Goal: Task Accomplishment & Management: Manage account settings

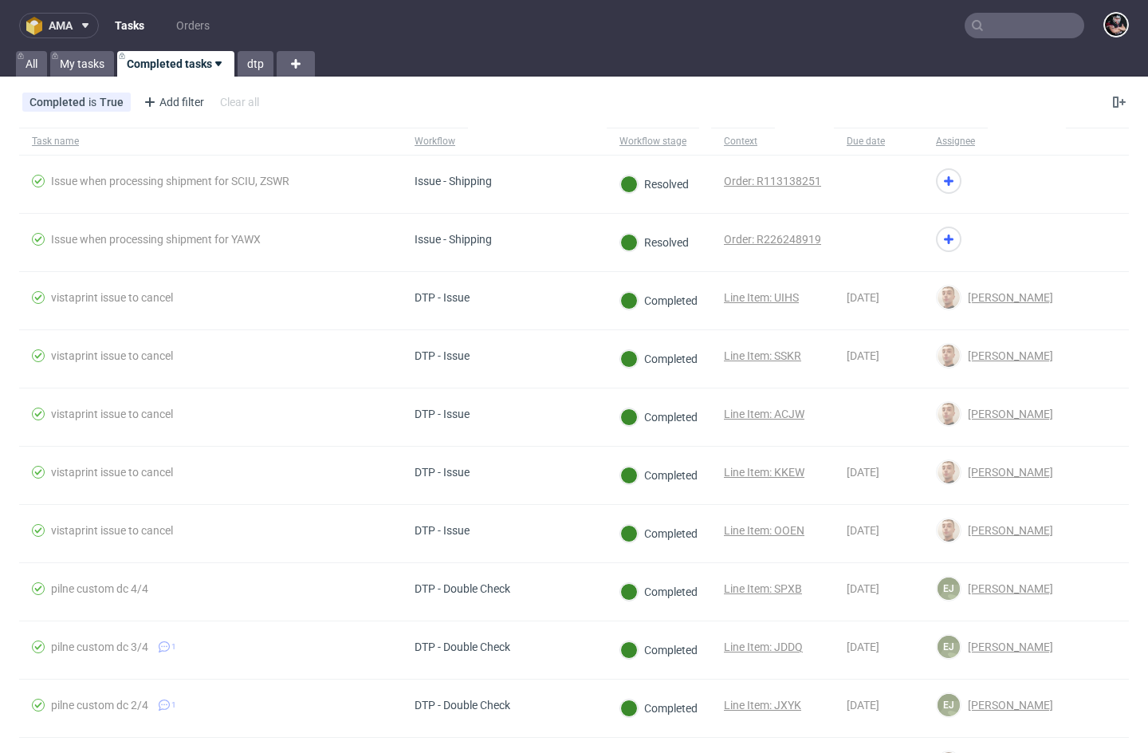
click at [63, 16] on button "ama" at bounding box center [59, 26] width 80 height 26
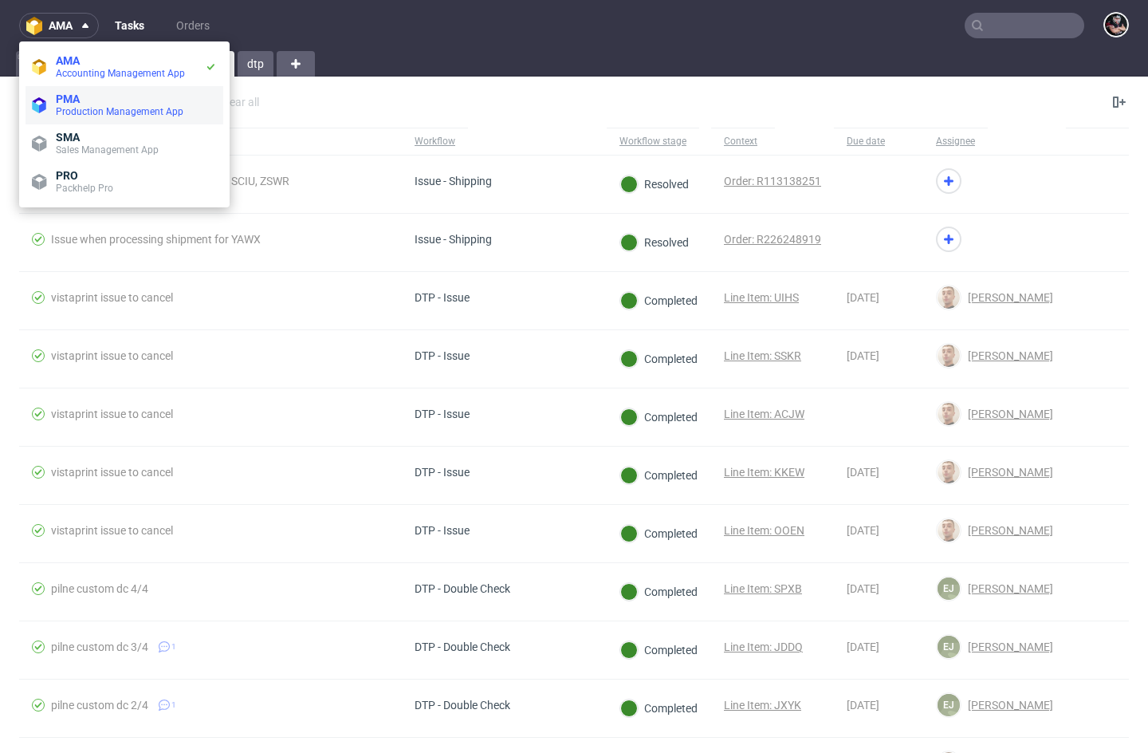
click at [86, 98] on span "PMA" at bounding box center [136, 99] width 161 height 13
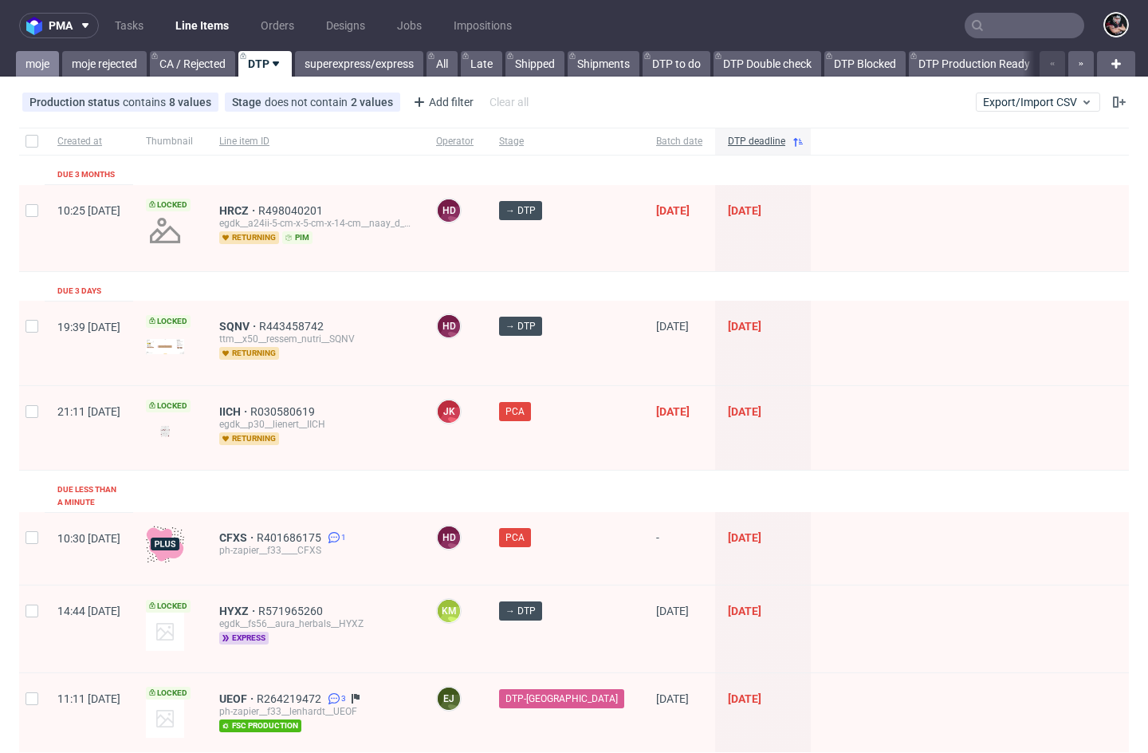
click at [34, 54] on link "moje" at bounding box center [37, 64] width 43 height 26
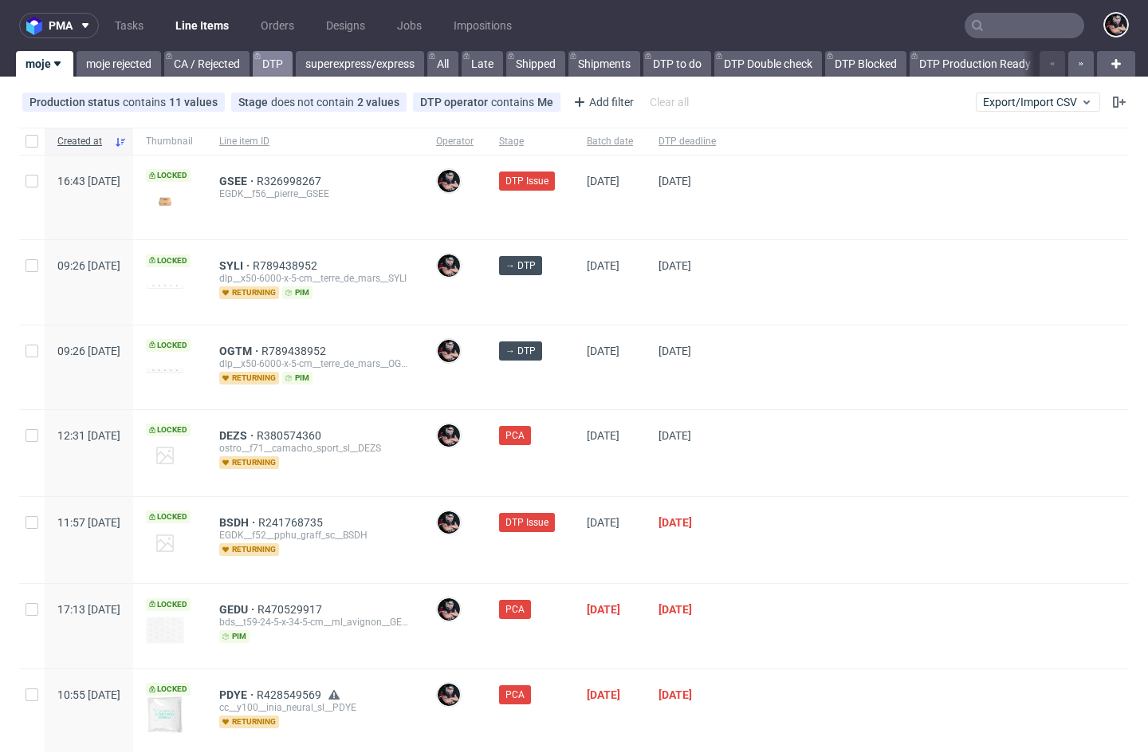
click at [282, 62] on link "DTP" at bounding box center [273, 64] width 40 height 26
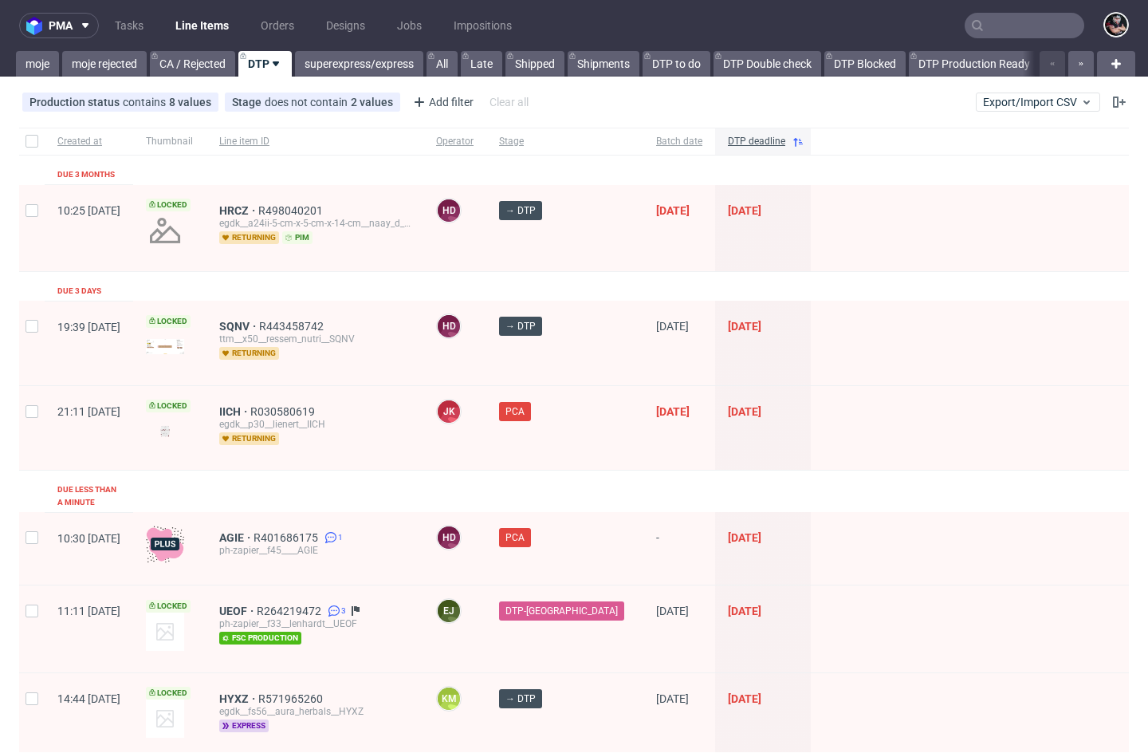
click at [436, 116] on div "Production status contains 8 values Not Defined, Waiting for DTP, Waiting for D…" at bounding box center [574, 102] width 1148 height 38
click at [432, 106] on div "Add filter" at bounding box center [442, 102] width 70 height 26
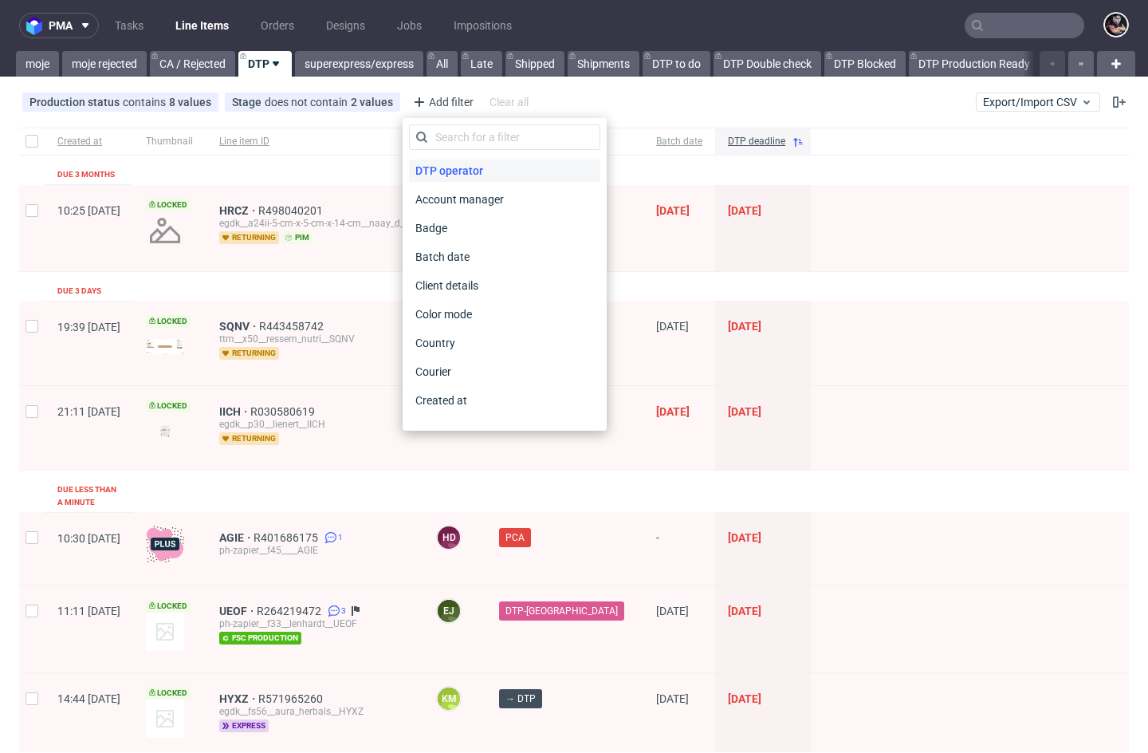
click at [445, 167] on span "DTP operator" at bounding box center [449, 170] width 81 height 22
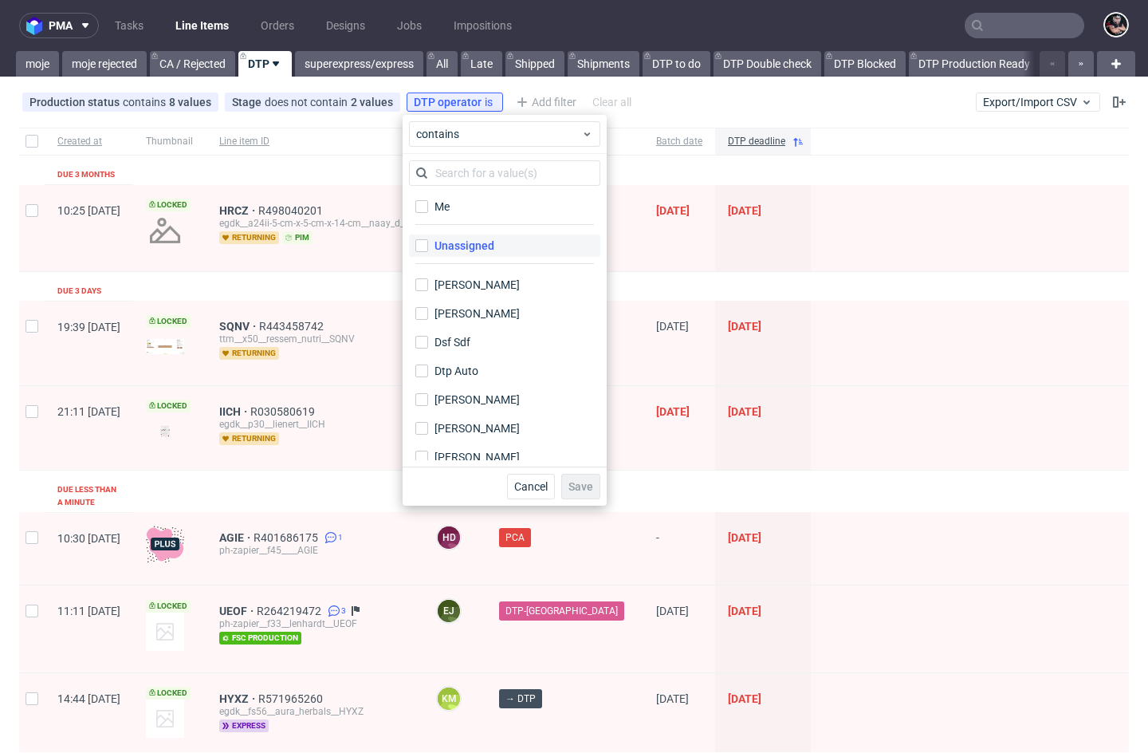
click at [452, 250] on div "Unassigned" at bounding box center [465, 246] width 60 height 16
click at [428, 250] on input "Unassigned" at bounding box center [421, 245] width 13 height 13
checkbox input "true"
click at [588, 489] on span "Save" at bounding box center [581, 486] width 25 height 11
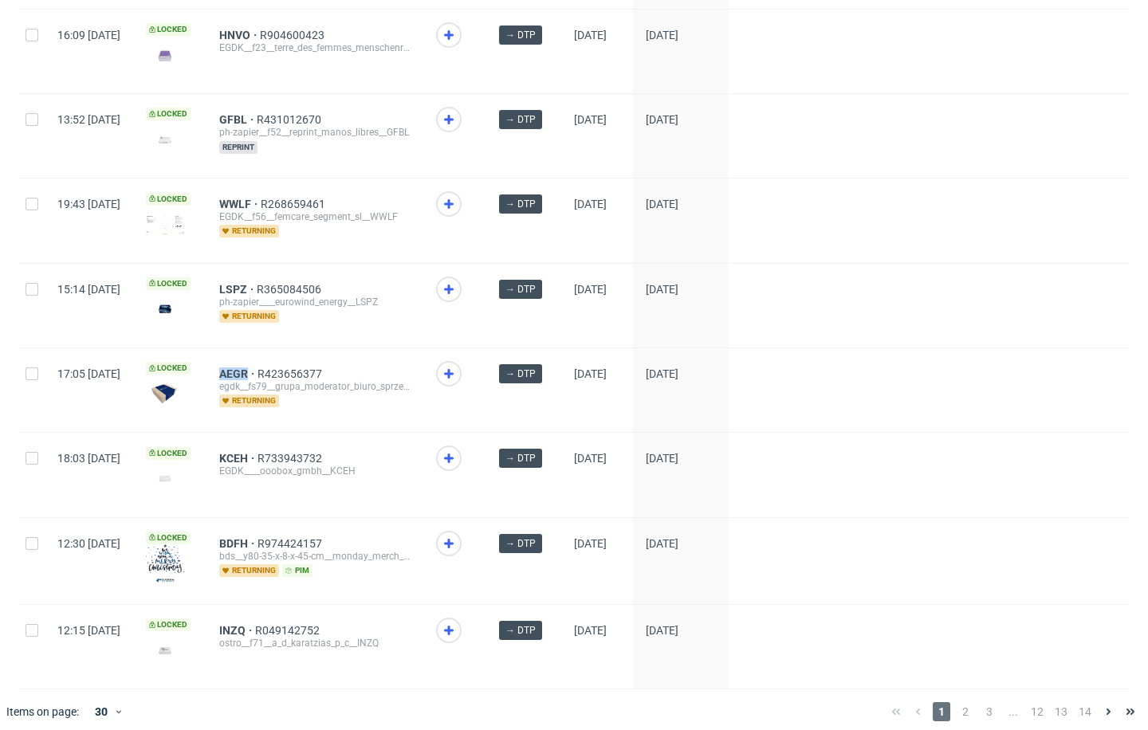
scroll to position [2168, 0]
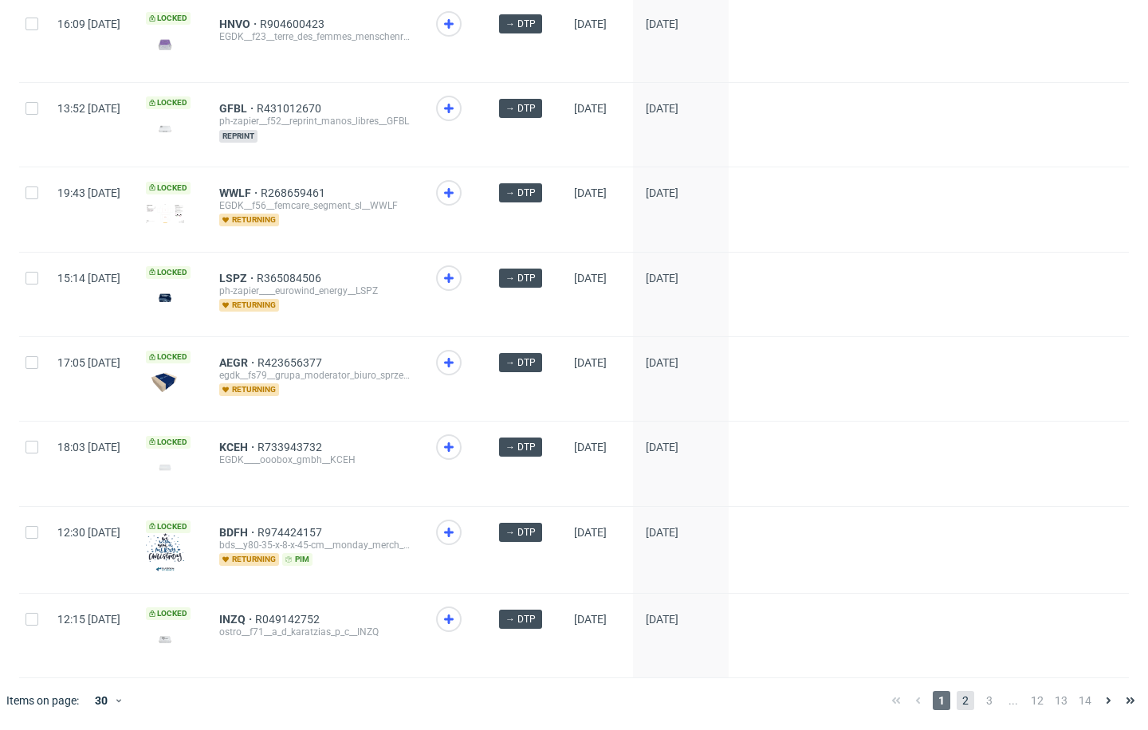
click at [957, 703] on span "2" at bounding box center [966, 700] width 18 height 19
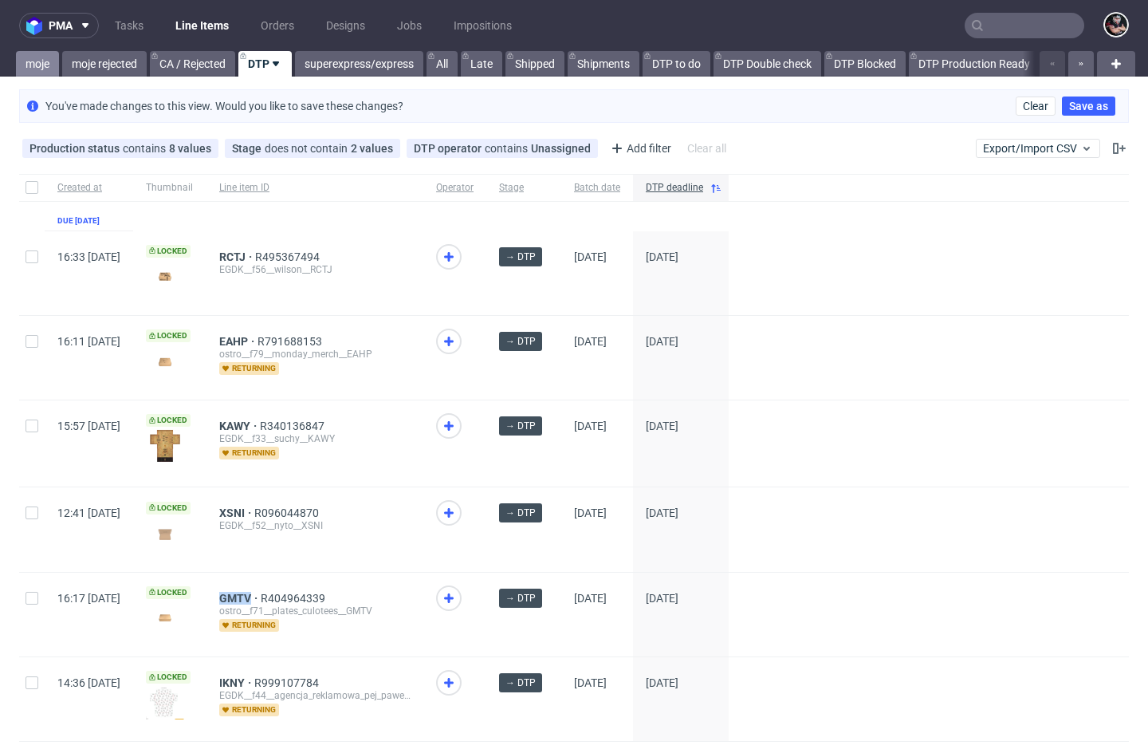
click at [48, 71] on link "moje" at bounding box center [37, 64] width 43 height 26
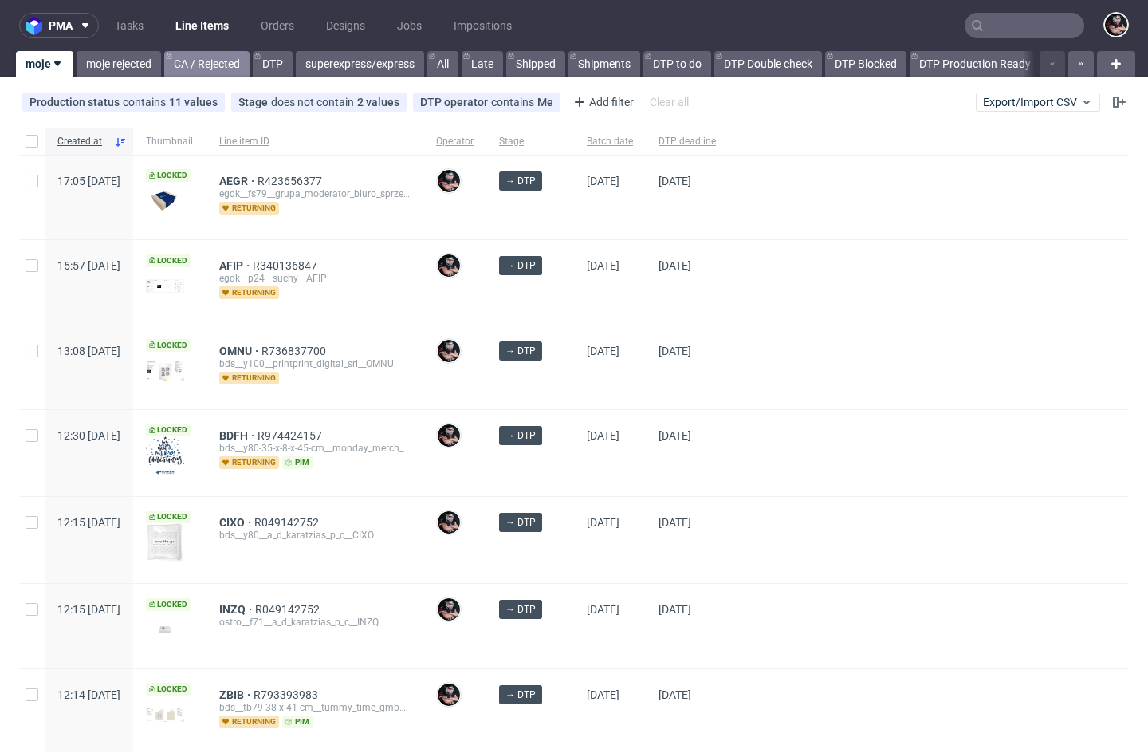
click at [201, 54] on link "CA / Rejected" at bounding box center [206, 64] width 85 height 26
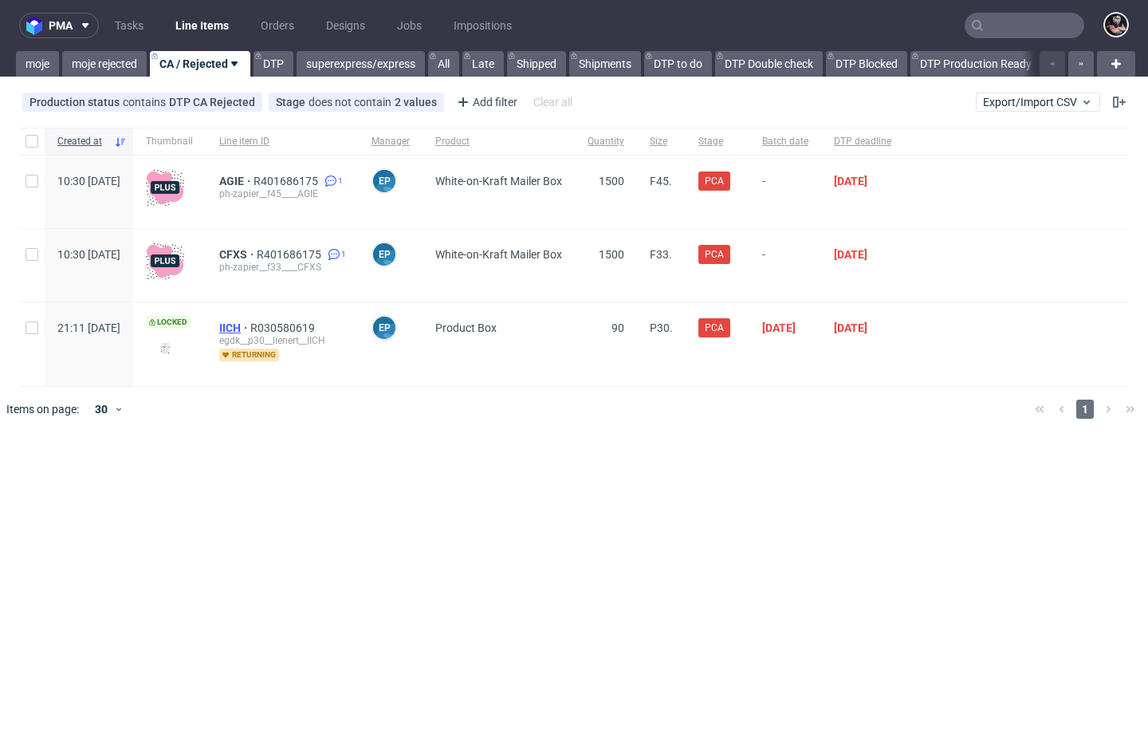
click at [250, 325] on span "IICH" at bounding box center [234, 327] width 31 height 13
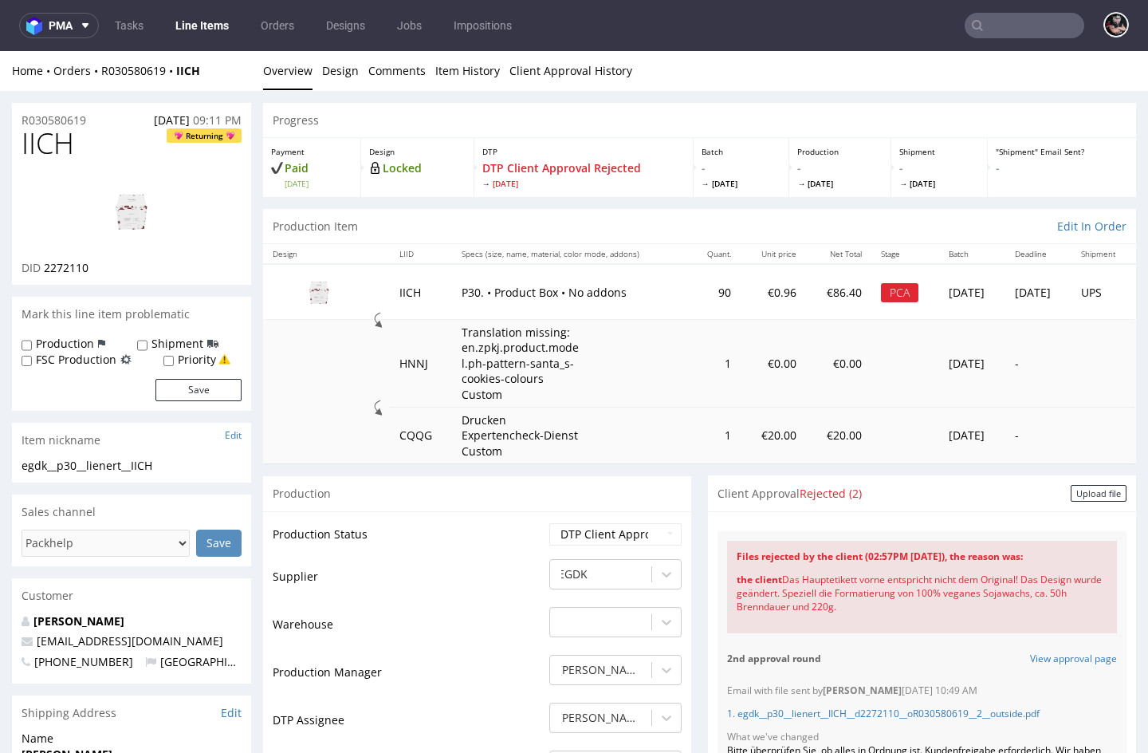
click at [226, 23] on link "Line Items" at bounding box center [202, 26] width 73 height 26
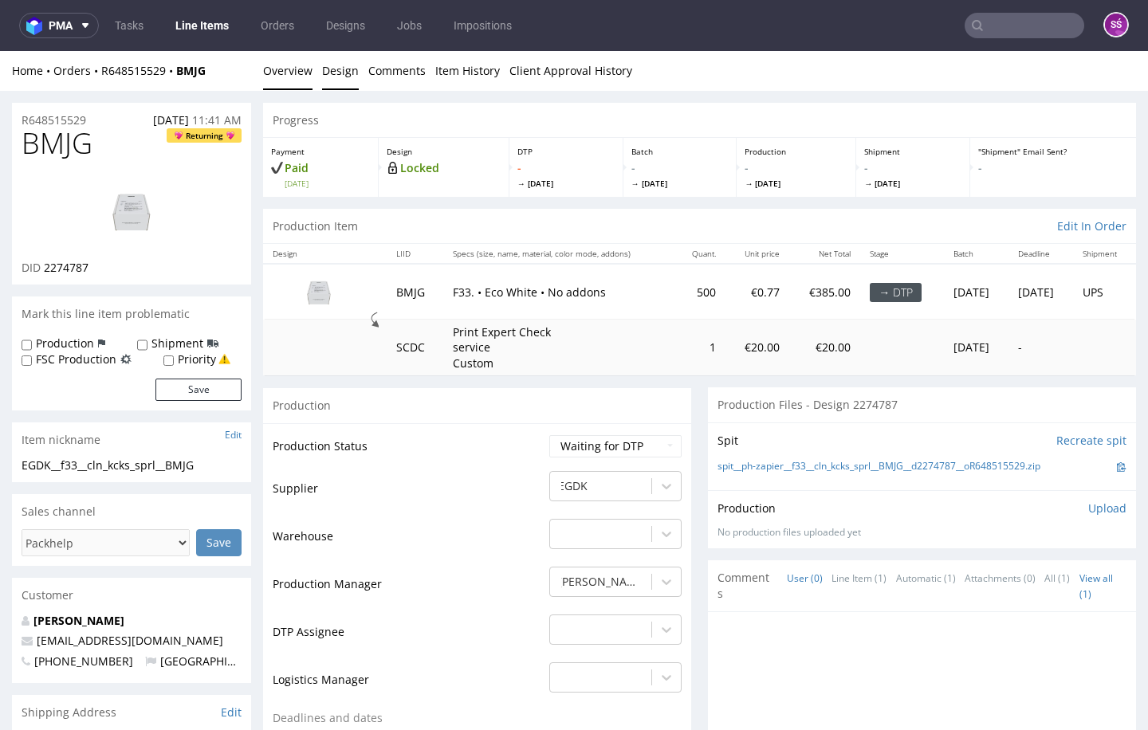
click at [322, 80] on link "Design" at bounding box center [340, 70] width 37 height 39
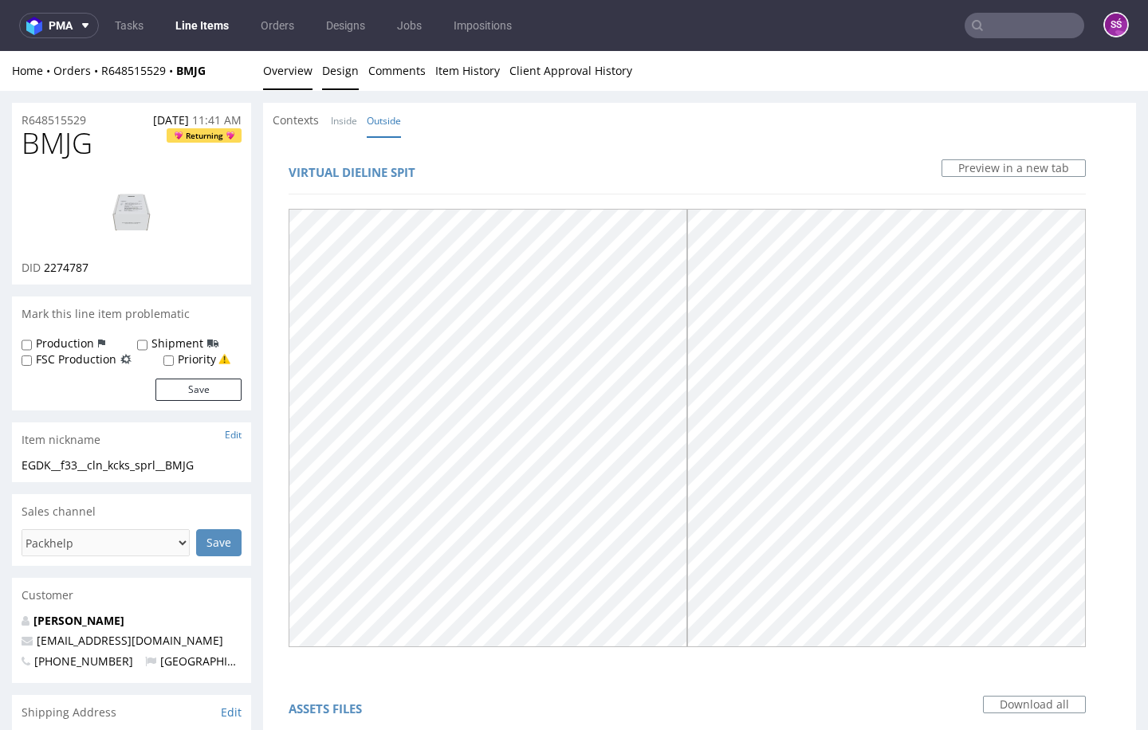
click at [308, 67] on link "Overview" at bounding box center [287, 70] width 49 height 39
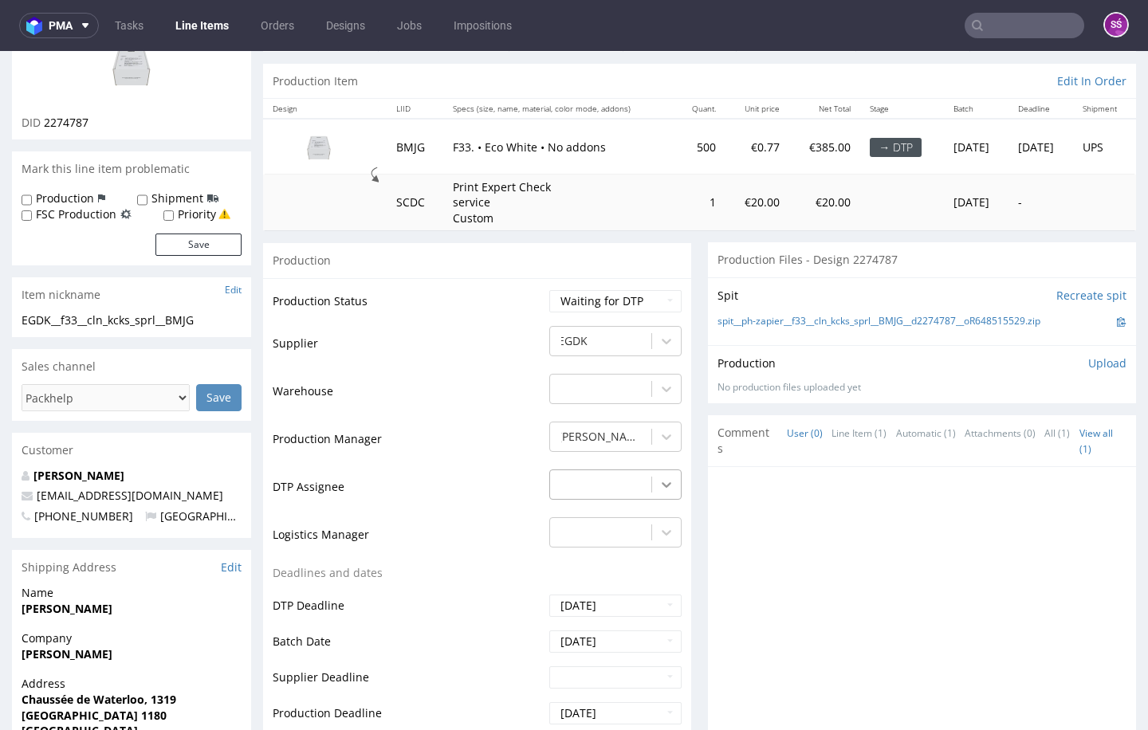
click at [659, 482] on icon at bounding box center [667, 485] width 16 height 16
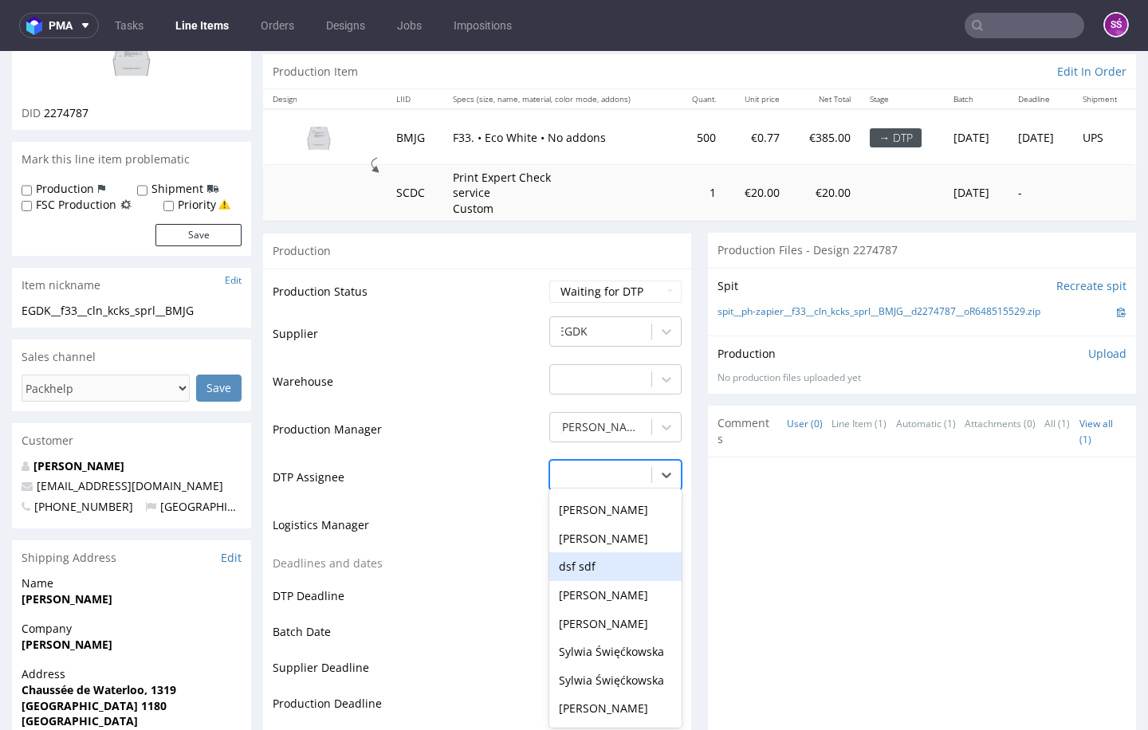
scroll to position [644, 0]
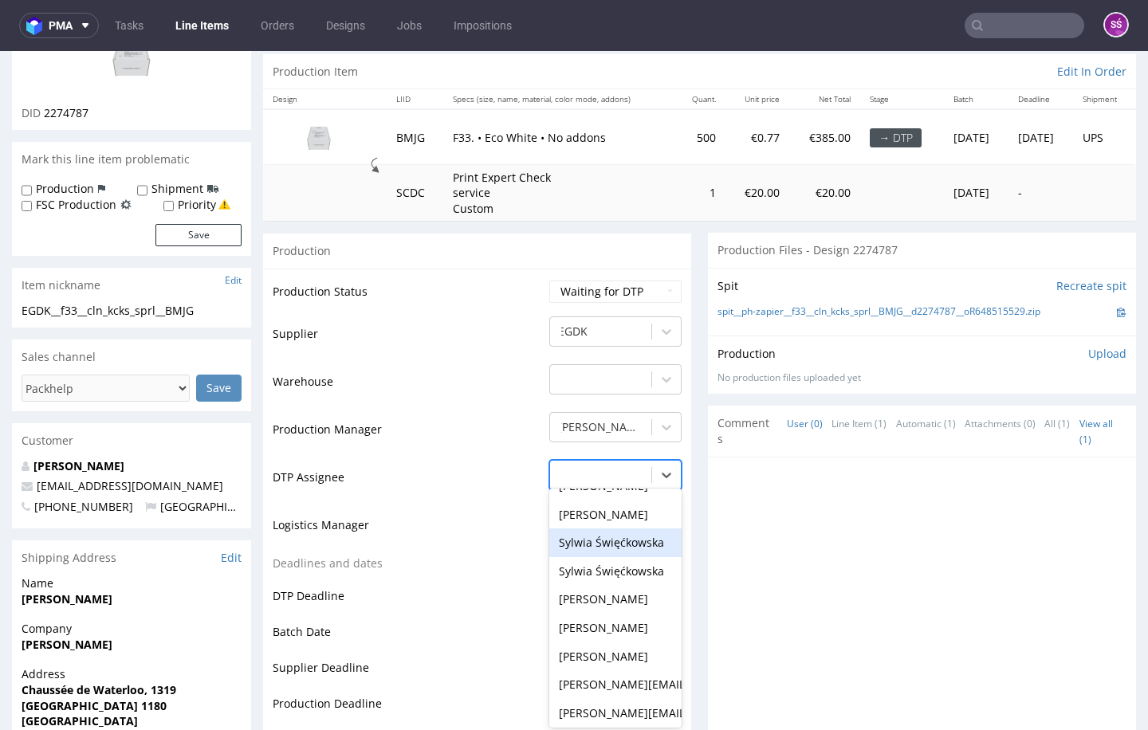
click at [603, 529] on div "Sylwia Święćkowska" at bounding box center [615, 543] width 132 height 29
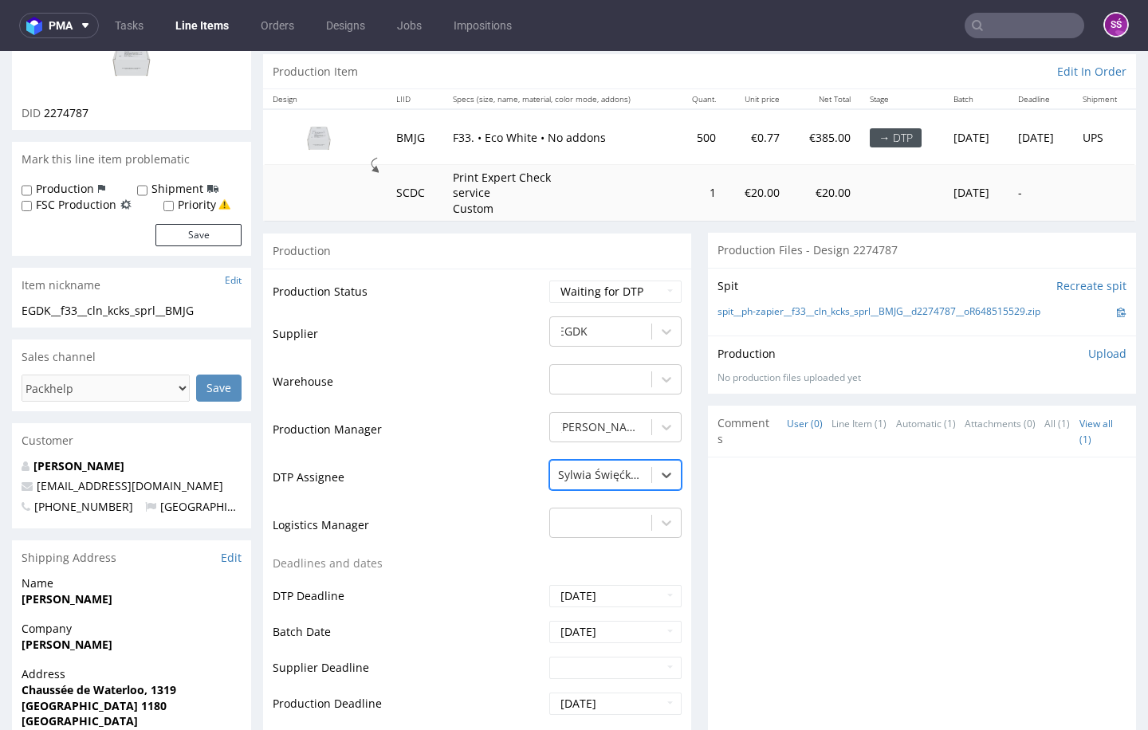
scroll to position [467, 0]
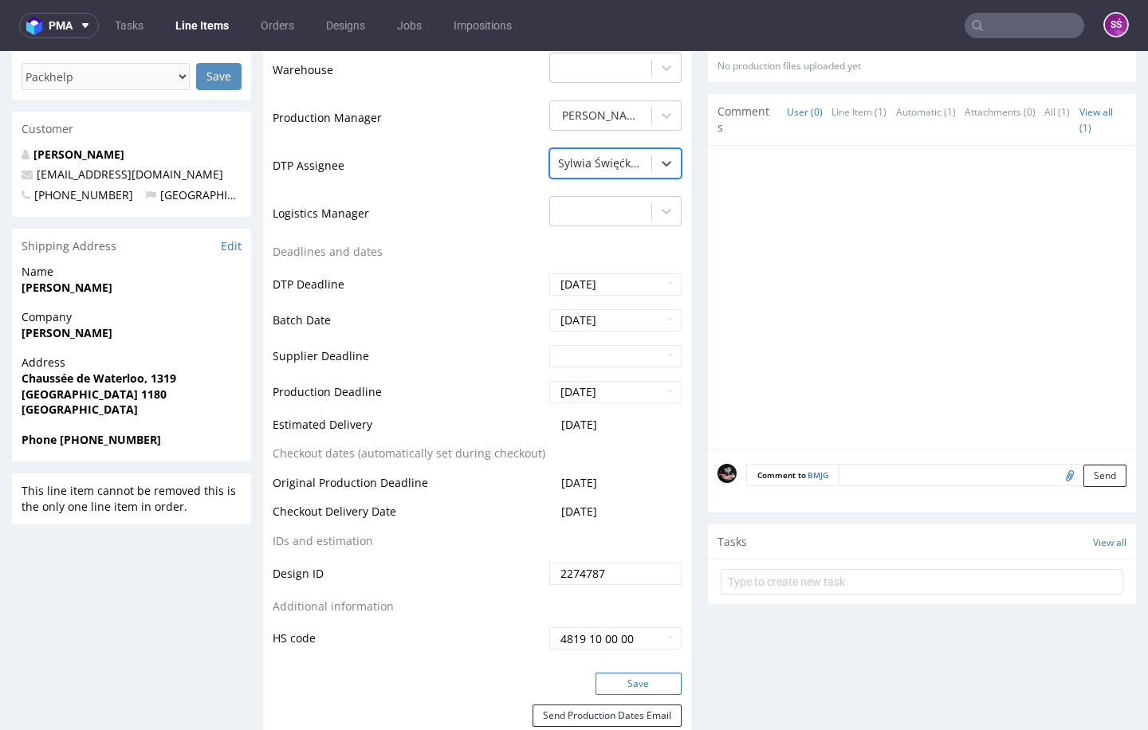
click at [616, 673] on button "Save" at bounding box center [639, 684] width 86 height 22
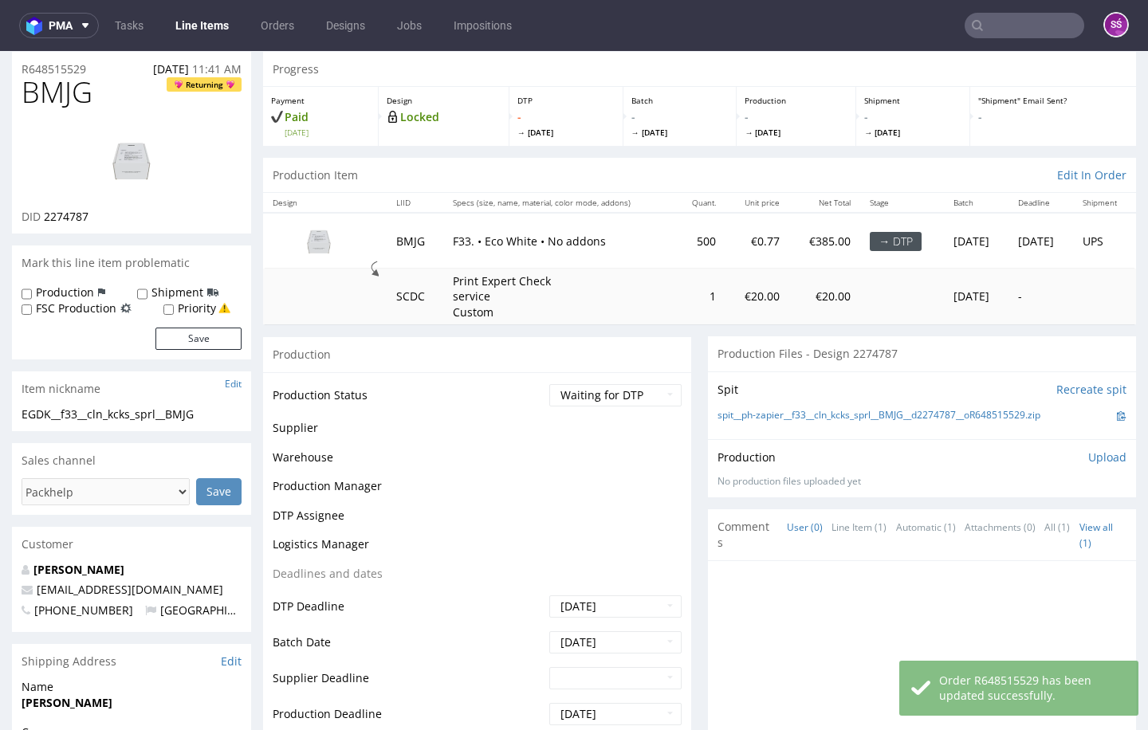
scroll to position [51, 0]
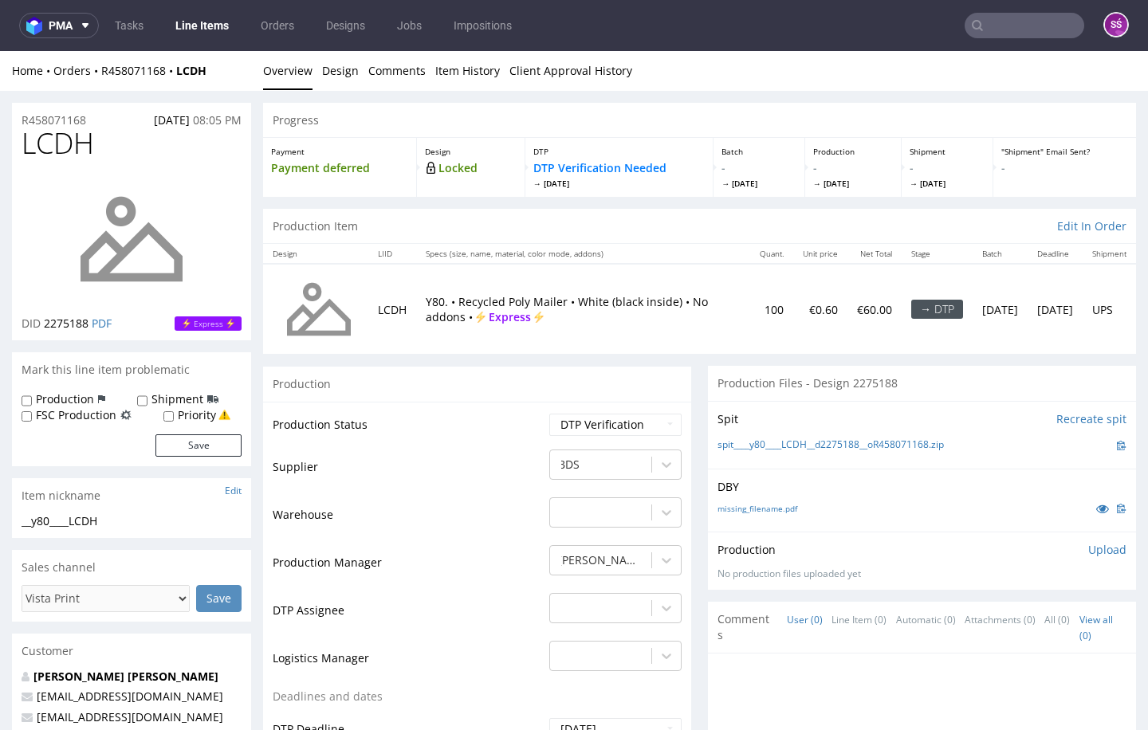
scroll to position [3, 0]
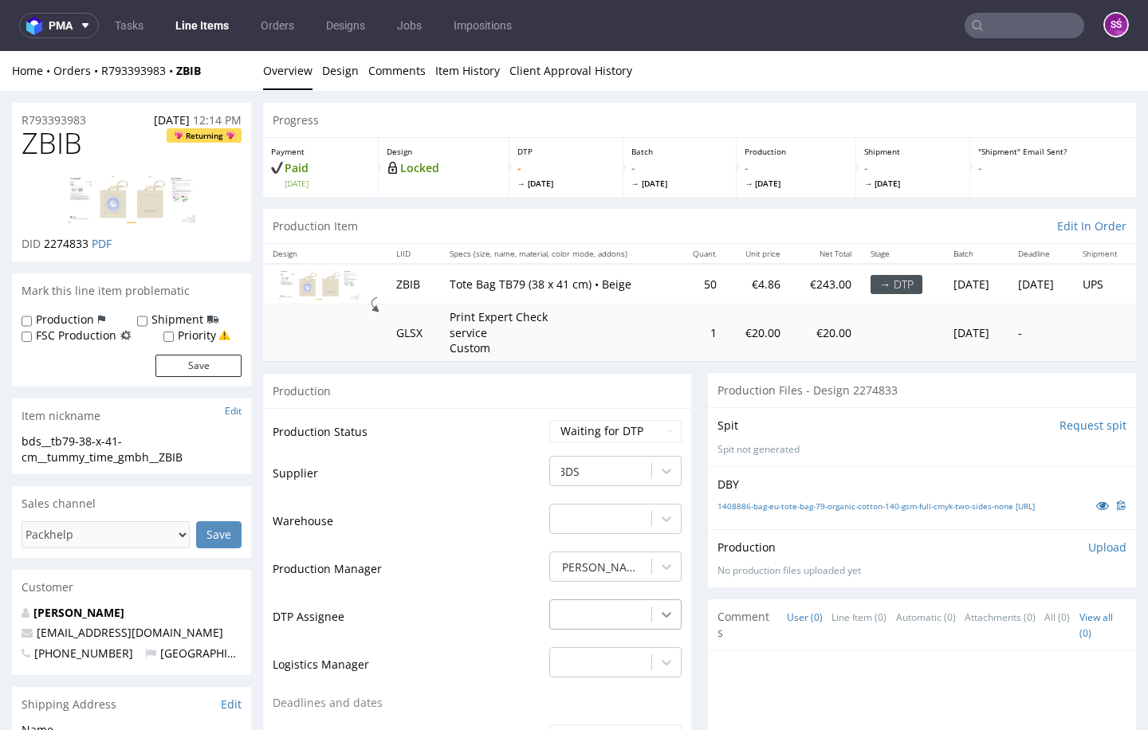
click at [653, 620] on div "-" at bounding box center [615, 611] width 132 height 22
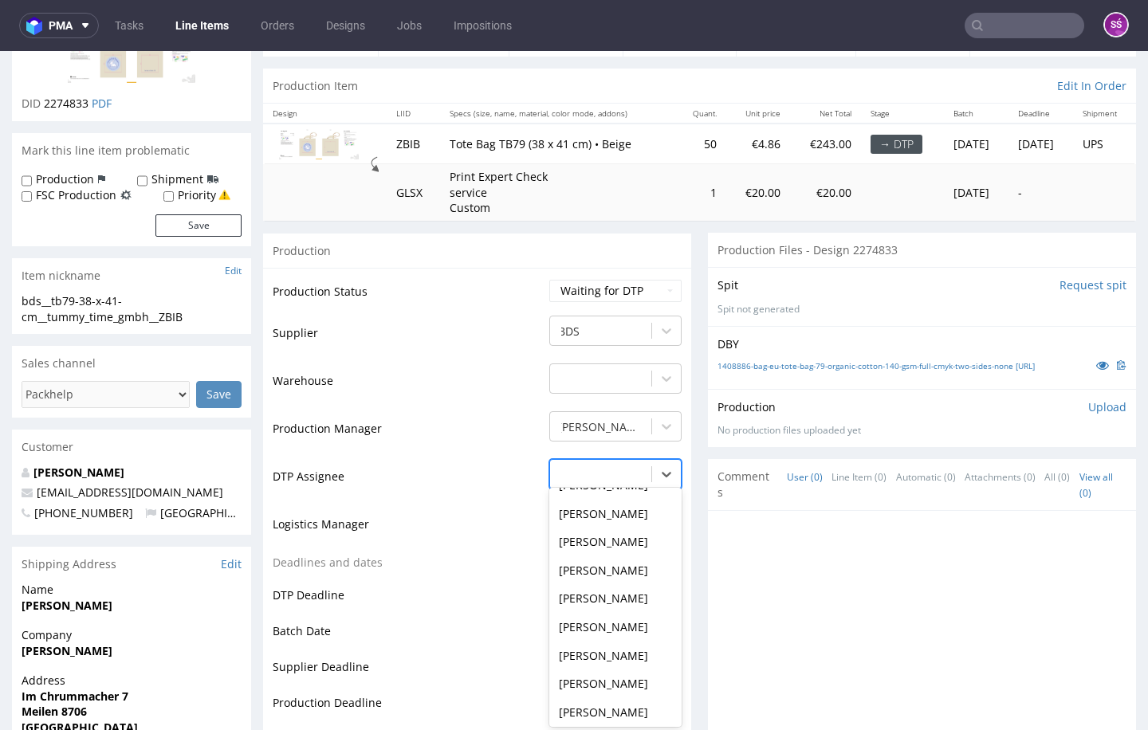
scroll to position [525, 0]
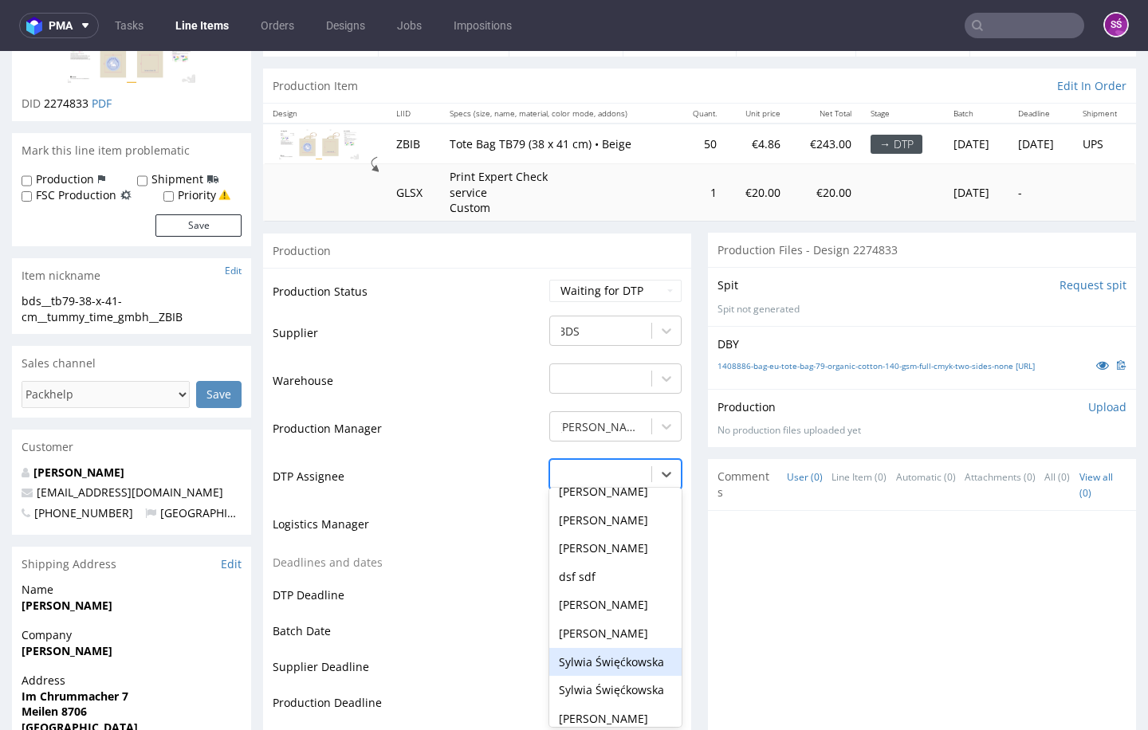
click at [620, 649] on div "Sylwia Święćkowska" at bounding box center [615, 662] width 132 height 29
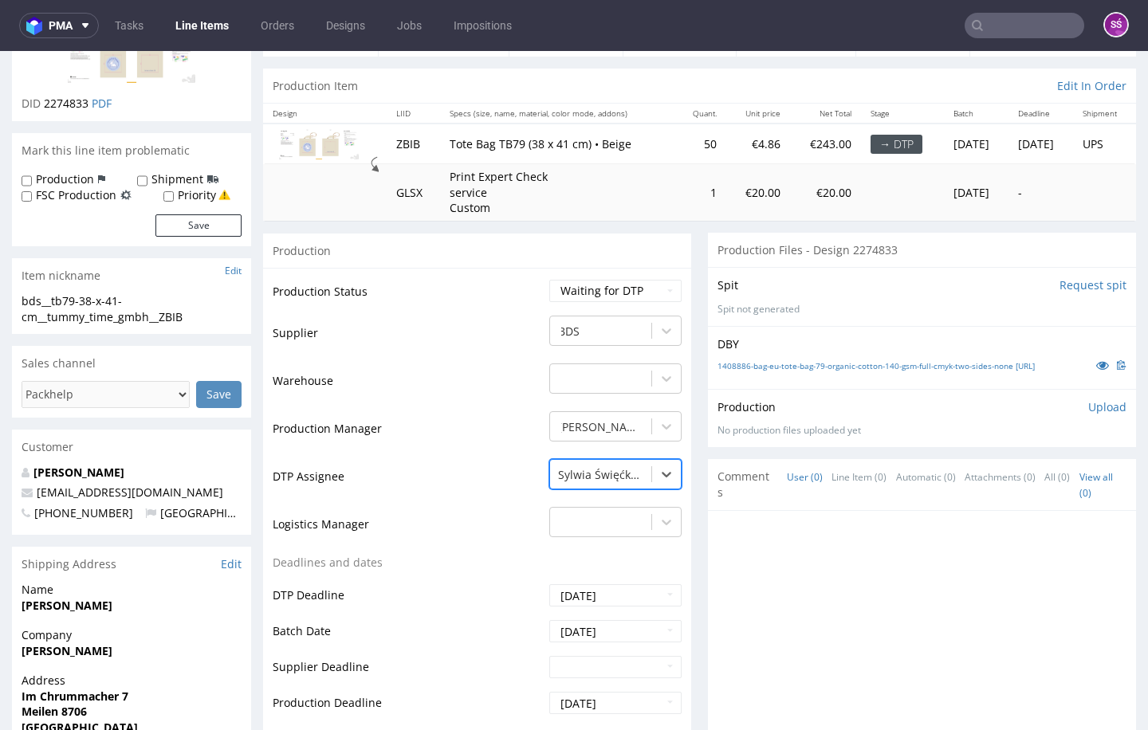
scroll to position [452, 0]
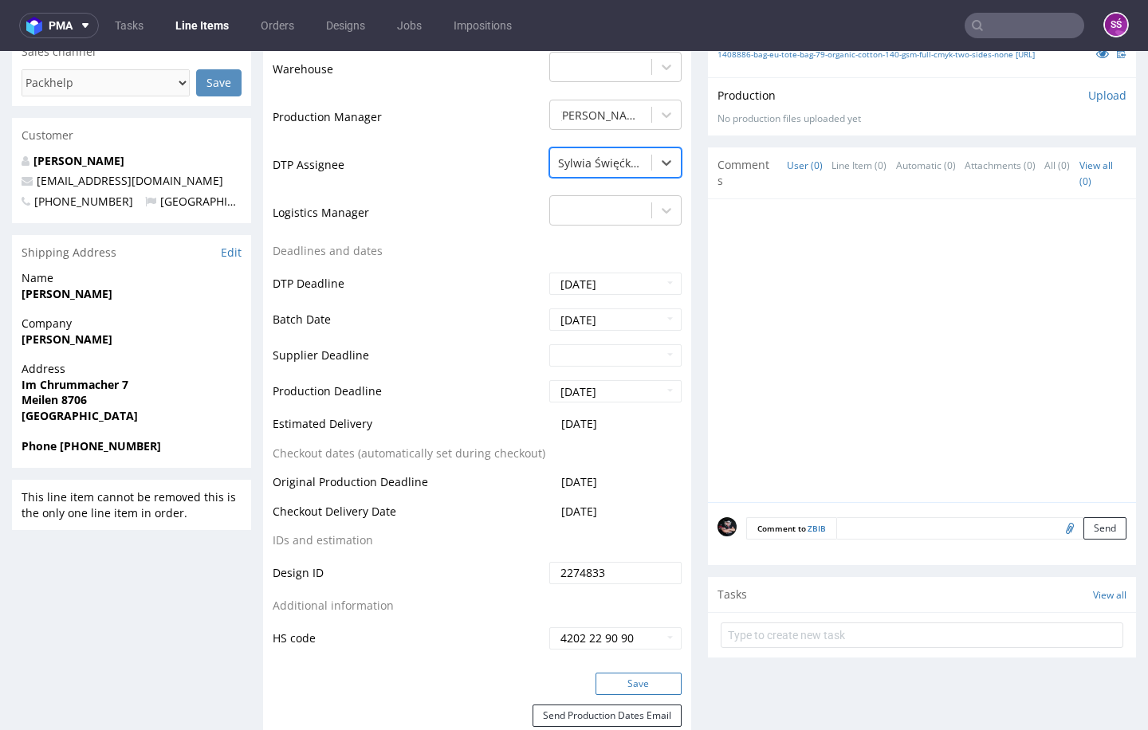
click at [632, 677] on button "Save" at bounding box center [639, 684] width 86 height 22
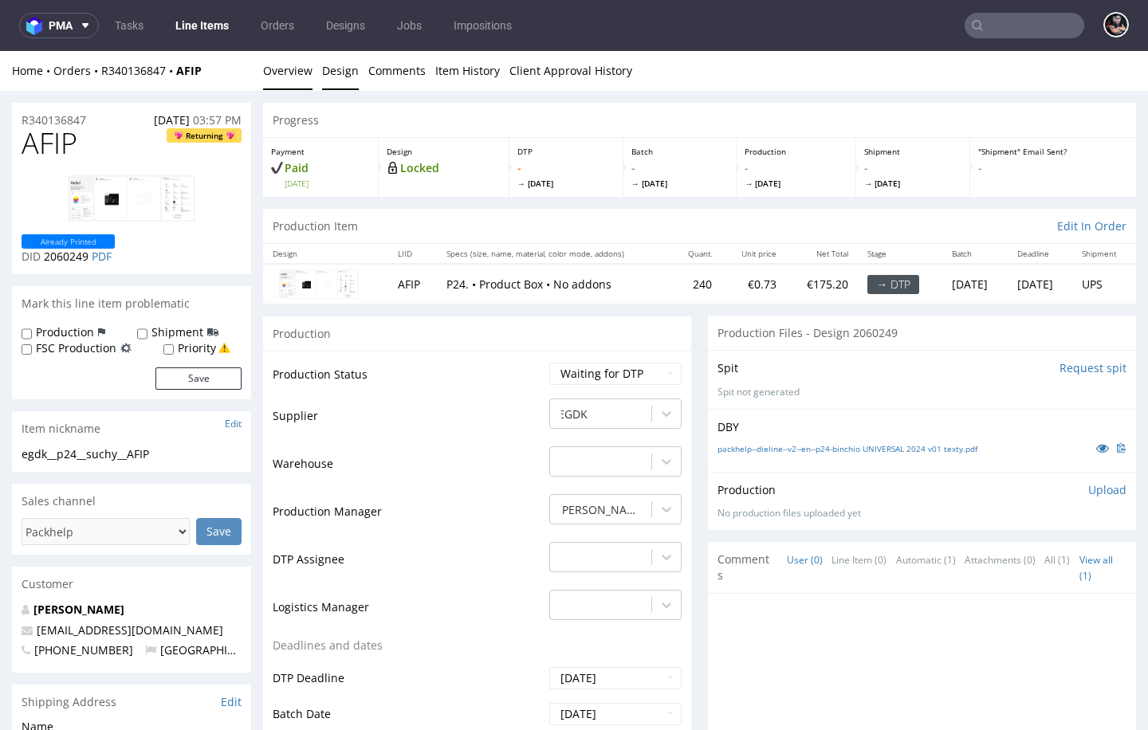
click at [342, 76] on link "Design" at bounding box center [340, 70] width 37 height 39
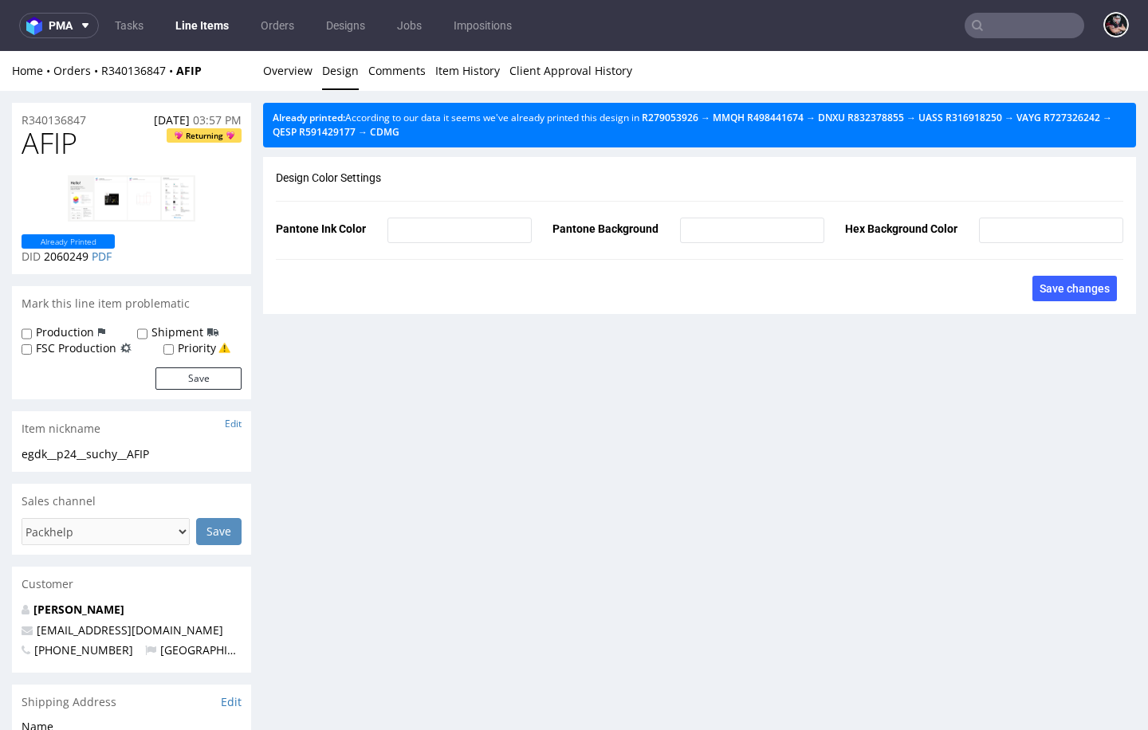
click at [262, 77] on div "Home Orders R340136847 AFIP Overview Design Comments Item History Client Approv…" at bounding box center [574, 71] width 1148 height 40
click at [281, 66] on link "Overview" at bounding box center [287, 70] width 49 height 39
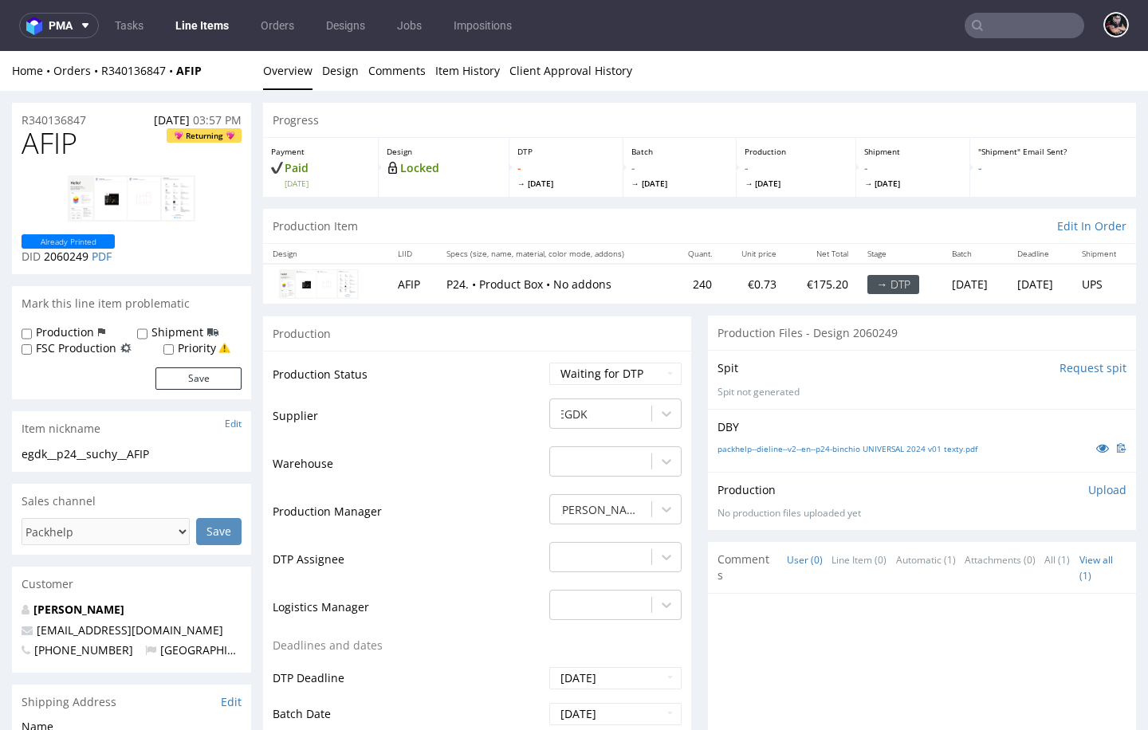
scroll to position [128, 0]
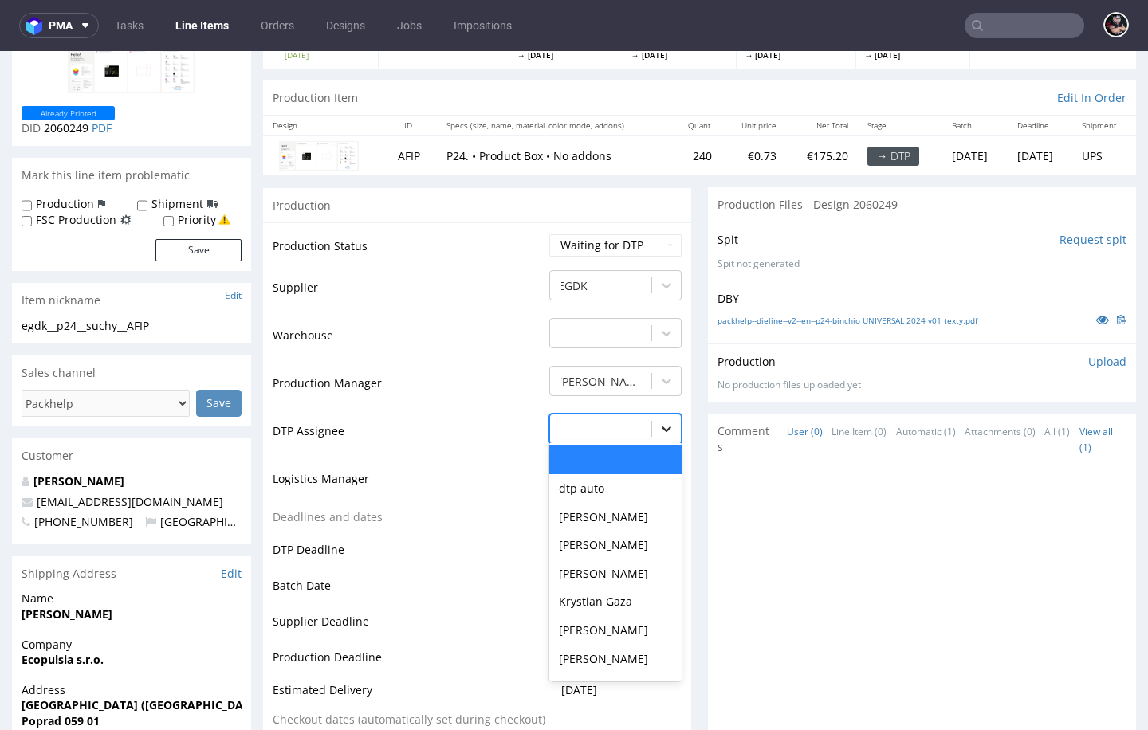
click at [659, 431] on icon at bounding box center [667, 429] width 16 height 16
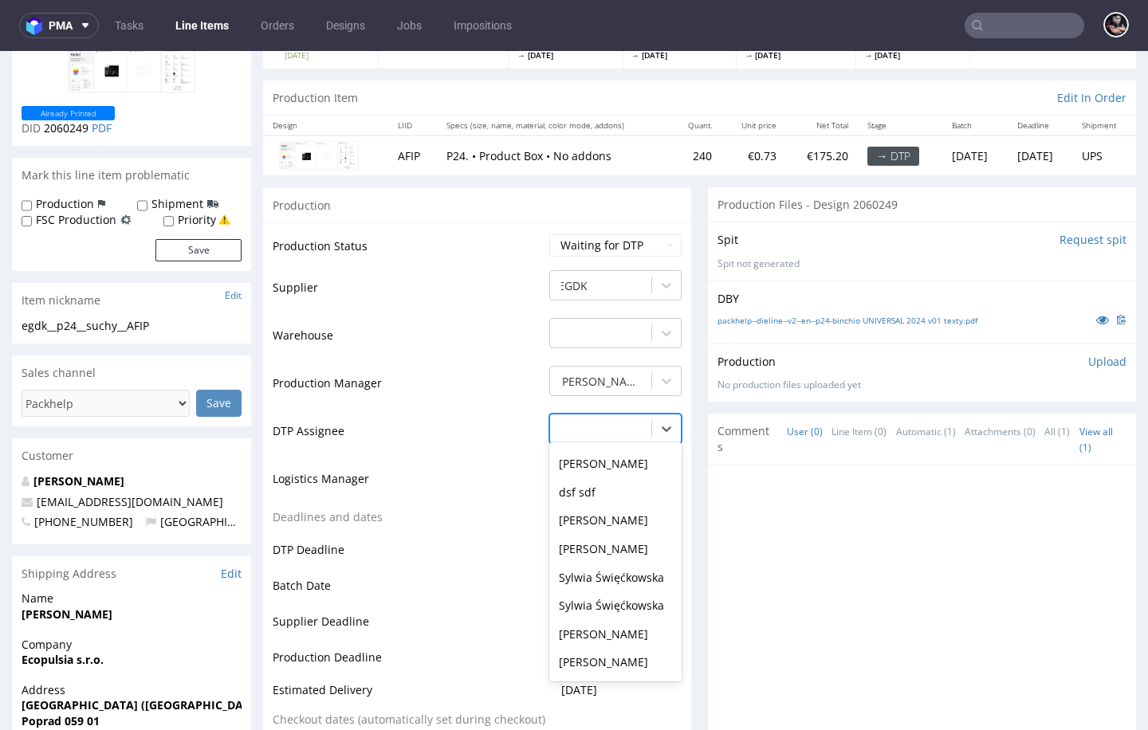
scroll to position [644, 0]
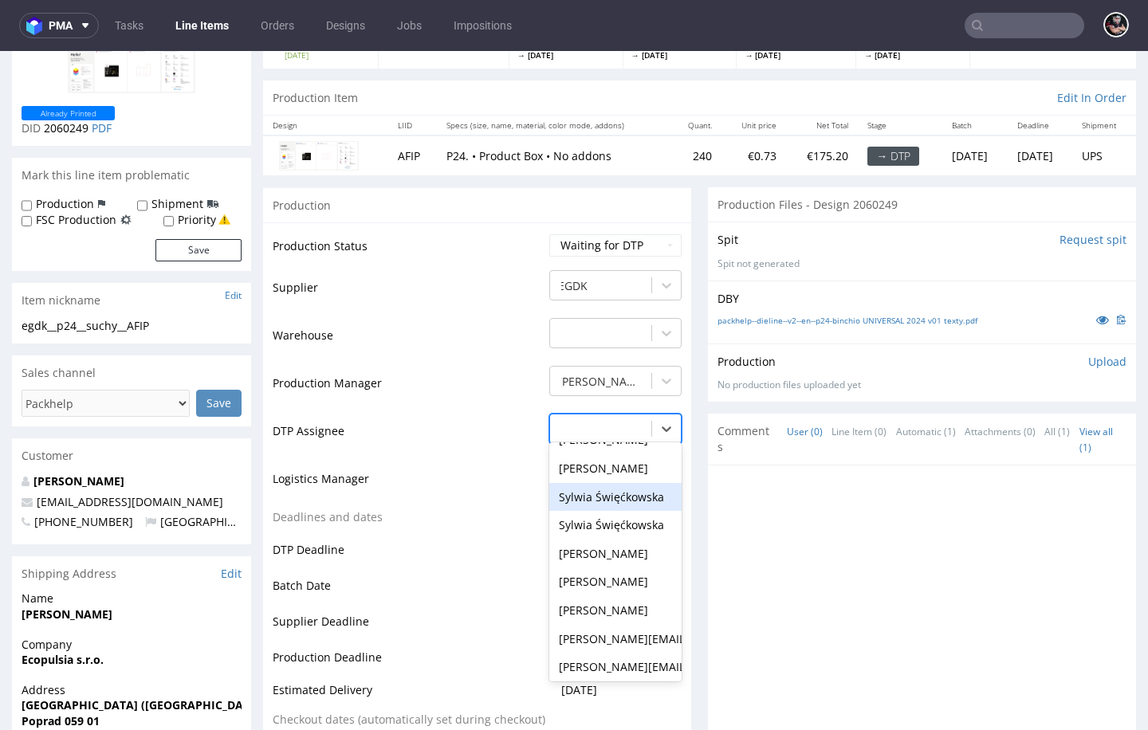
click at [627, 483] on div "Sylwia Święćkowska" at bounding box center [615, 497] width 132 height 29
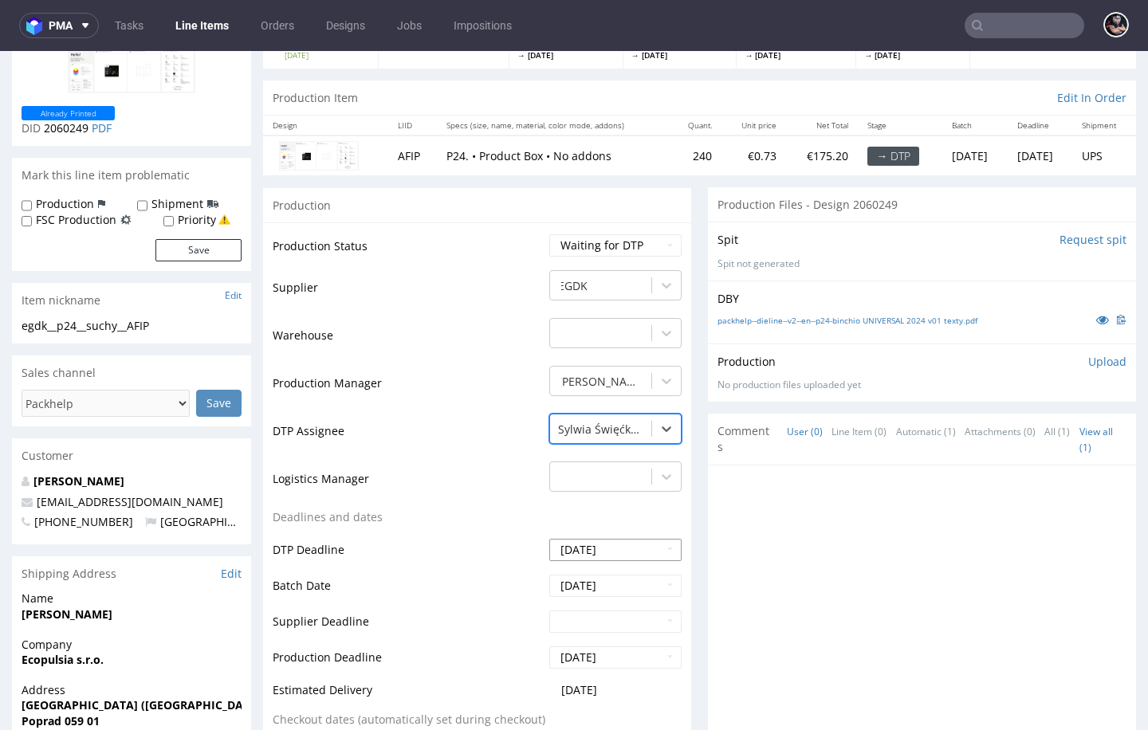
scroll to position [441, 0]
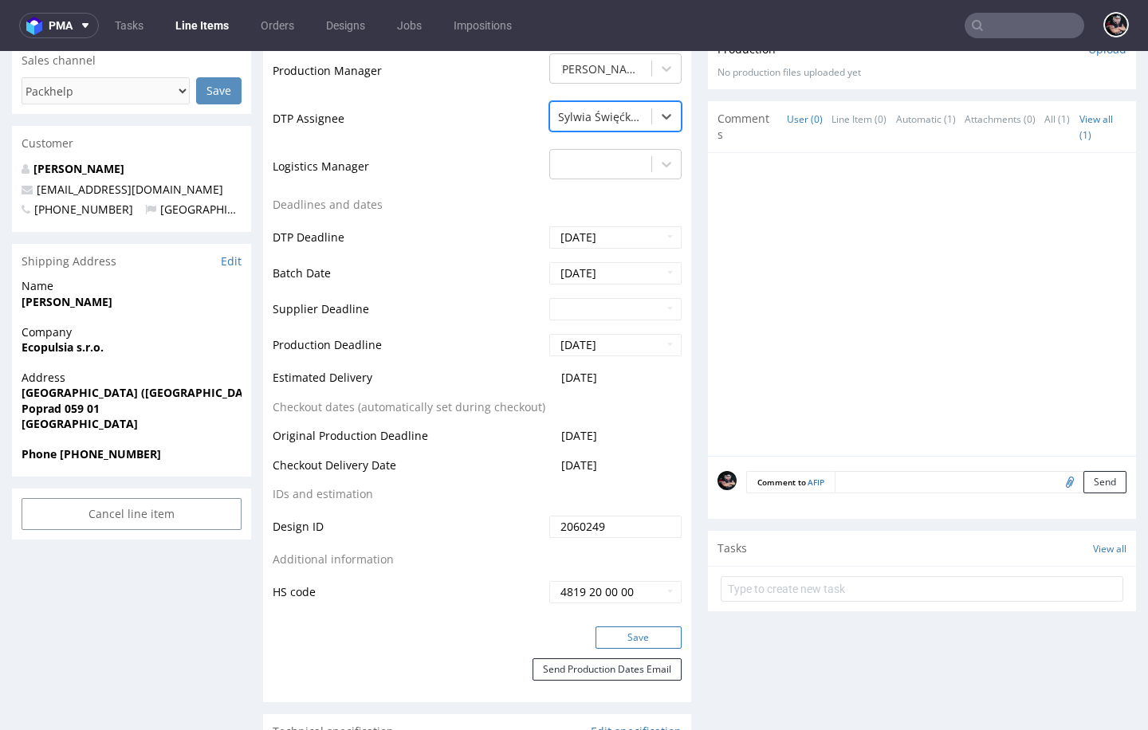
click at [631, 627] on button "Save" at bounding box center [639, 638] width 86 height 22
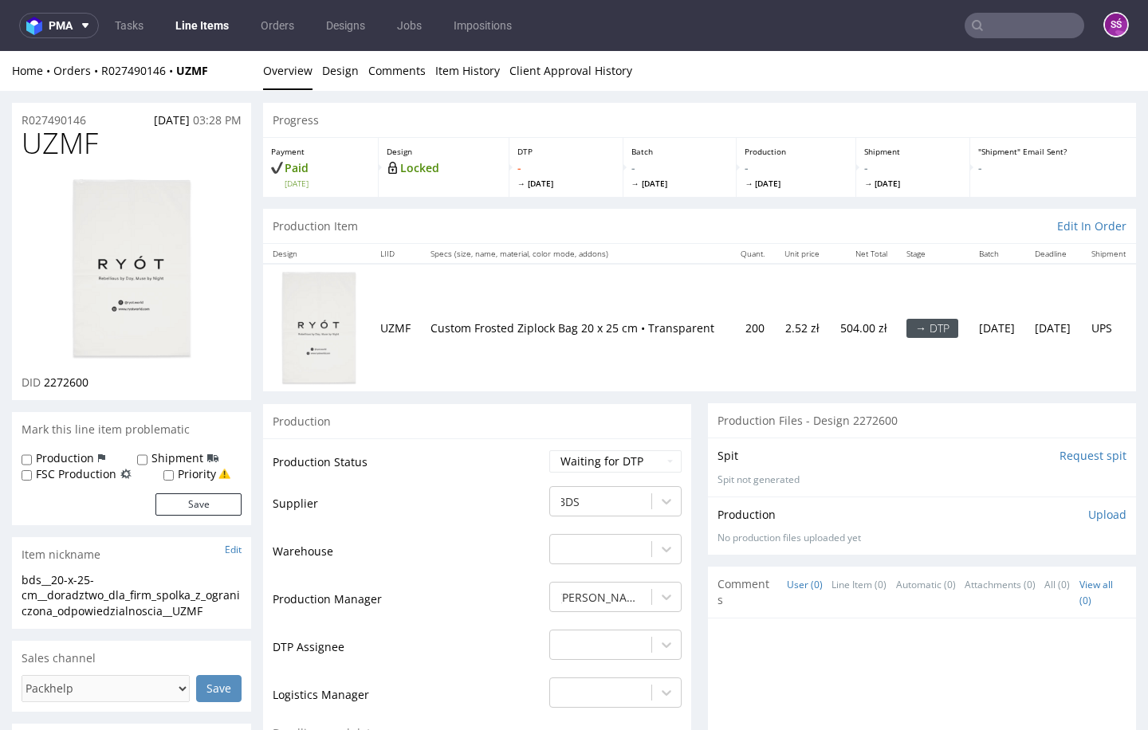
scroll to position [132, 0]
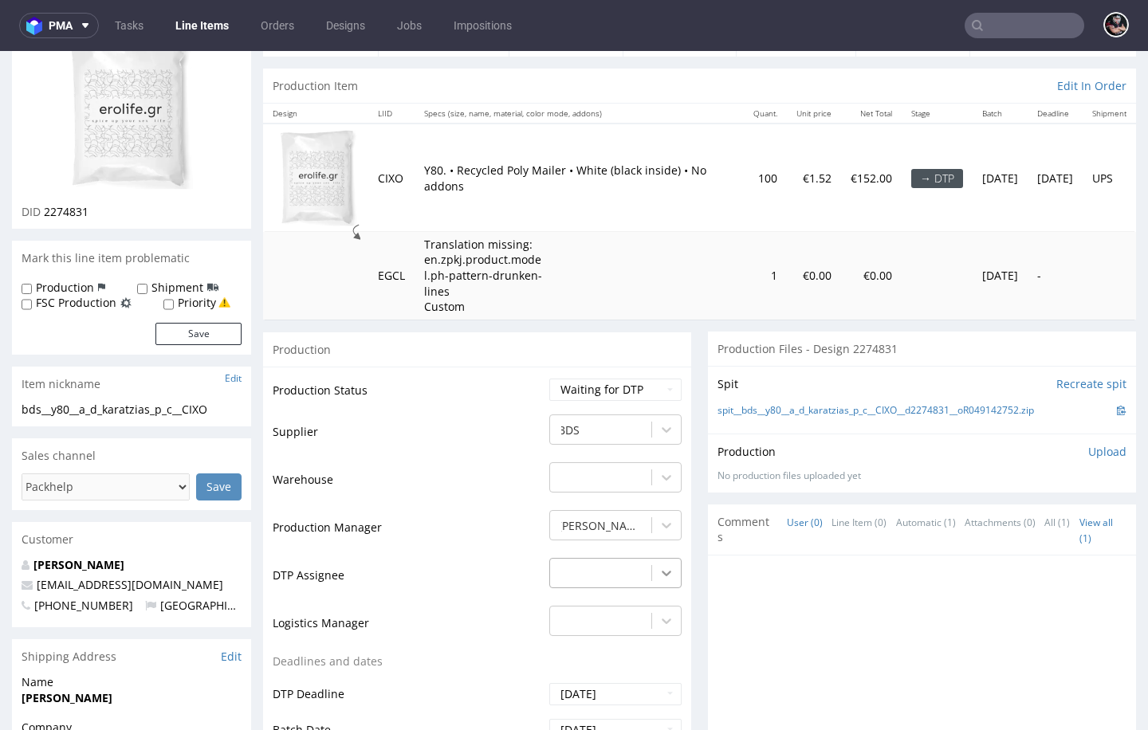
click at [652, 579] on div "-" at bounding box center [615, 569] width 132 height 22
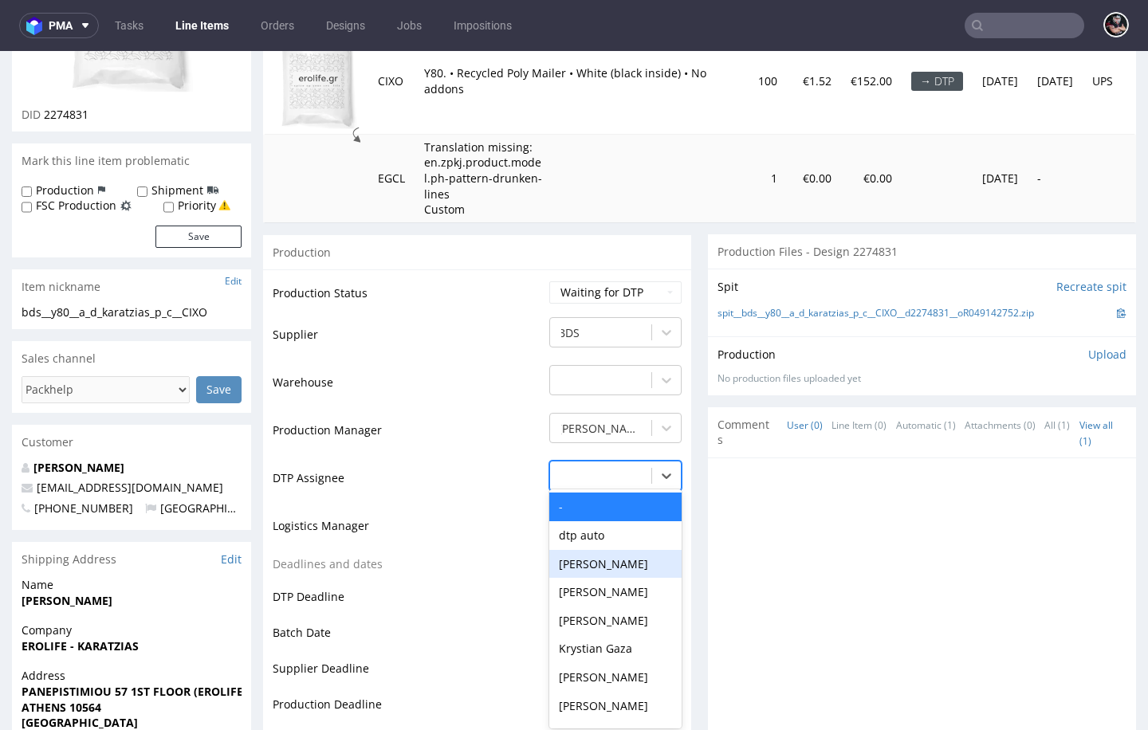
scroll to position [530, 0]
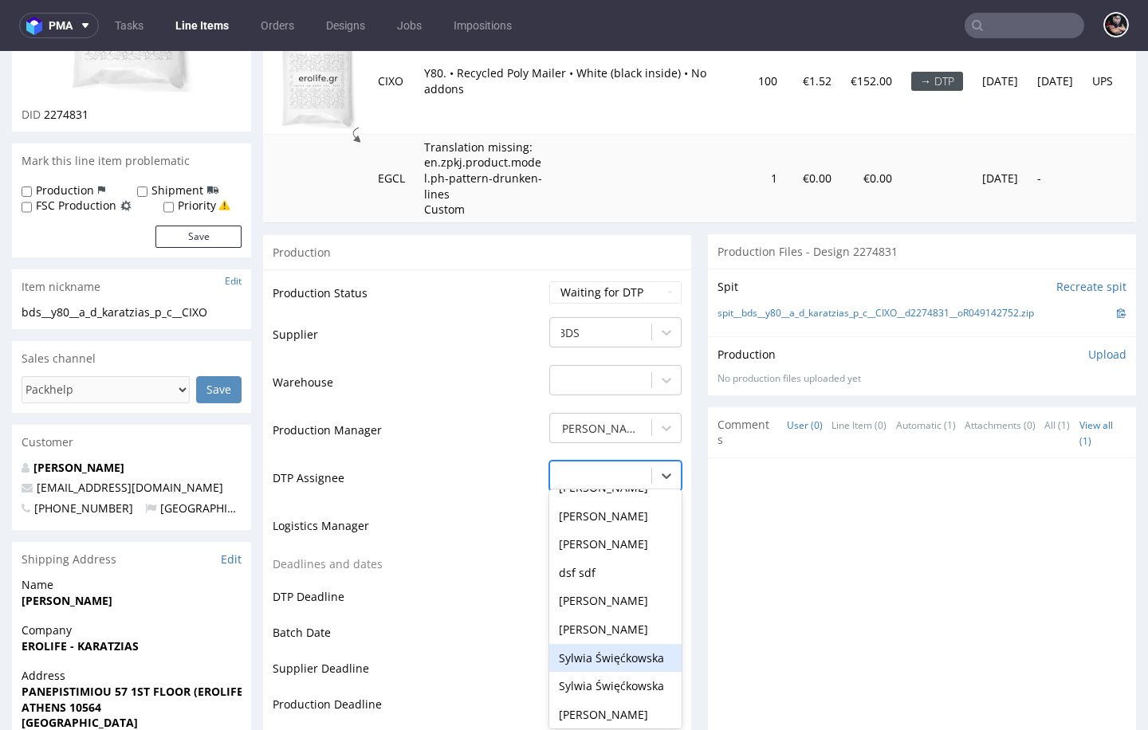
click at [628, 644] on div "Sylwia Święćkowska" at bounding box center [615, 658] width 132 height 29
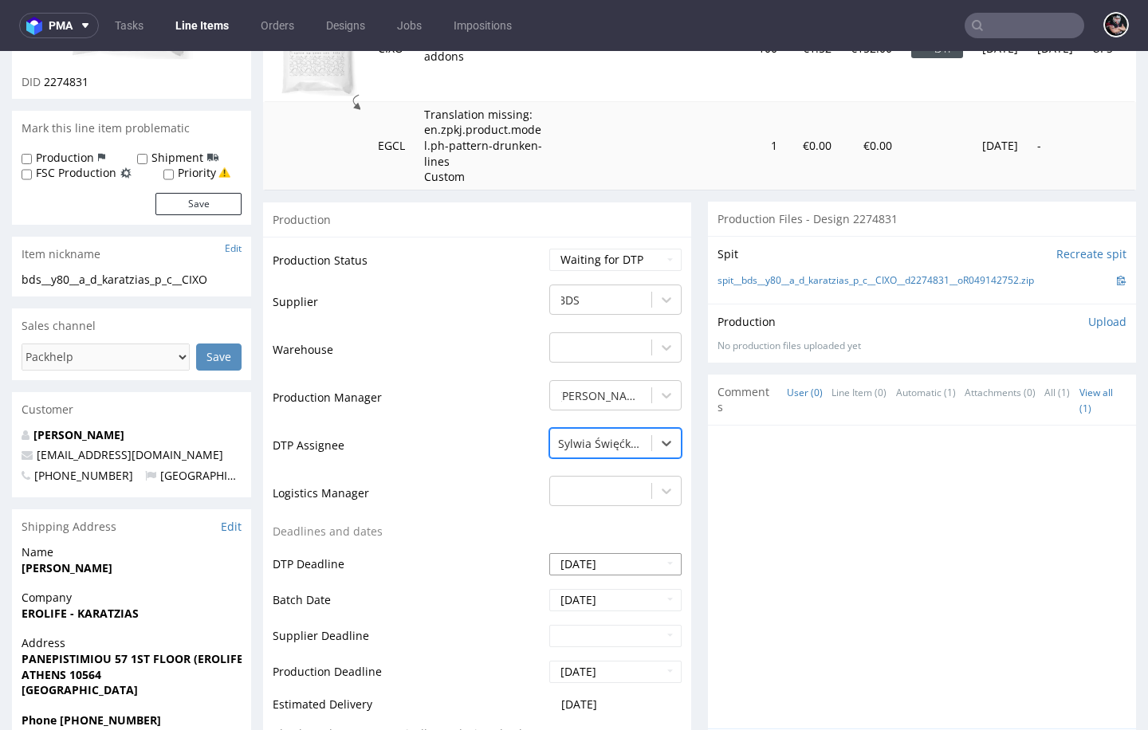
scroll to position [572, 0]
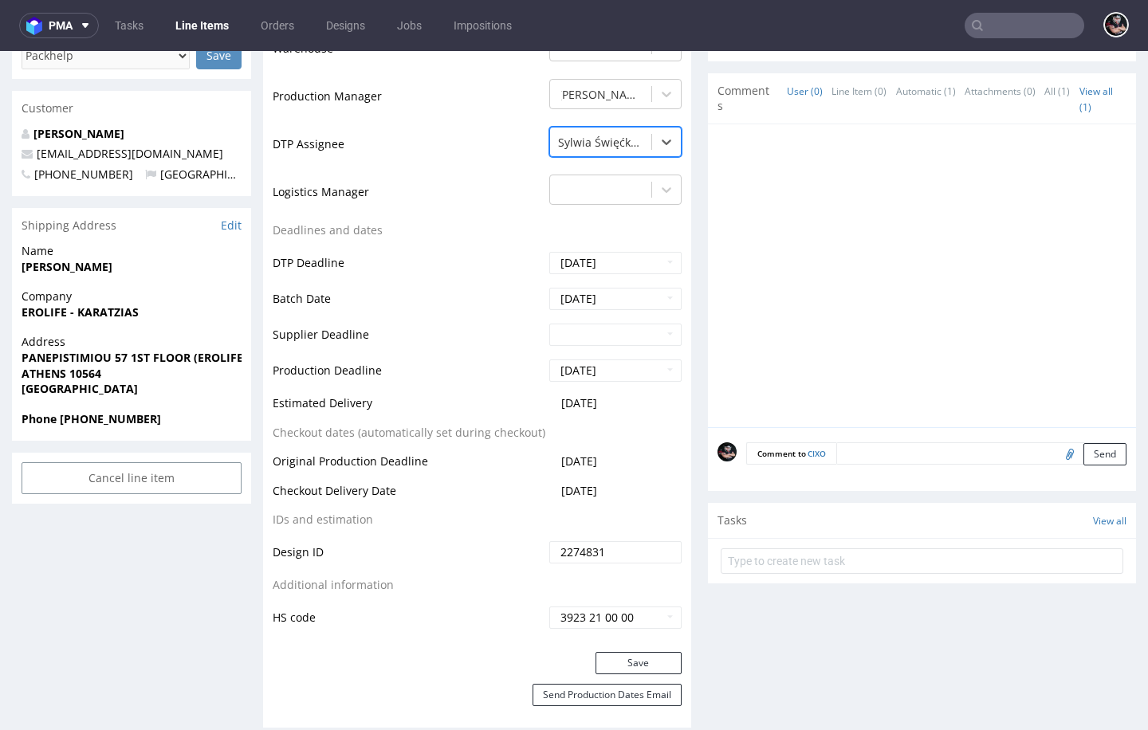
click at [624, 668] on div "Save" at bounding box center [477, 668] width 428 height 32
click at [622, 654] on button "Save" at bounding box center [639, 663] width 86 height 22
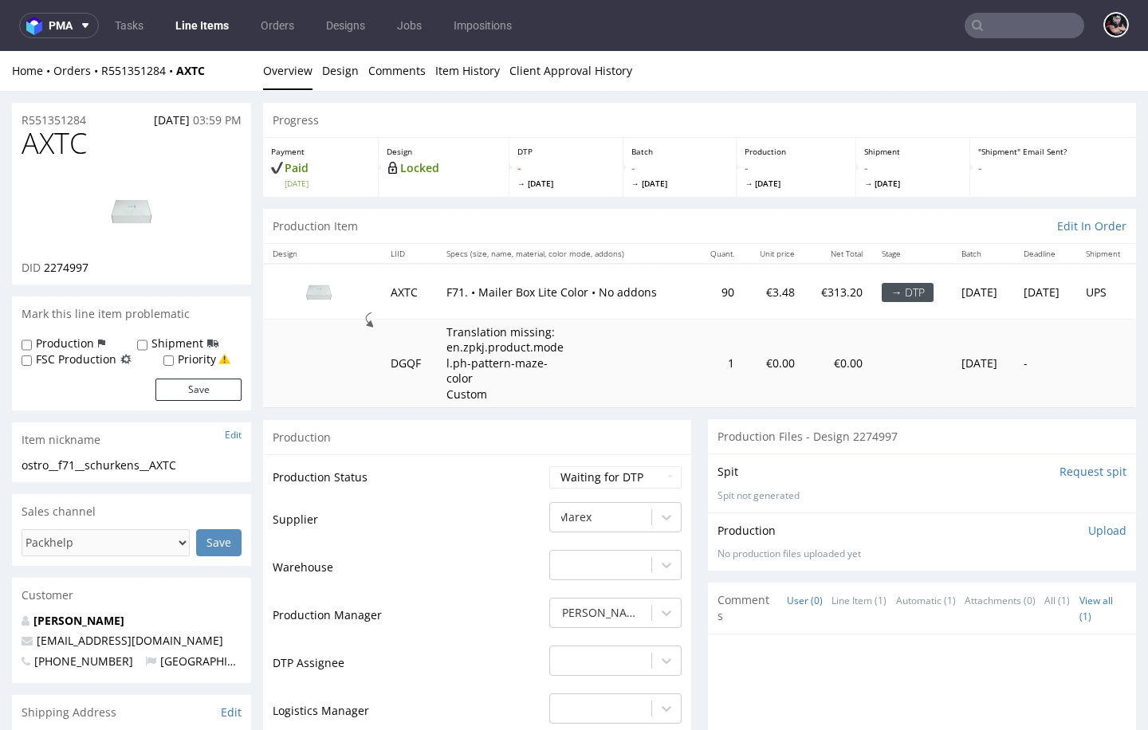
scroll to position [3, 0]
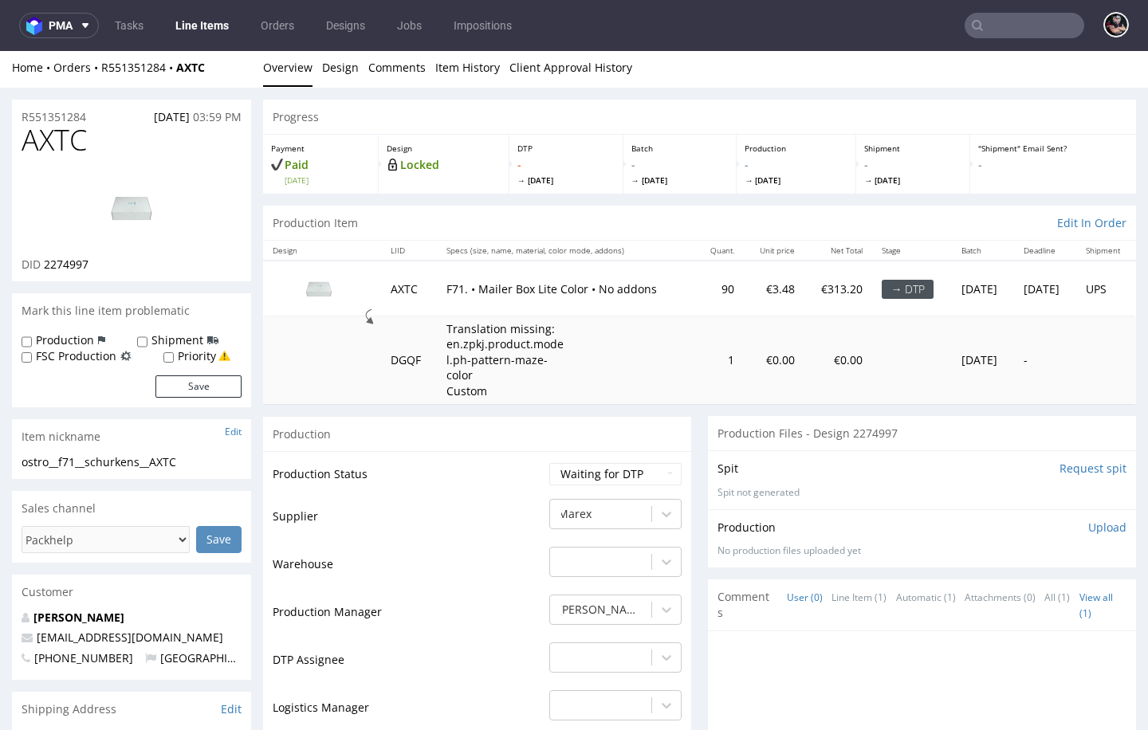
click at [313, 70] on li "Overview" at bounding box center [292, 68] width 59 height 16
click at [325, 76] on link "Design" at bounding box center [340, 67] width 37 height 39
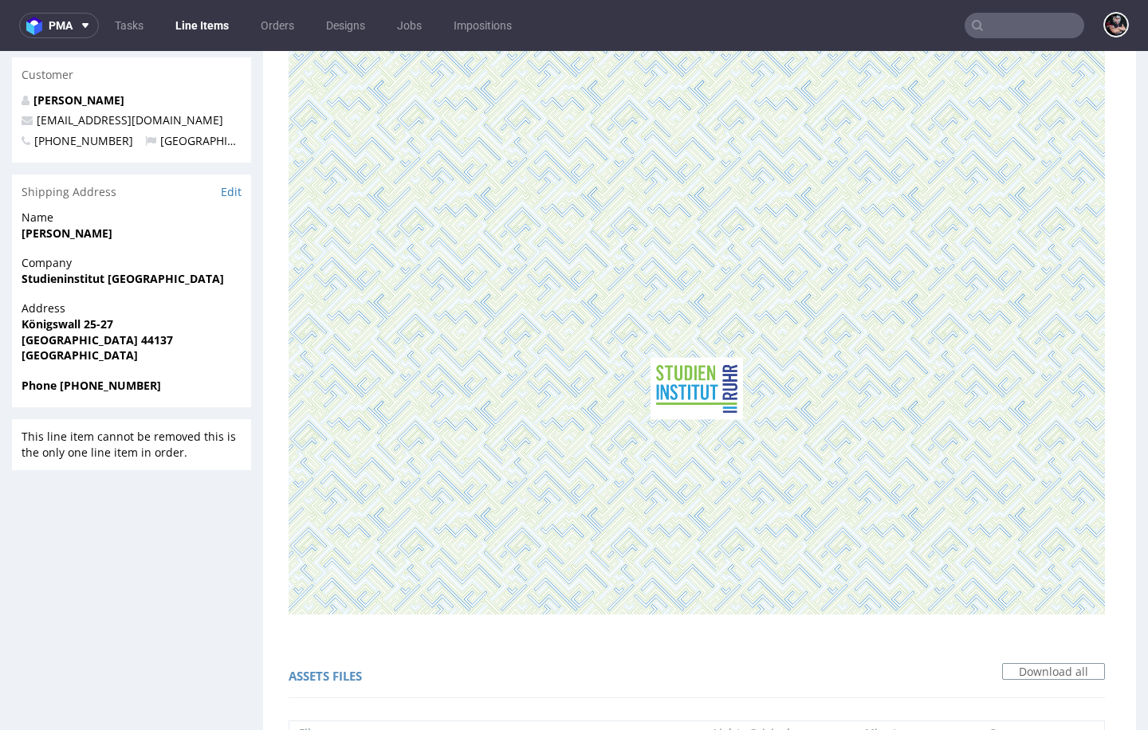
scroll to position [0, 0]
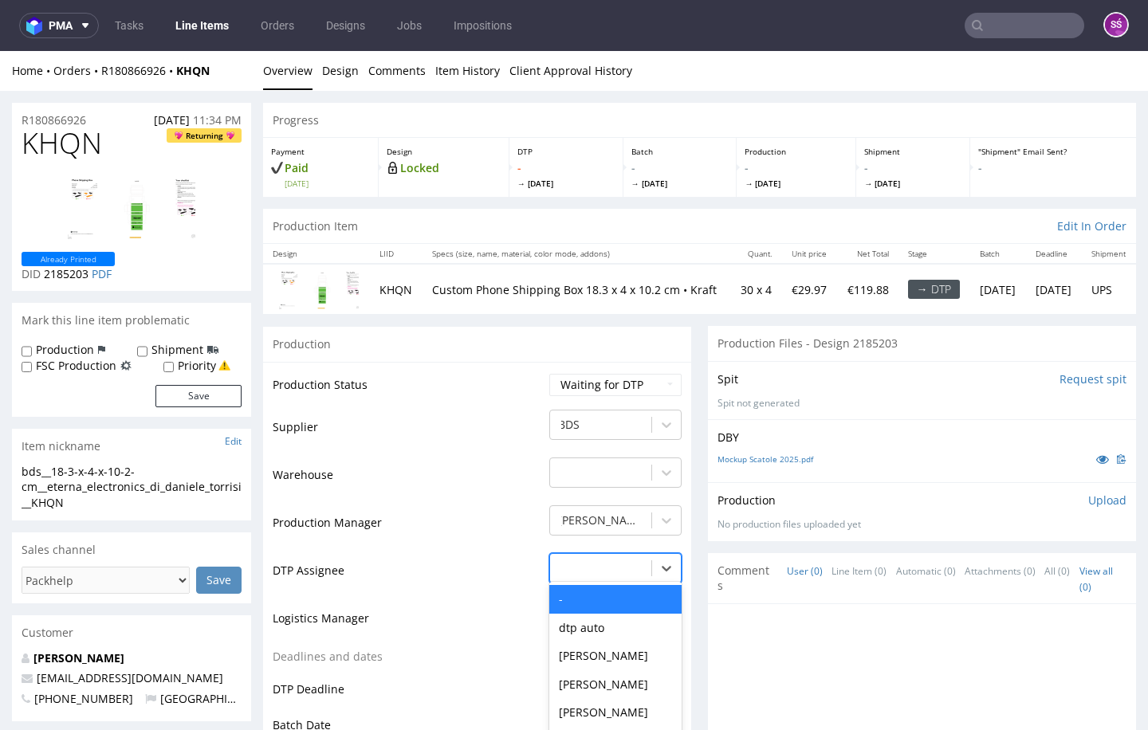
click at [610, 573] on div "- selected, 1 of 31. 31 results available. Use Up and Down to choose options, p…" at bounding box center [615, 564] width 132 height 22
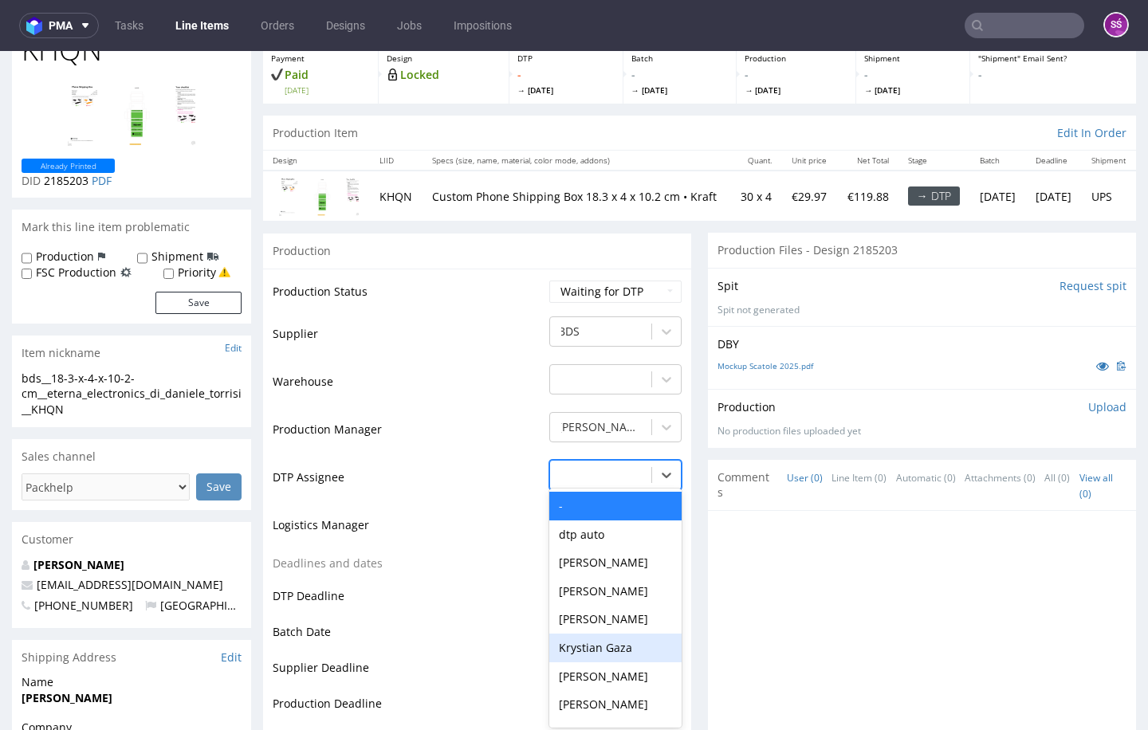
scroll to position [95, 0]
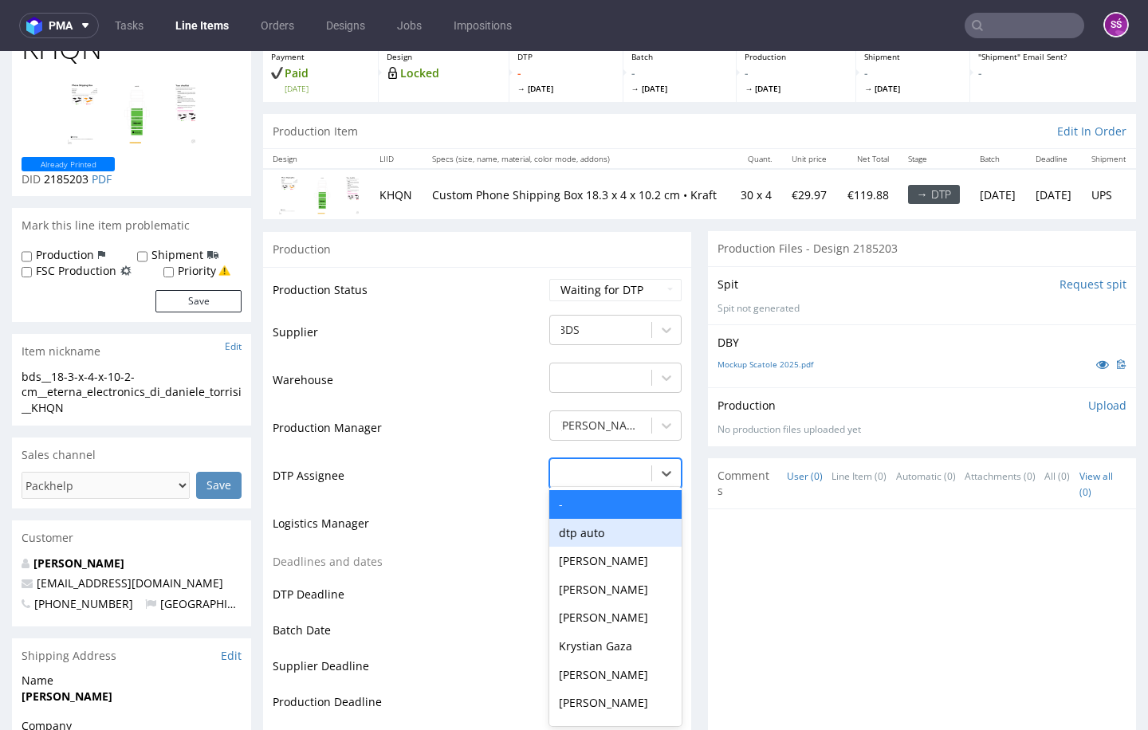
click at [490, 270] on div "Production Status Waiting for Artwork Waiting for Diecut Waiting for Mockup Wai…" at bounding box center [477, 625] width 428 height 716
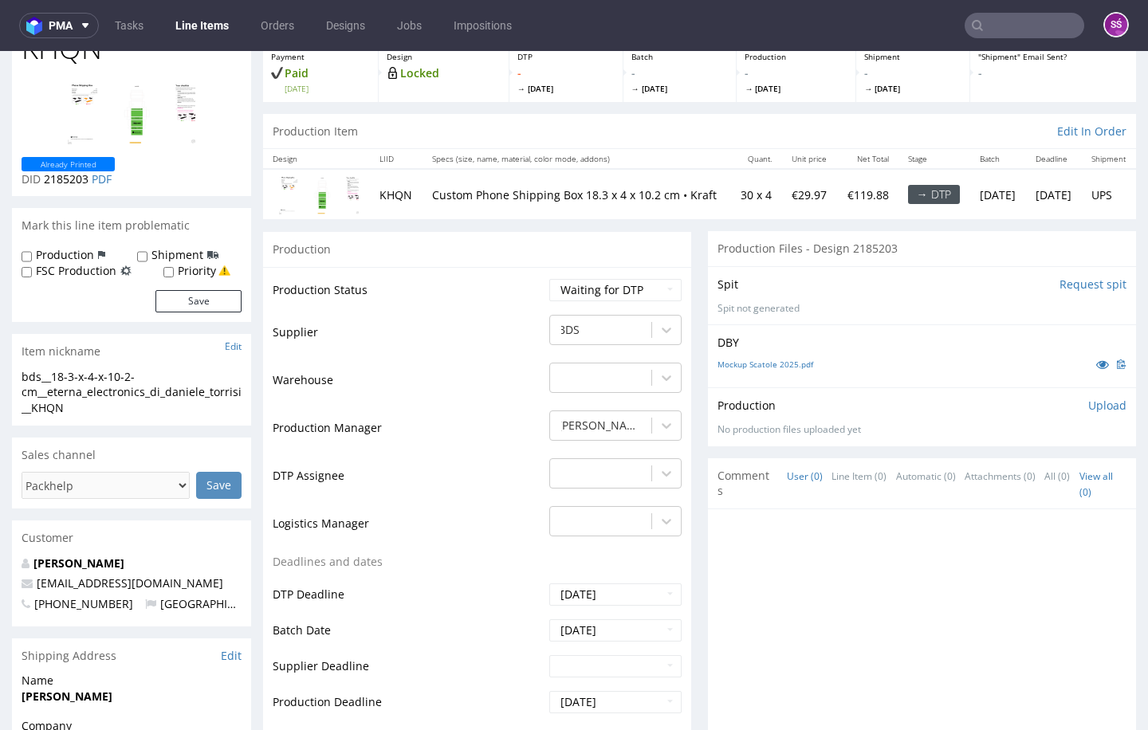
scroll to position [0, 0]
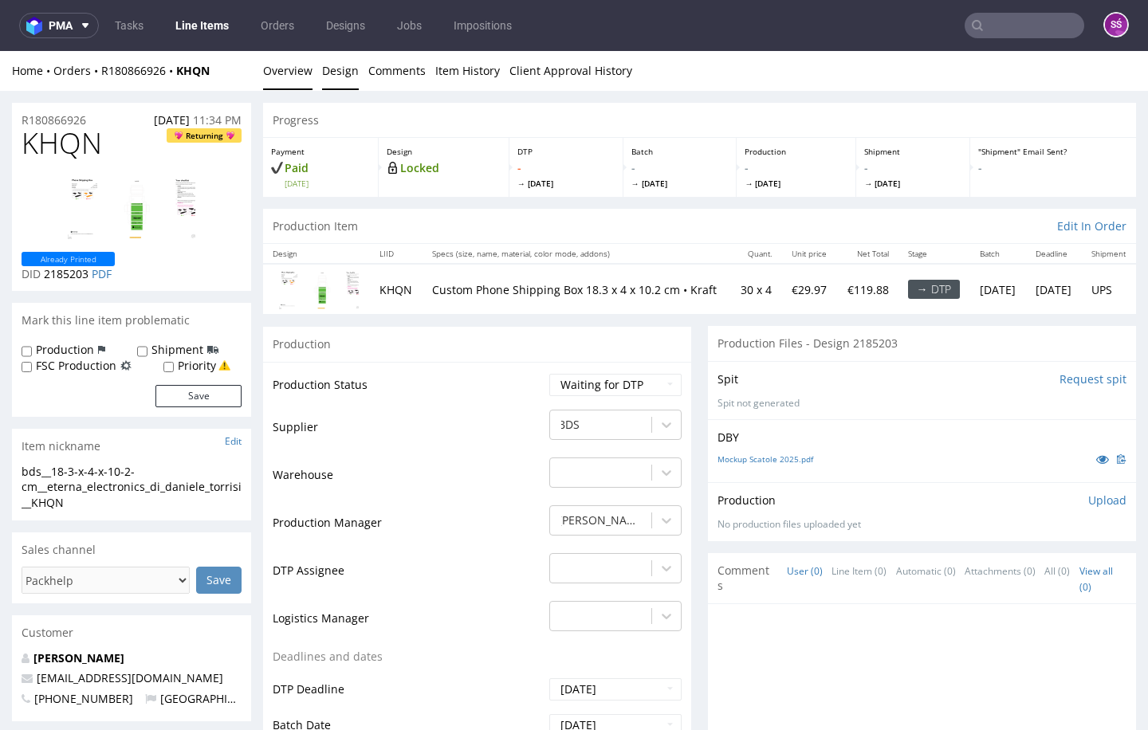
click at [352, 71] on link "Design" at bounding box center [340, 70] width 37 height 39
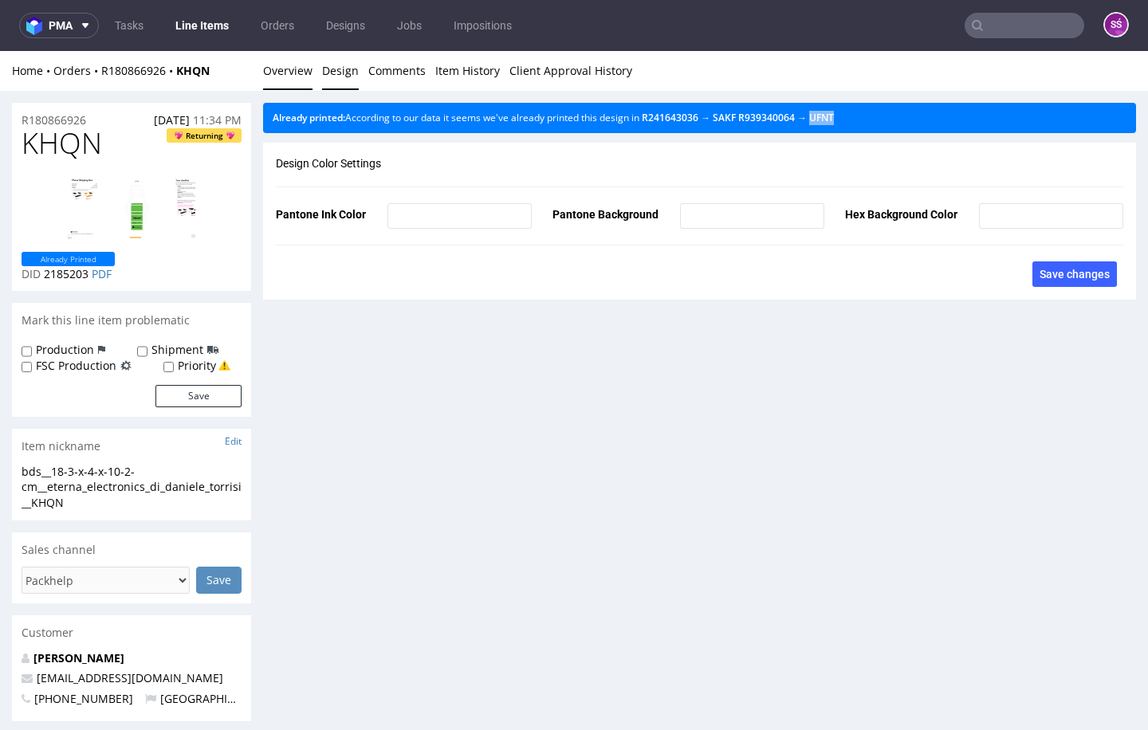
click at [285, 64] on link "Overview" at bounding box center [287, 70] width 49 height 39
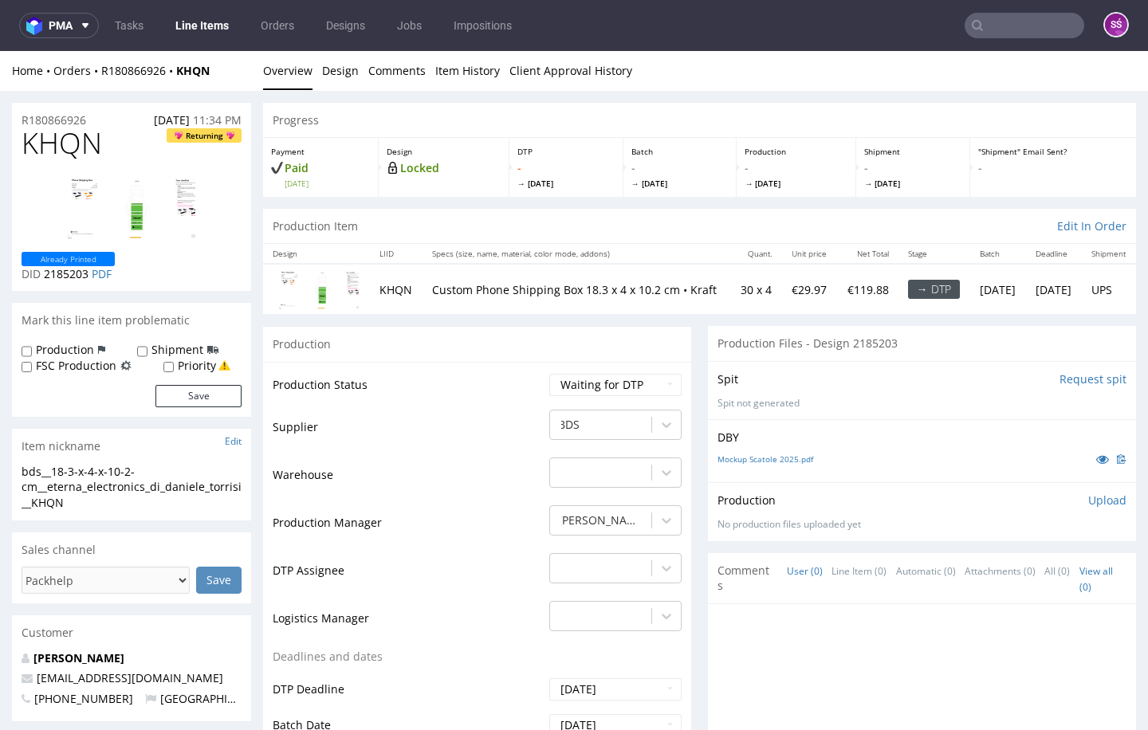
scroll to position [128, 0]
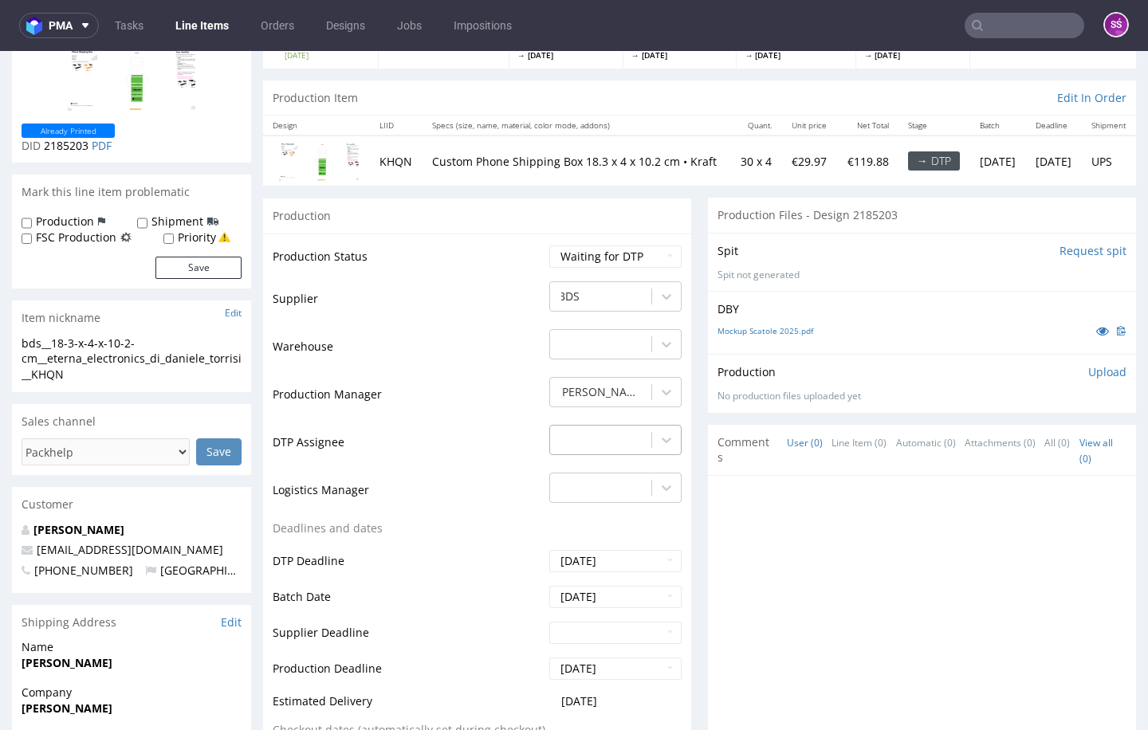
click at [642, 425] on div "-" at bounding box center [615, 440] width 132 height 30
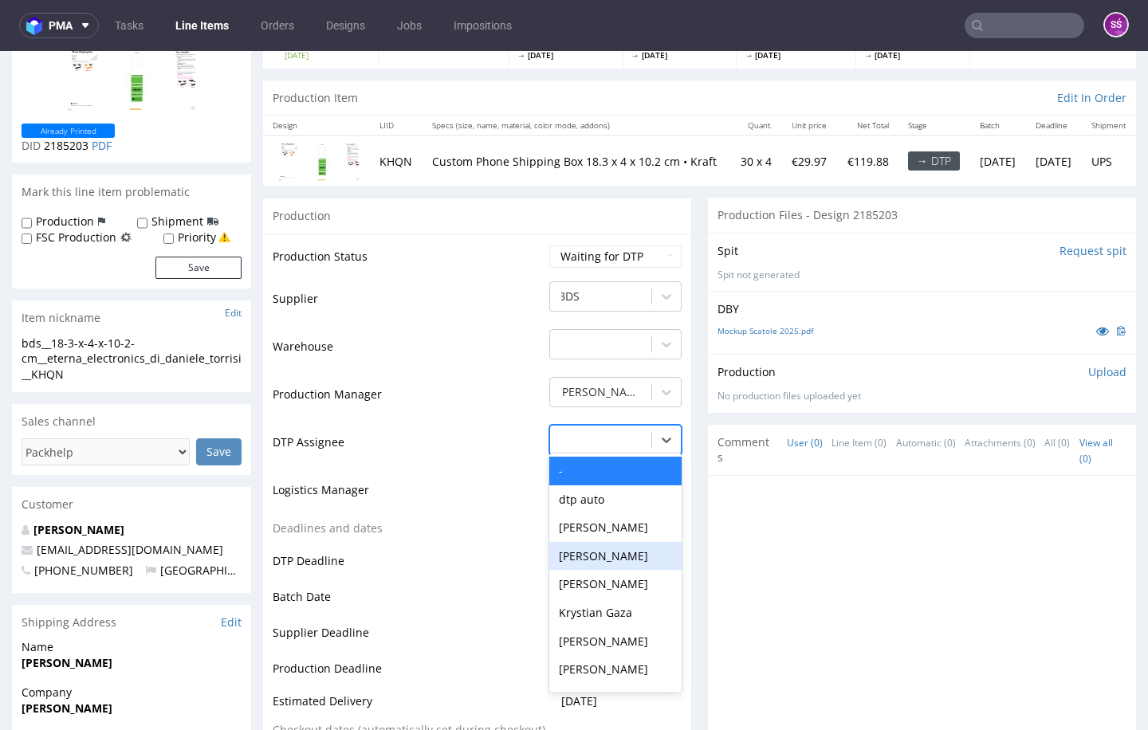
scroll to position [534, 0]
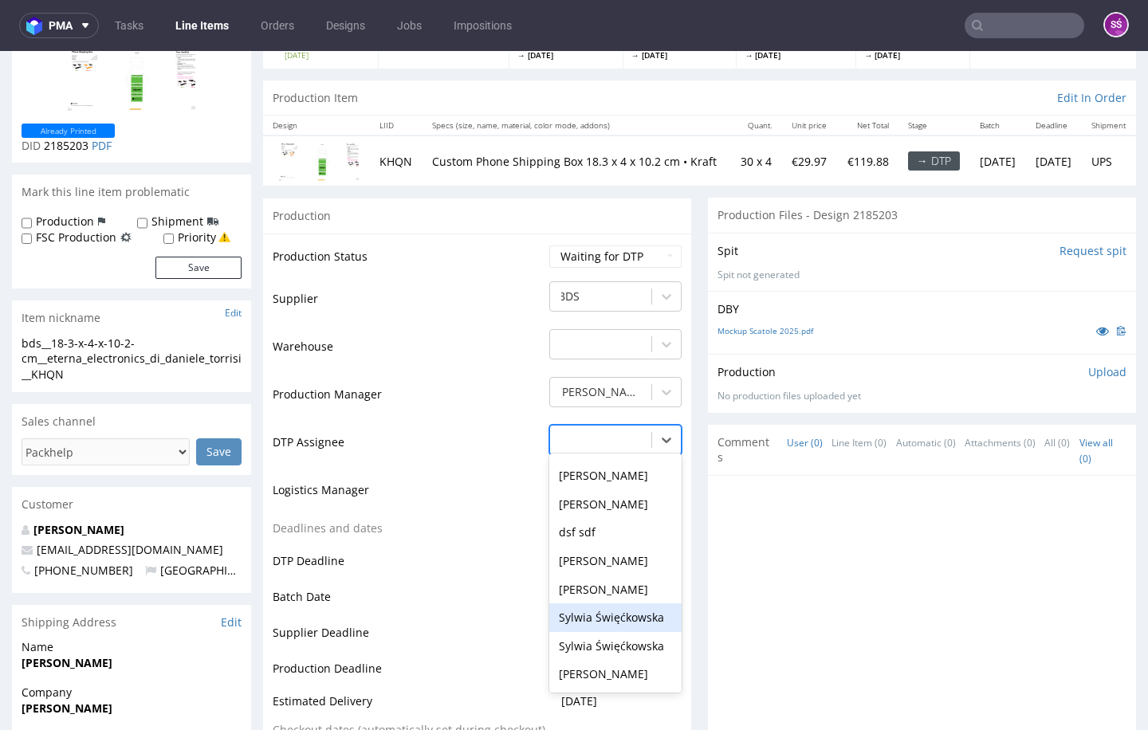
click at [626, 604] on div "Sylwia Święćkowska" at bounding box center [615, 618] width 132 height 29
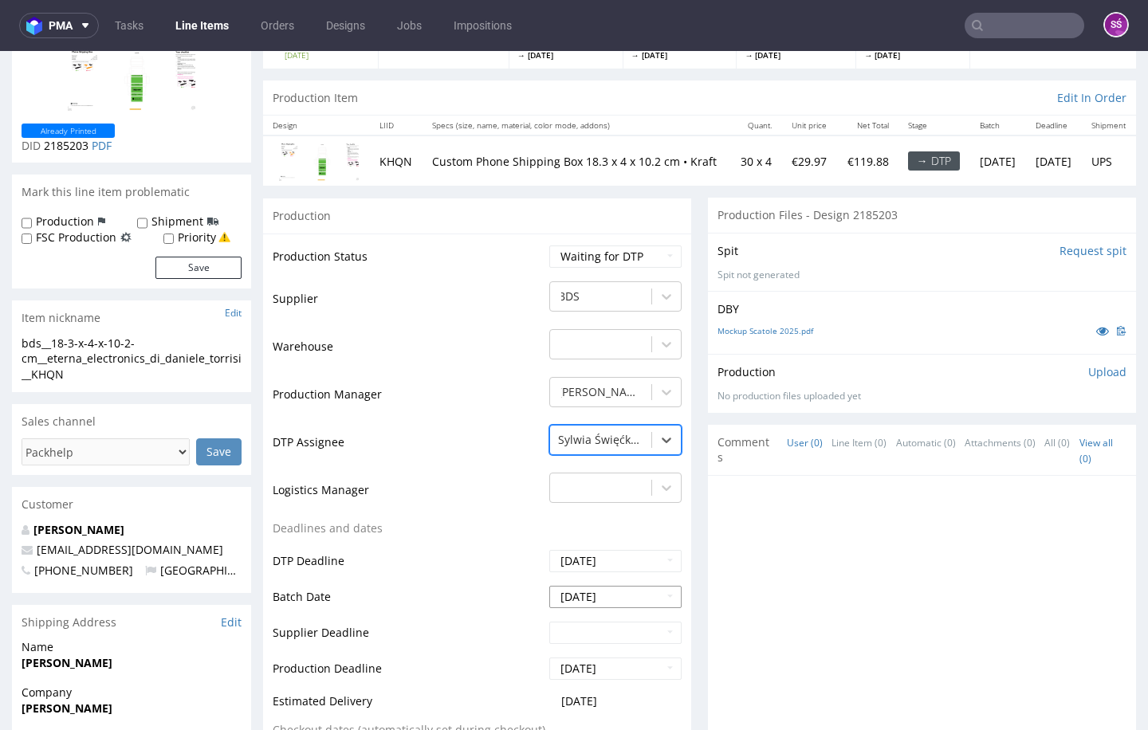
scroll to position [439, 0]
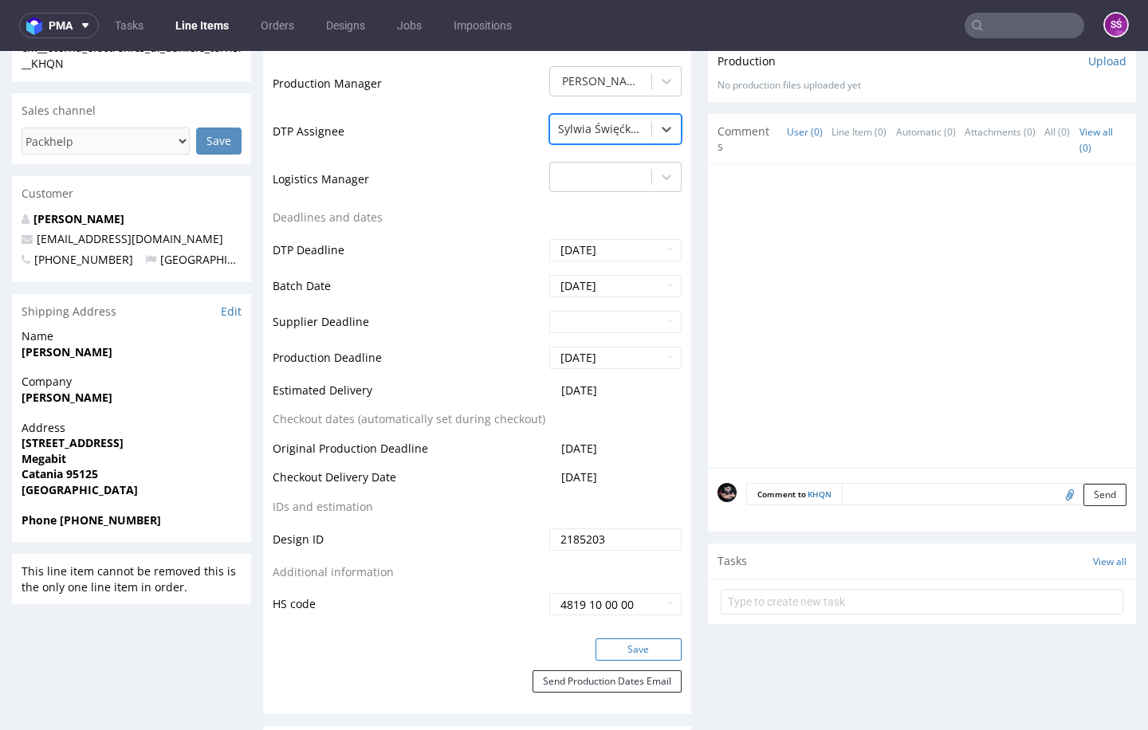
click at [635, 639] on button "Save" at bounding box center [639, 650] width 86 height 22
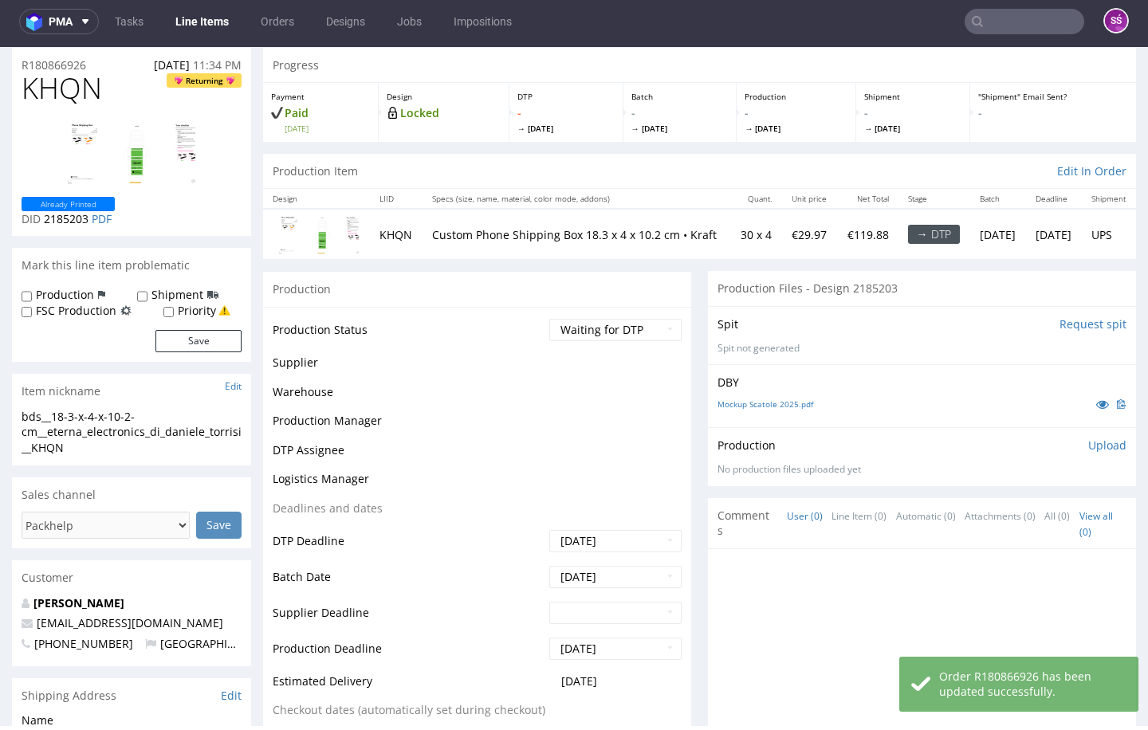
scroll to position [51, 0]
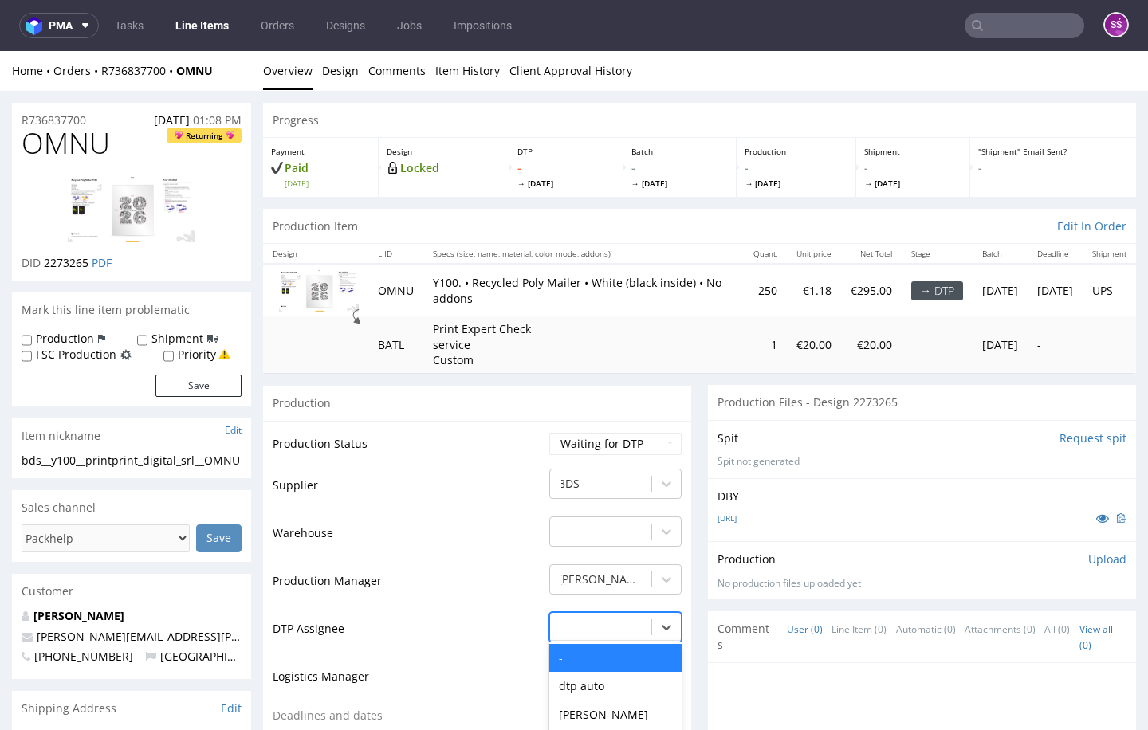
drag, startPoint x: 642, startPoint y: 636, endPoint x: 632, endPoint y: 669, distance: 35.1
click at [642, 635] on div "- selected, 1 of 31. 31 results available. Use Up and Down to choose options, p…" at bounding box center [615, 623] width 132 height 22
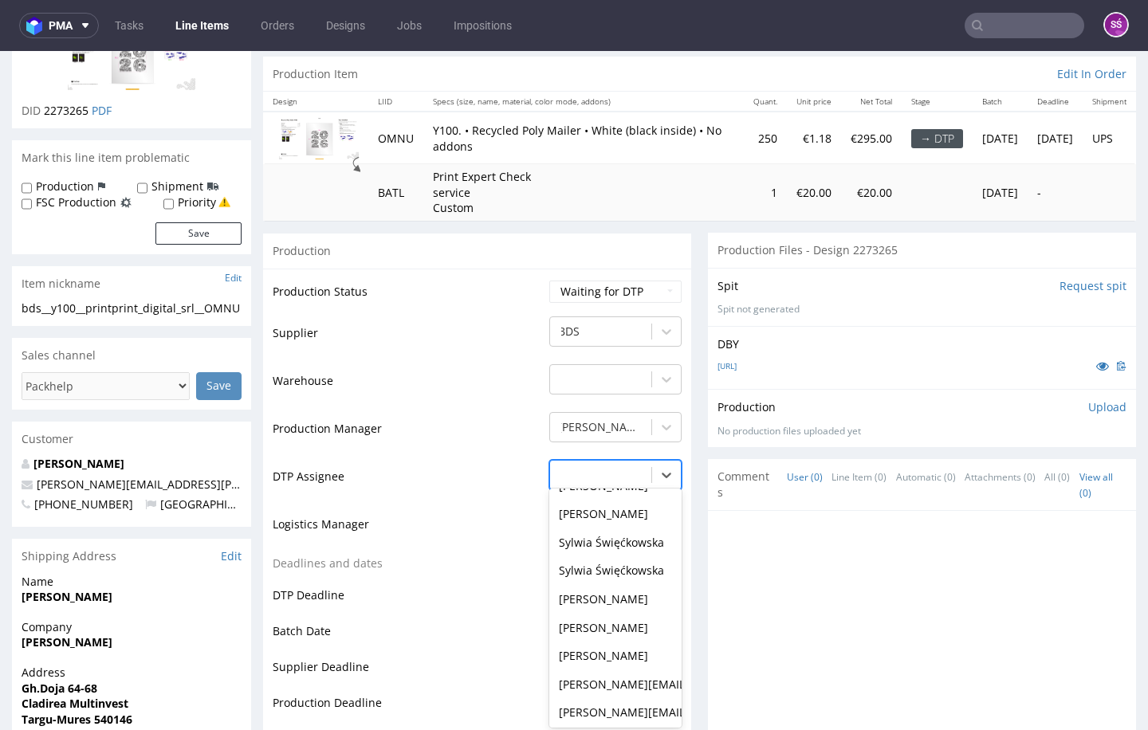
scroll to position [644, 0]
click at [610, 533] on div "Sylwia Święćkowska" at bounding box center [615, 543] width 132 height 29
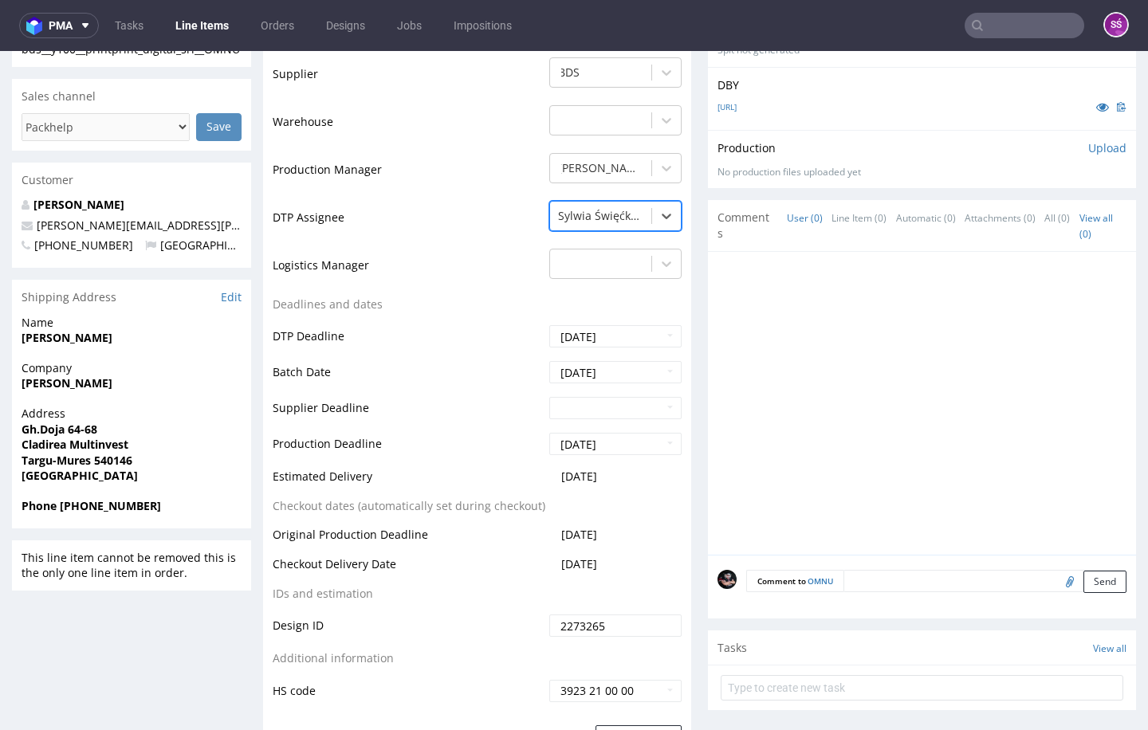
scroll to position [438, 0]
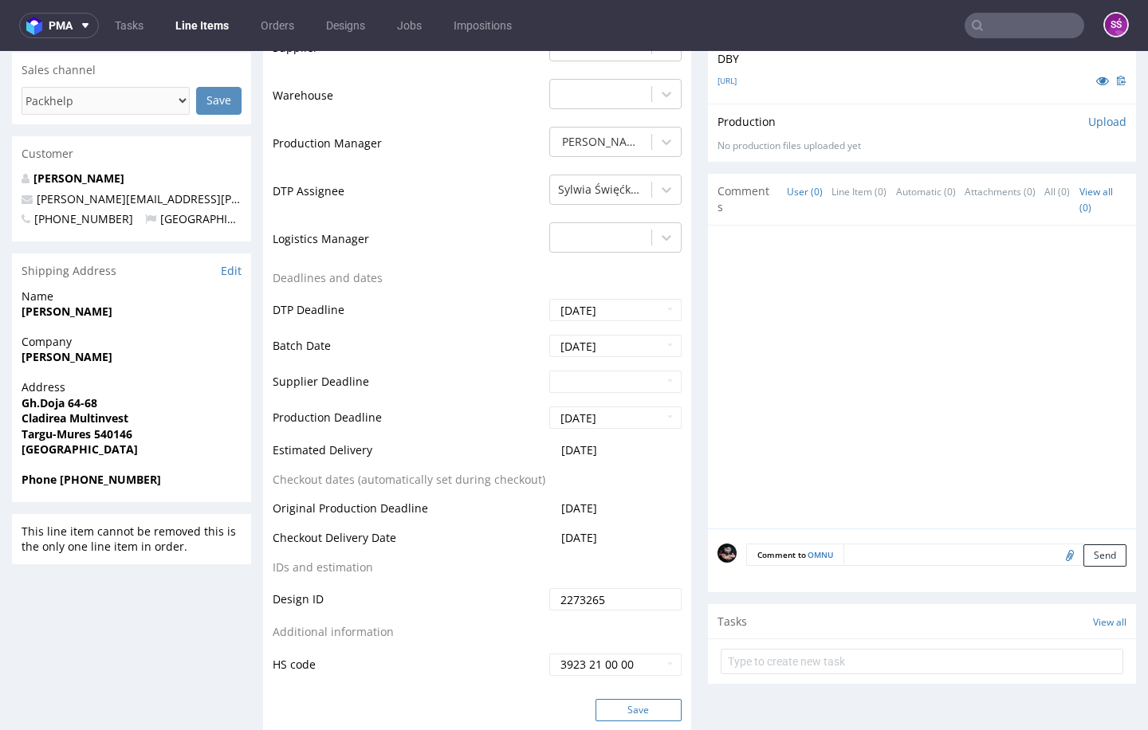
click at [640, 699] on button "Save" at bounding box center [639, 710] width 86 height 22
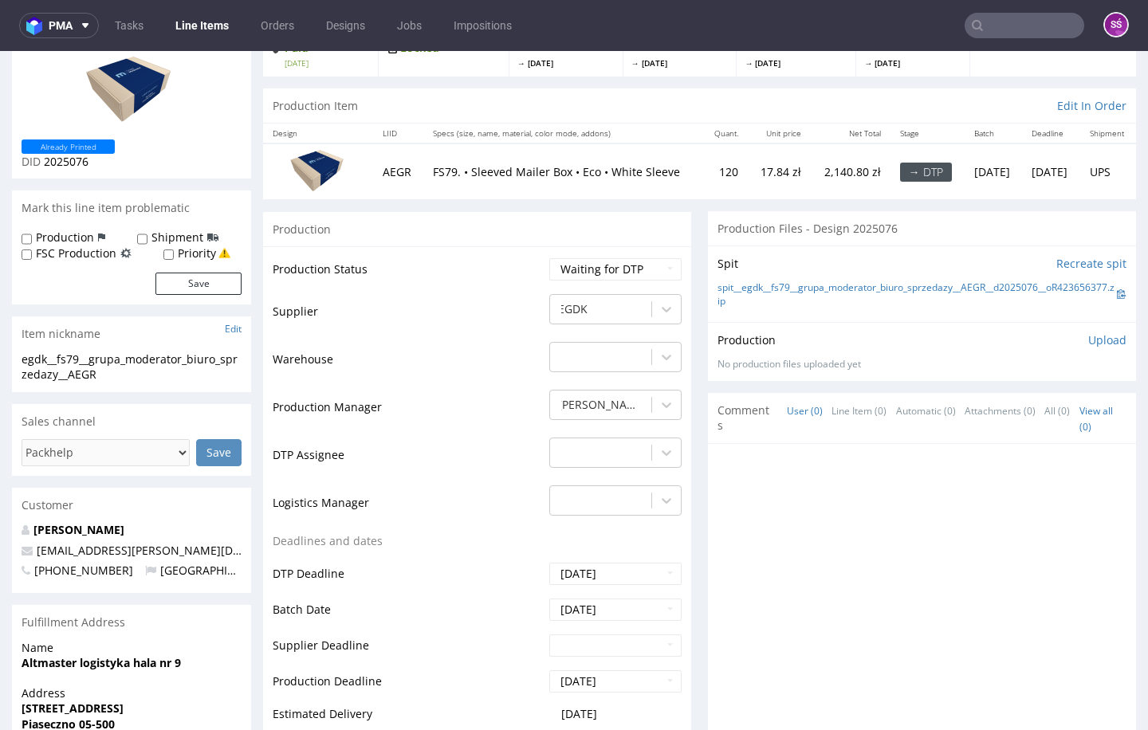
scroll to position [260, 0]
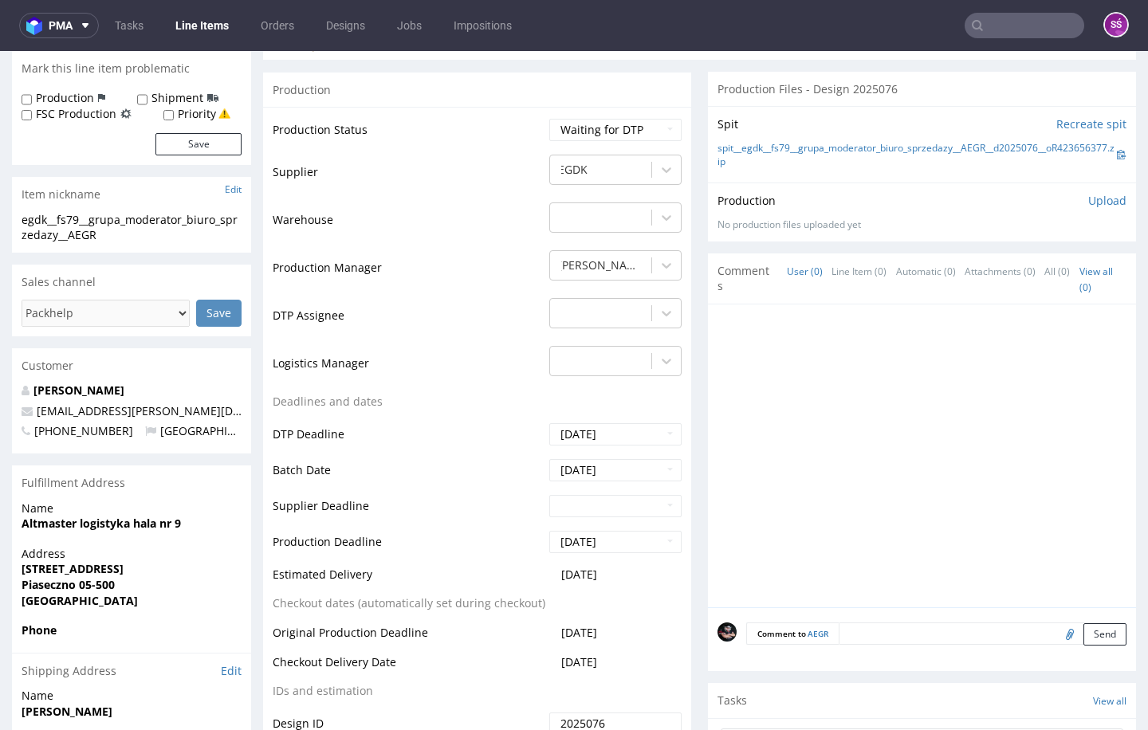
click at [624, 293] on td "[PERSON_NAME]" at bounding box center [613, 273] width 136 height 48
click at [645, 321] on div "-" at bounding box center [615, 309] width 132 height 22
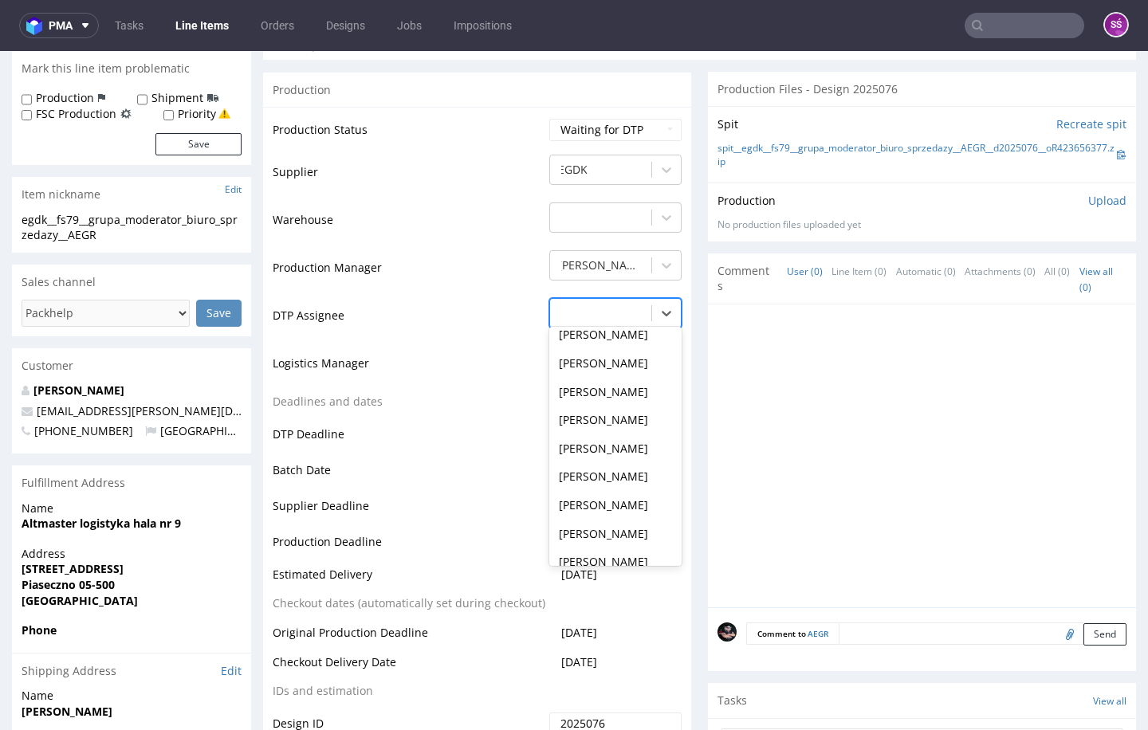
scroll to position [553, 0]
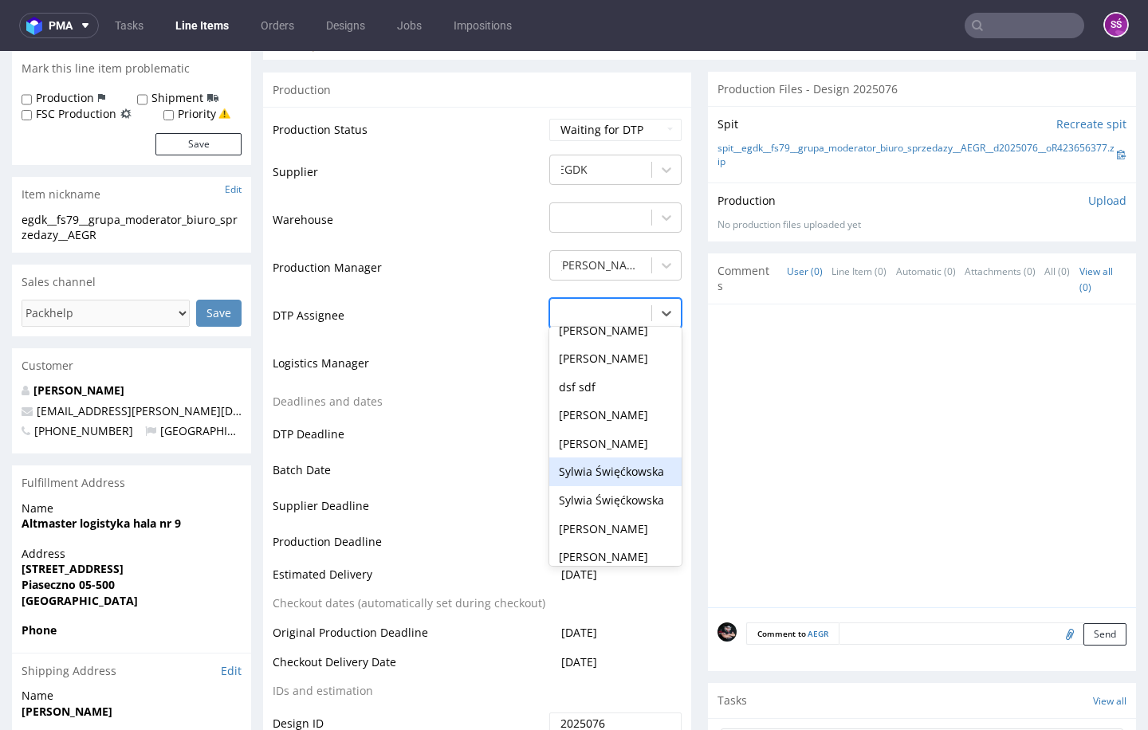
click at [620, 458] on div "Sylwia Święćkowska" at bounding box center [615, 472] width 132 height 29
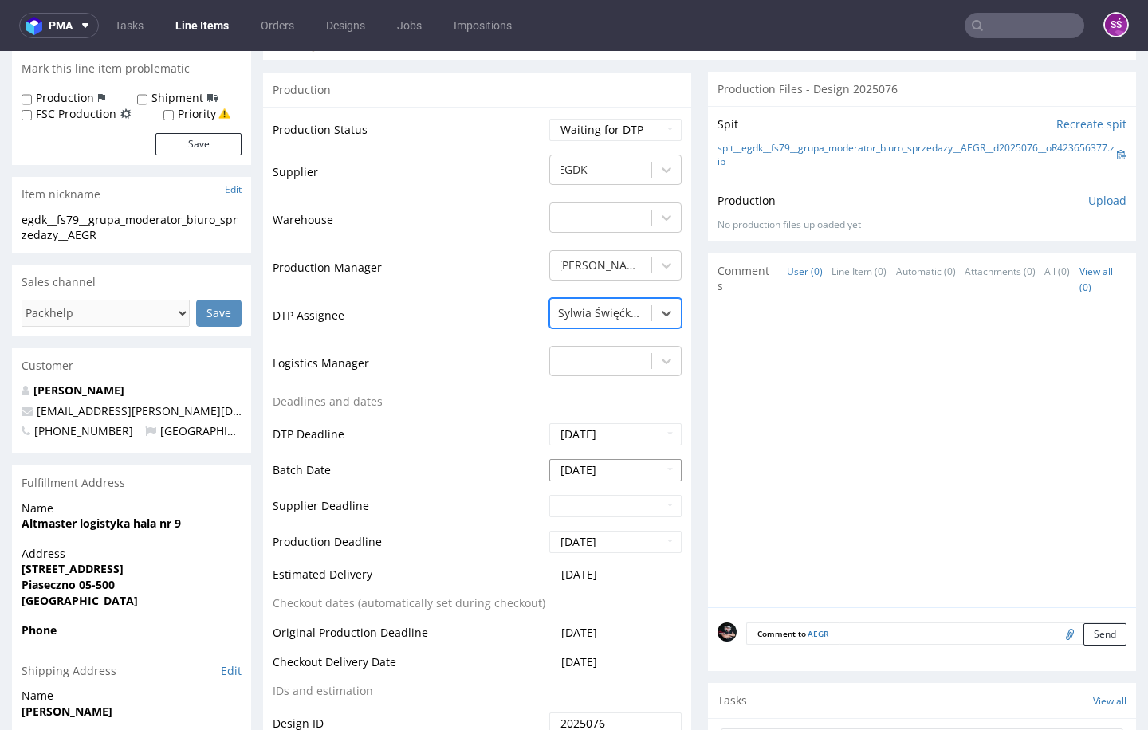
scroll to position [573, 0]
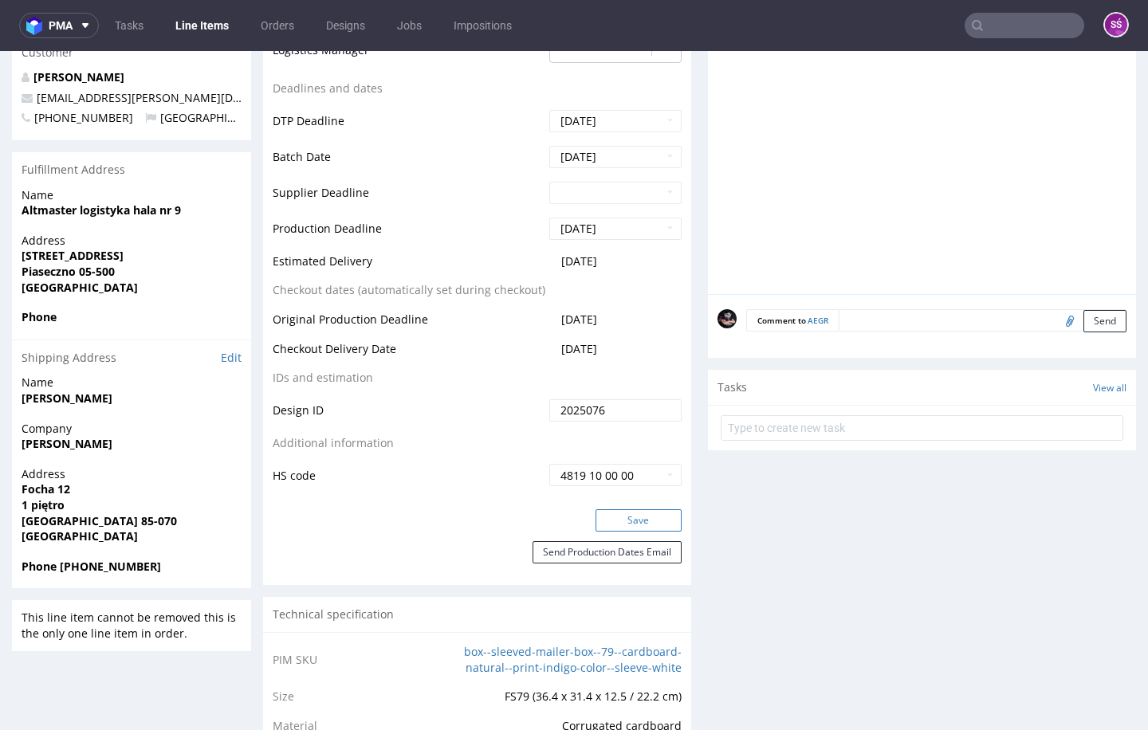
click at [623, 510] on button "Save" at bounding box center [639, 521] width 86 height 22
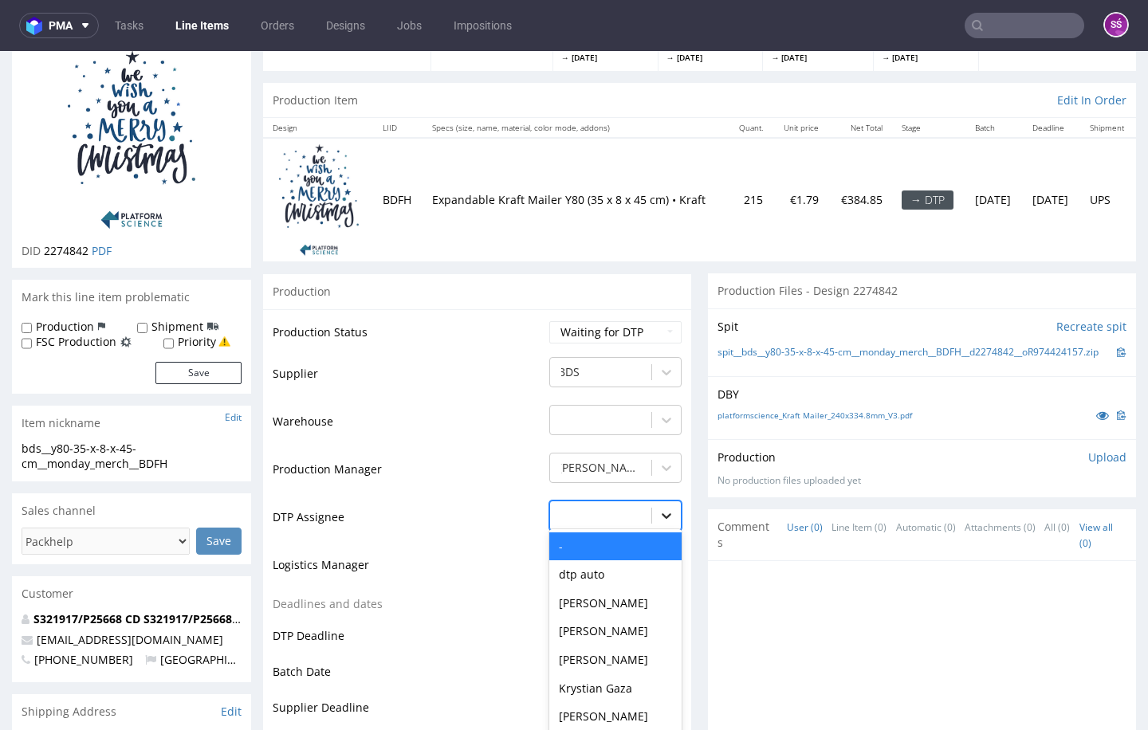
click at [663, 517] on div "- selected, 1 of 31. 31 results available. Use Up and Down to choose options, p…" at bounding box center [615, 512] width 132 height 22
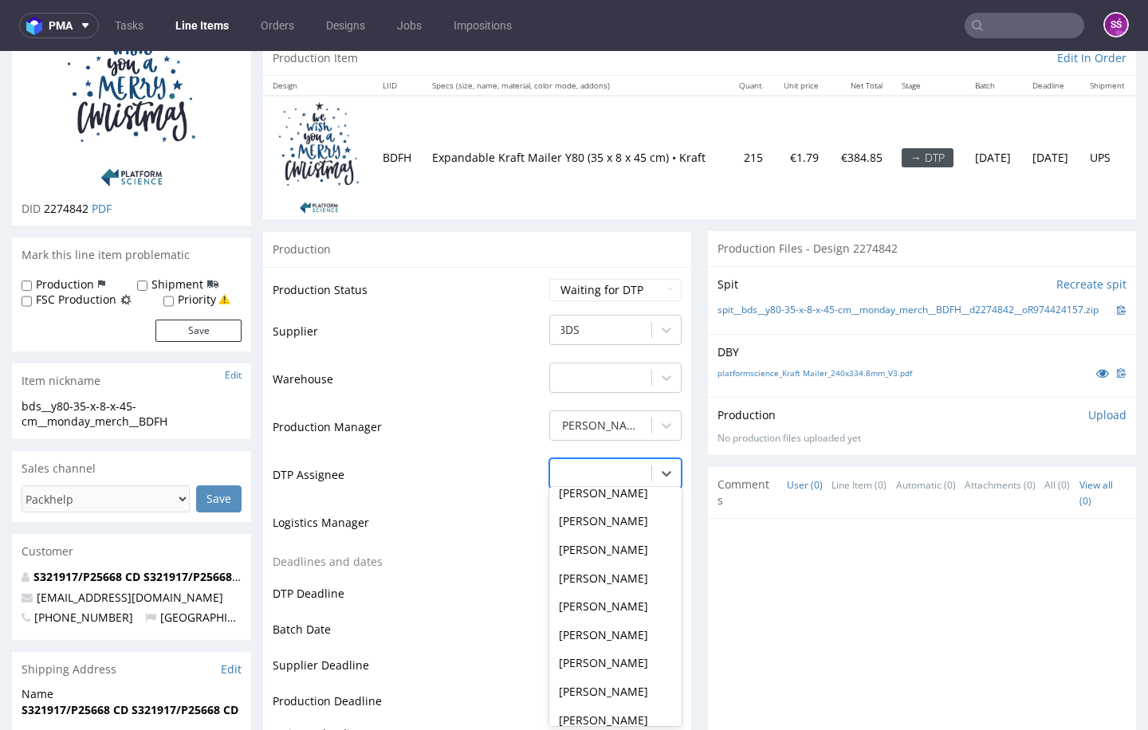
scroll to position [559, 0]
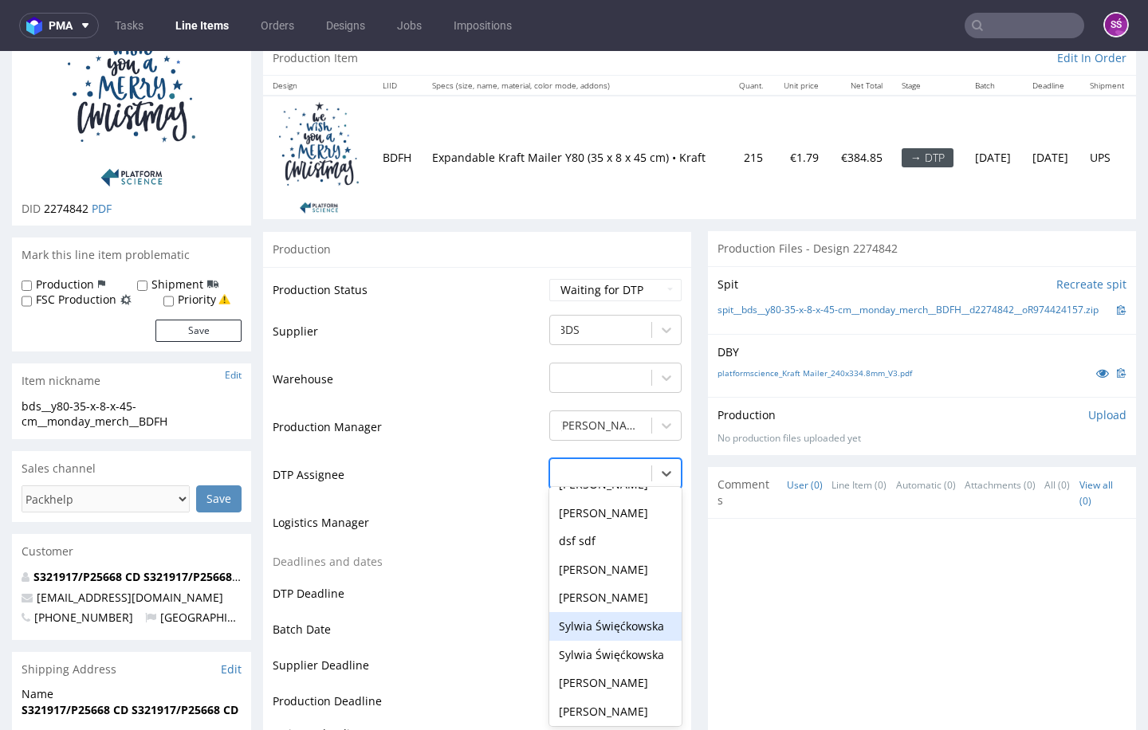
click at [630, 612] on div "Sylwia Święćkowska" at bounding box center [615, 626] width 132 height 29
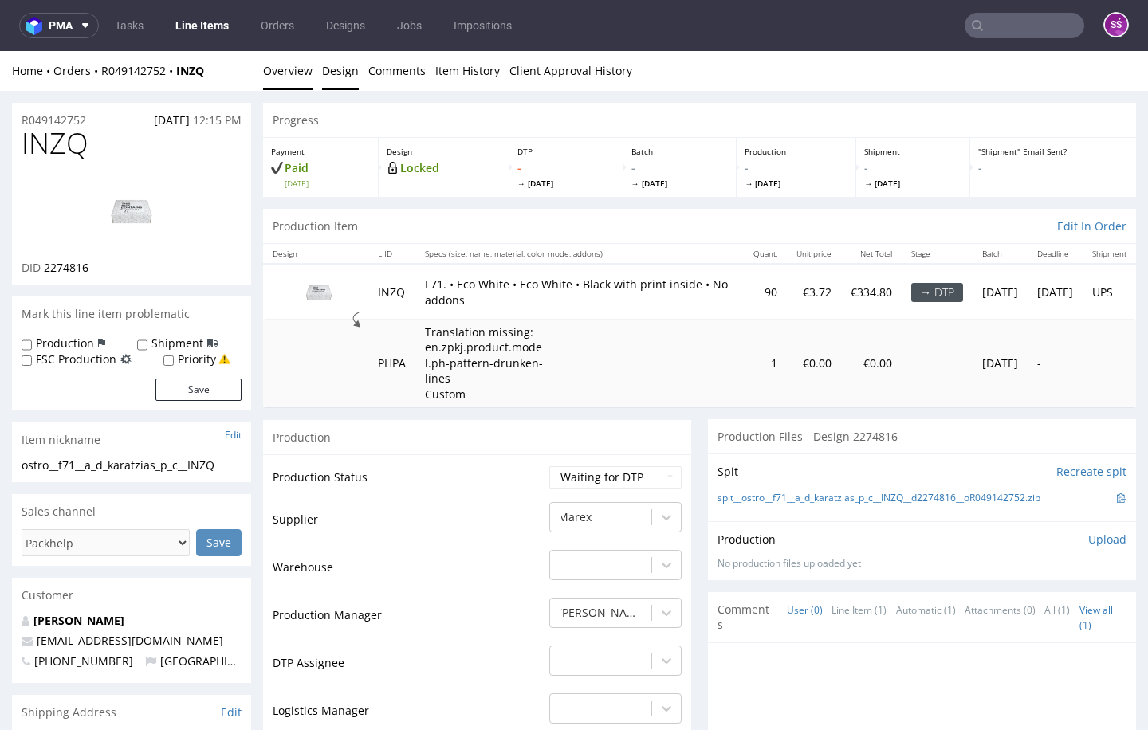
click at [349, 76] on link "Design" at bounding box center [340, 70] width 37 height 39
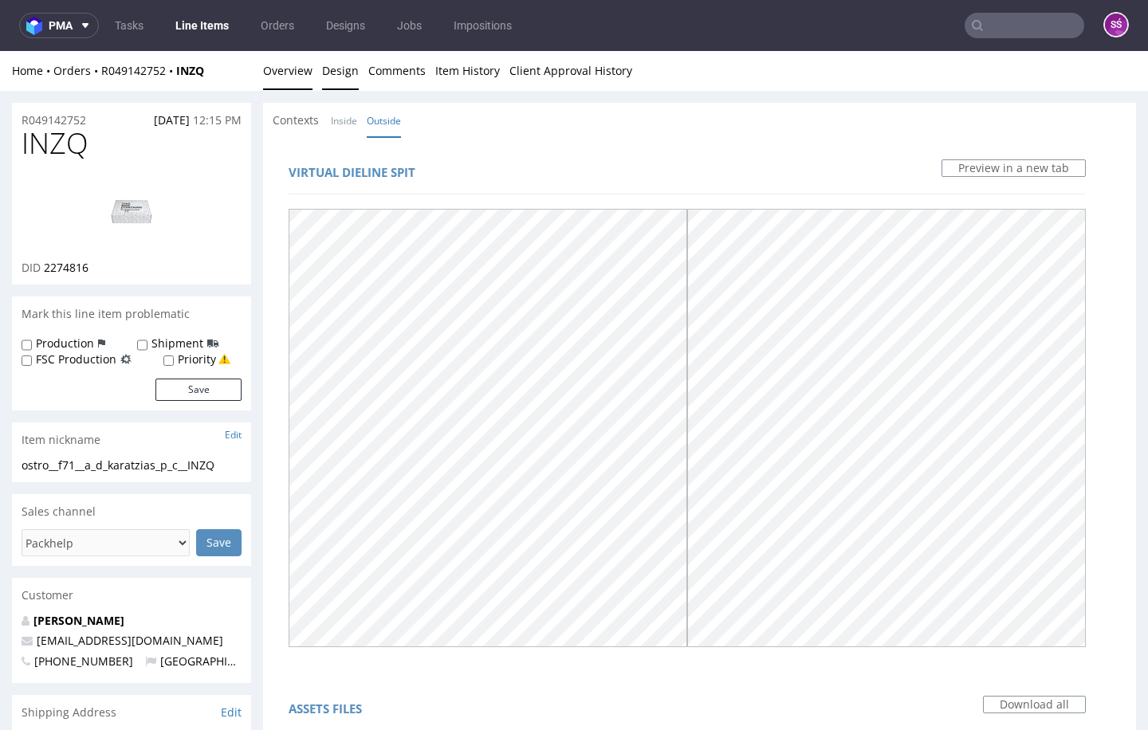
click at [297, 64] on link "Overview" at bounding box center [287, 70] width 49 height 39
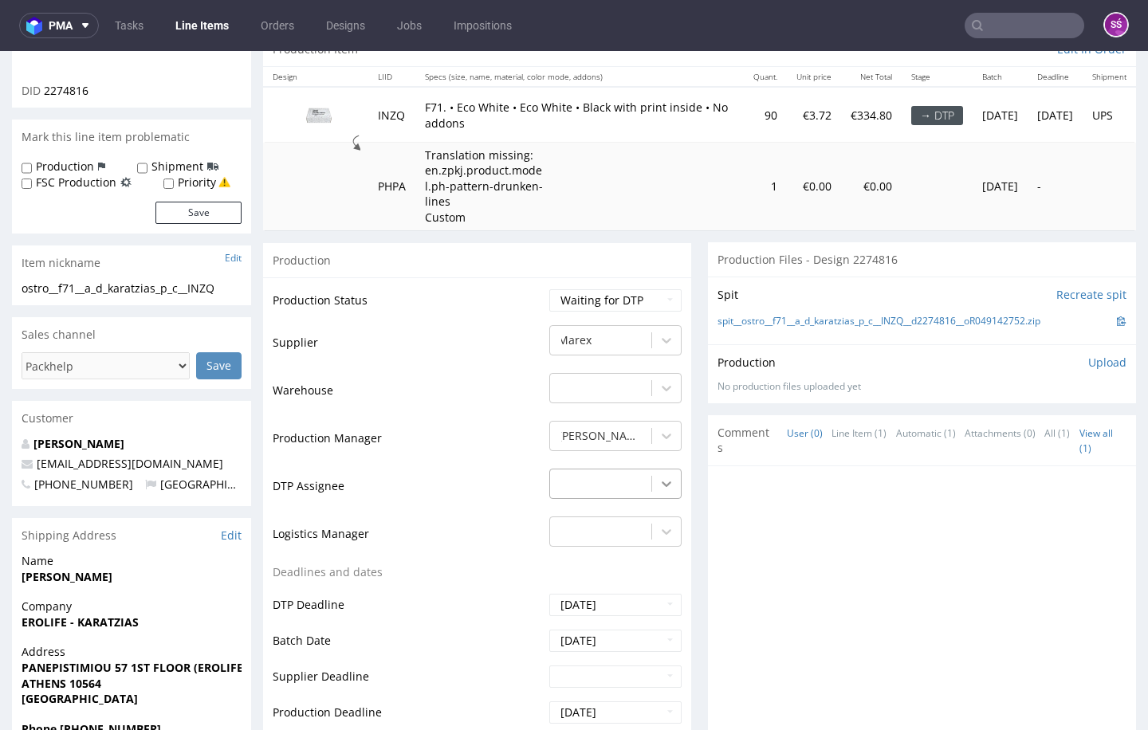
click at [652, 470] on div at bounding box center [666, 484] width 29 height 29
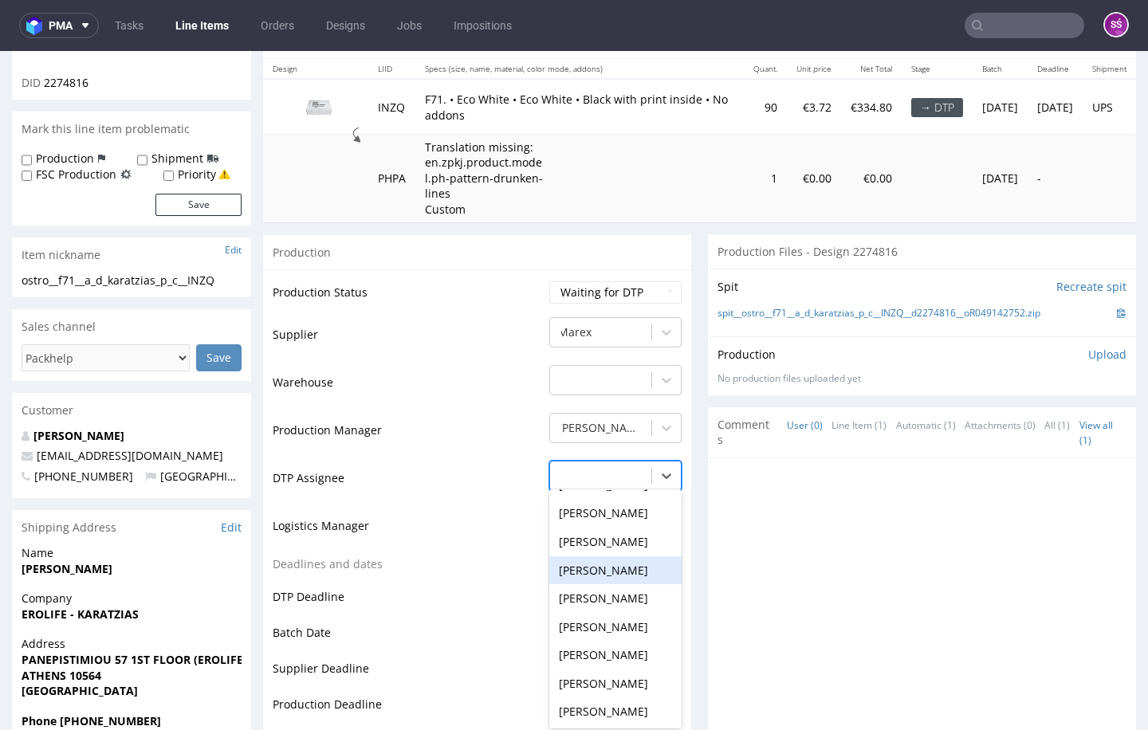
scroll to position [644, 0]
click at [623, 537] on div "Sylwia Święćkowska" at bounding box center [615, 543] width 132 height 29
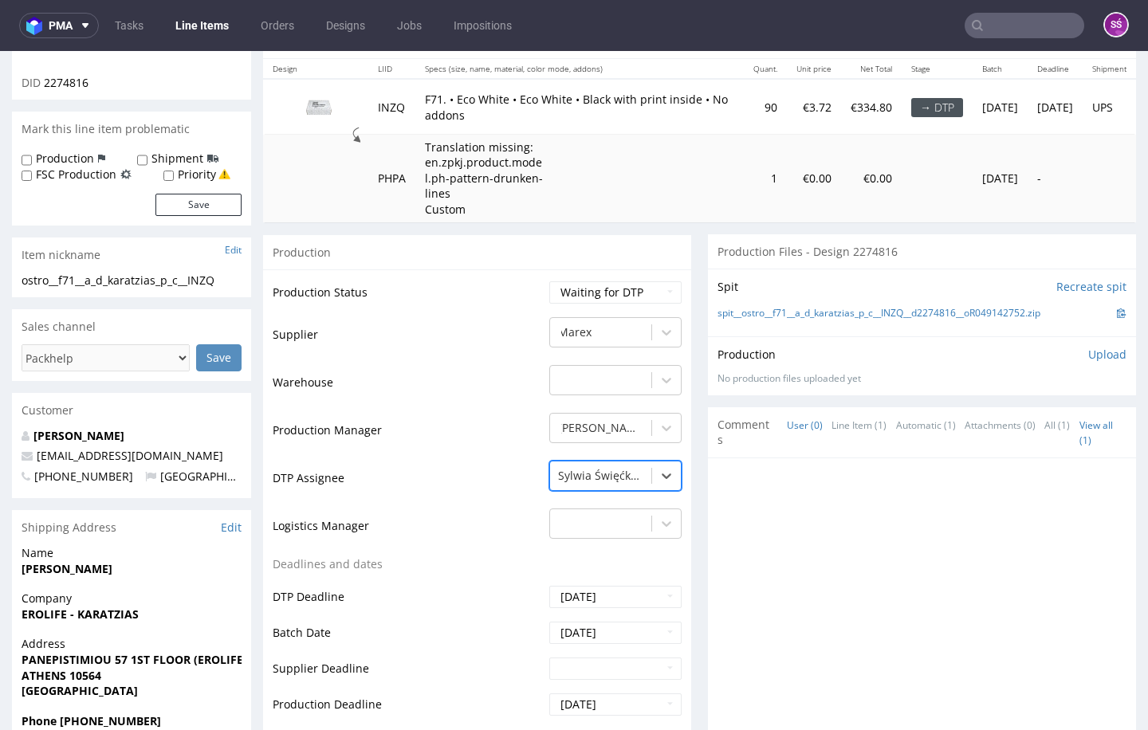
scroll to position [507, 0]
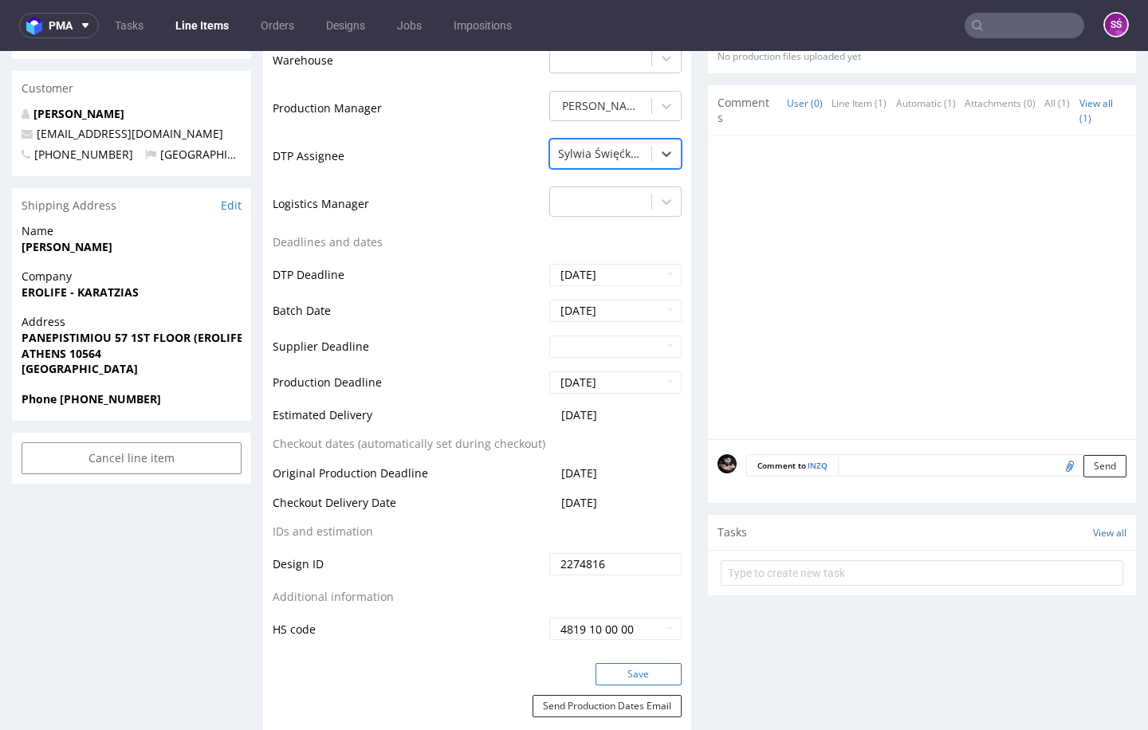
click at [641, 667] on button "Save" at bounding box center [639, 674] width 86 height 22
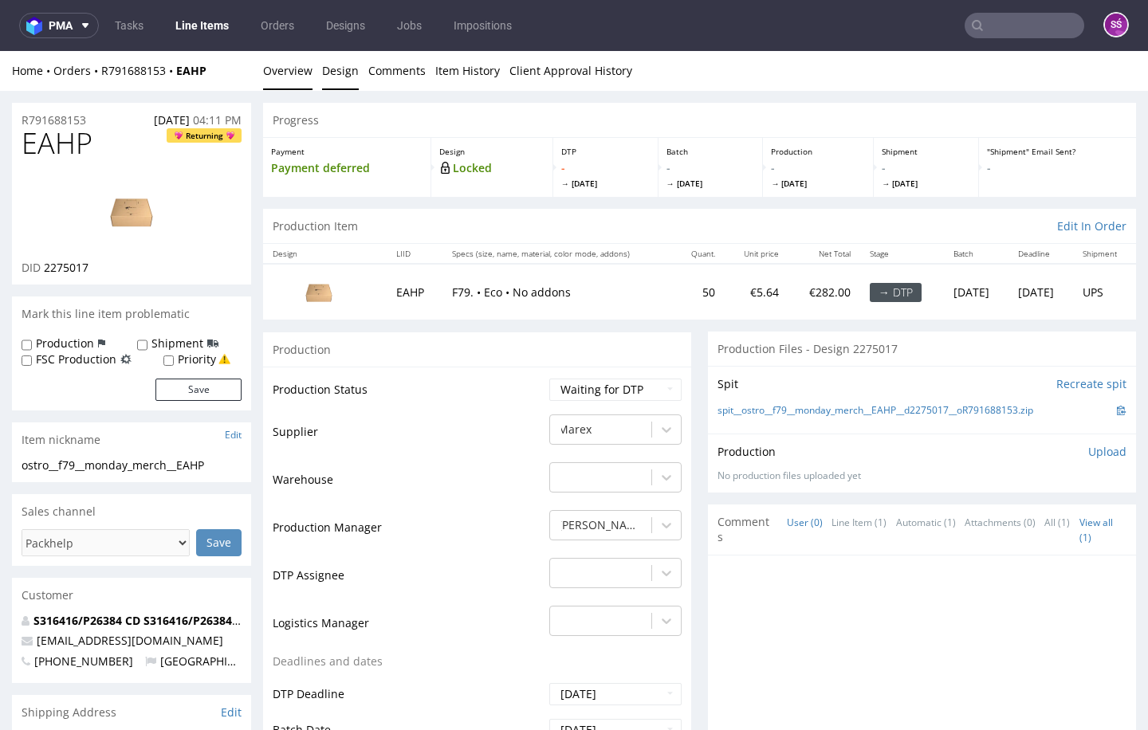
click at [348, 69] on link "Design" at bounding box center [340, 70] width 37 height 39
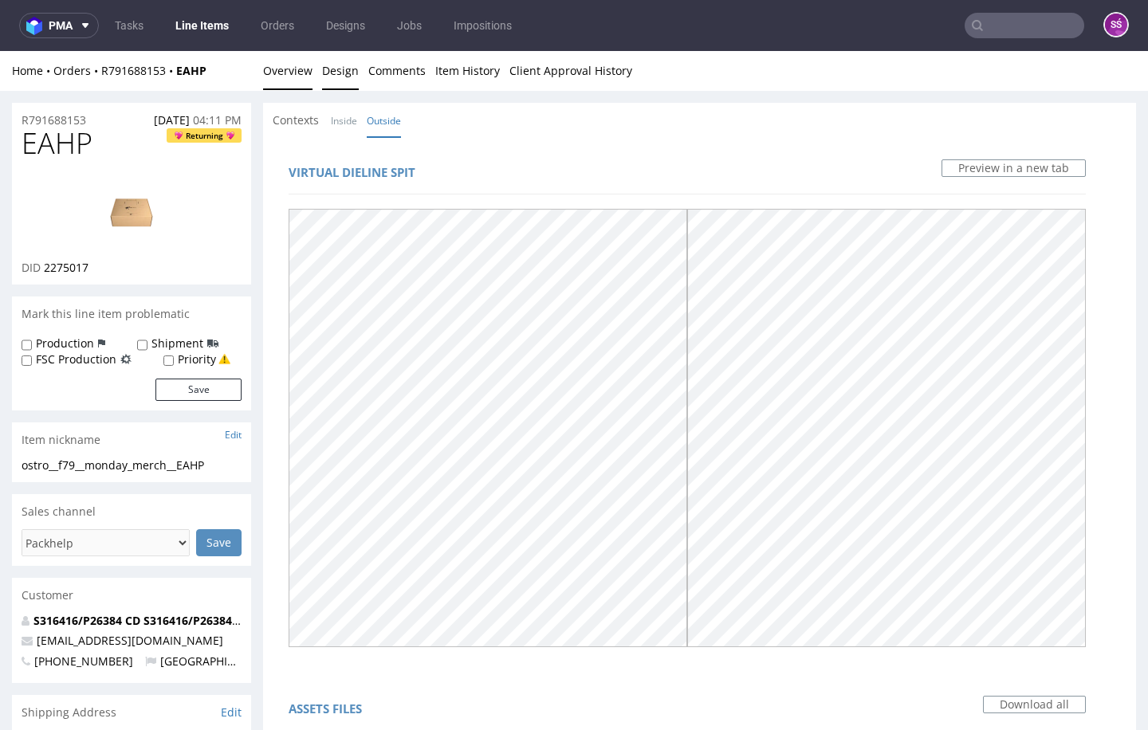
click at [280, 78] on link "Overview" at bounding box center [287, 70] width 49 height 39
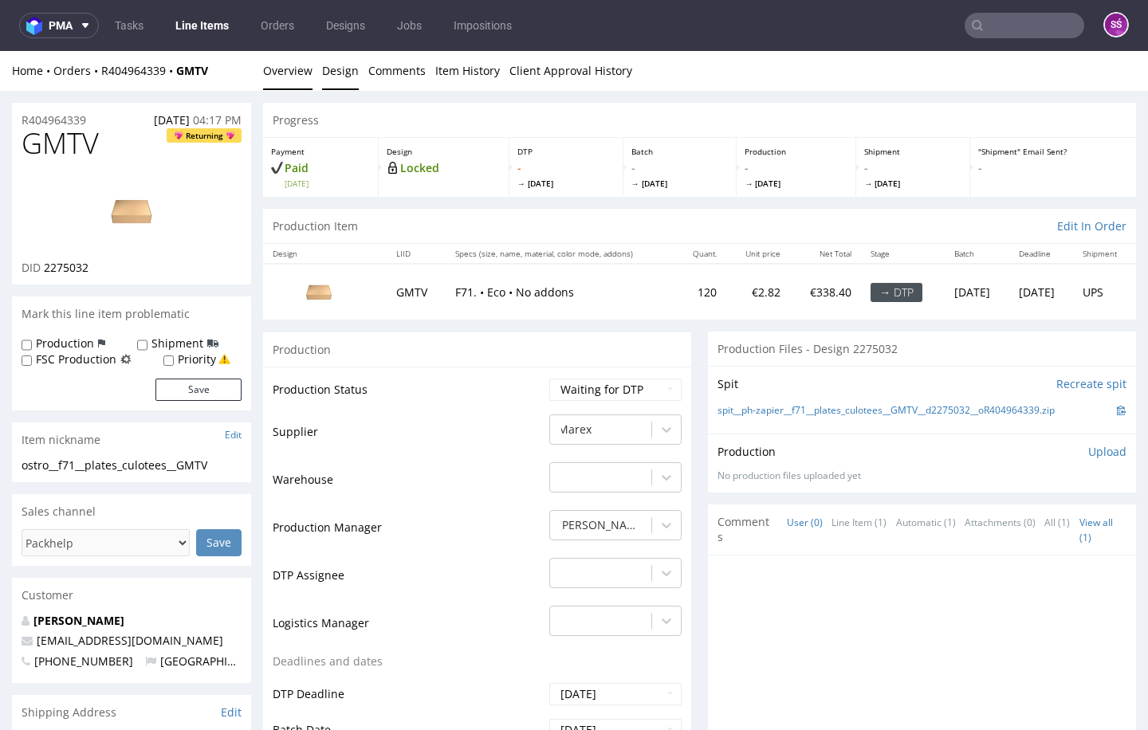
click at [348, 69] on link "Design" at bounding box center [340, 70] width 37 height 39
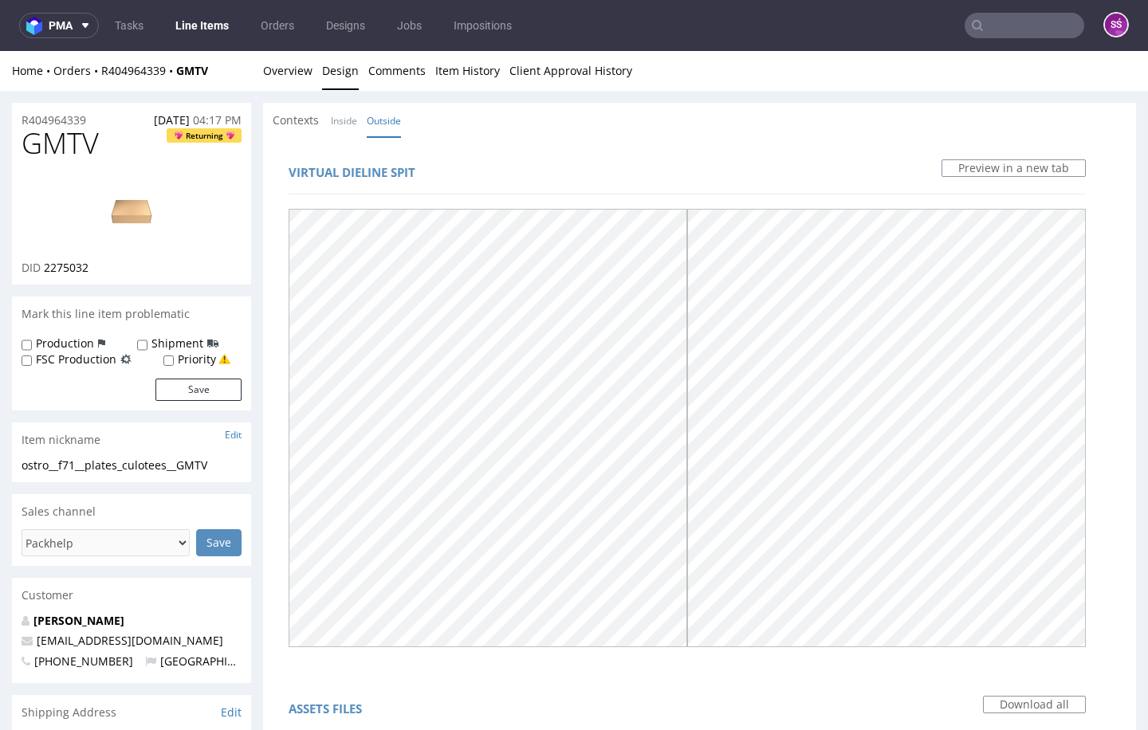
scroll to position [333, 0]
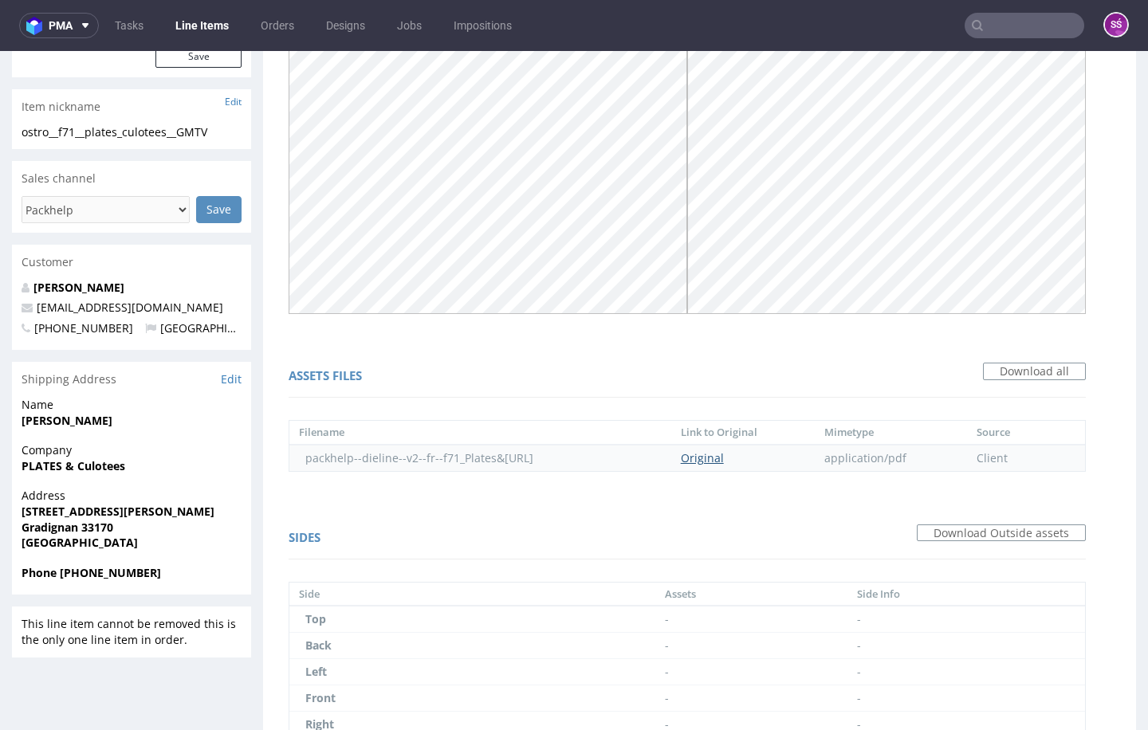
click at [724, 451] on link "Original" at bounding box center [702, 458] width 43 height 15
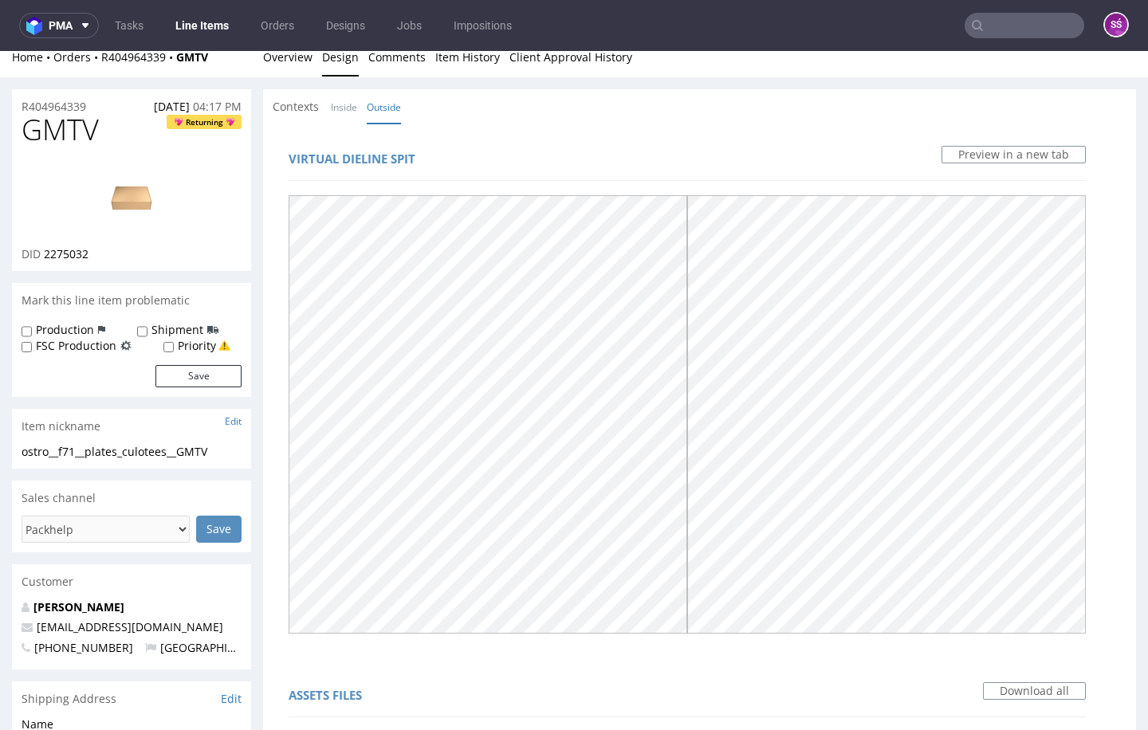
scroll to position [0, 0]
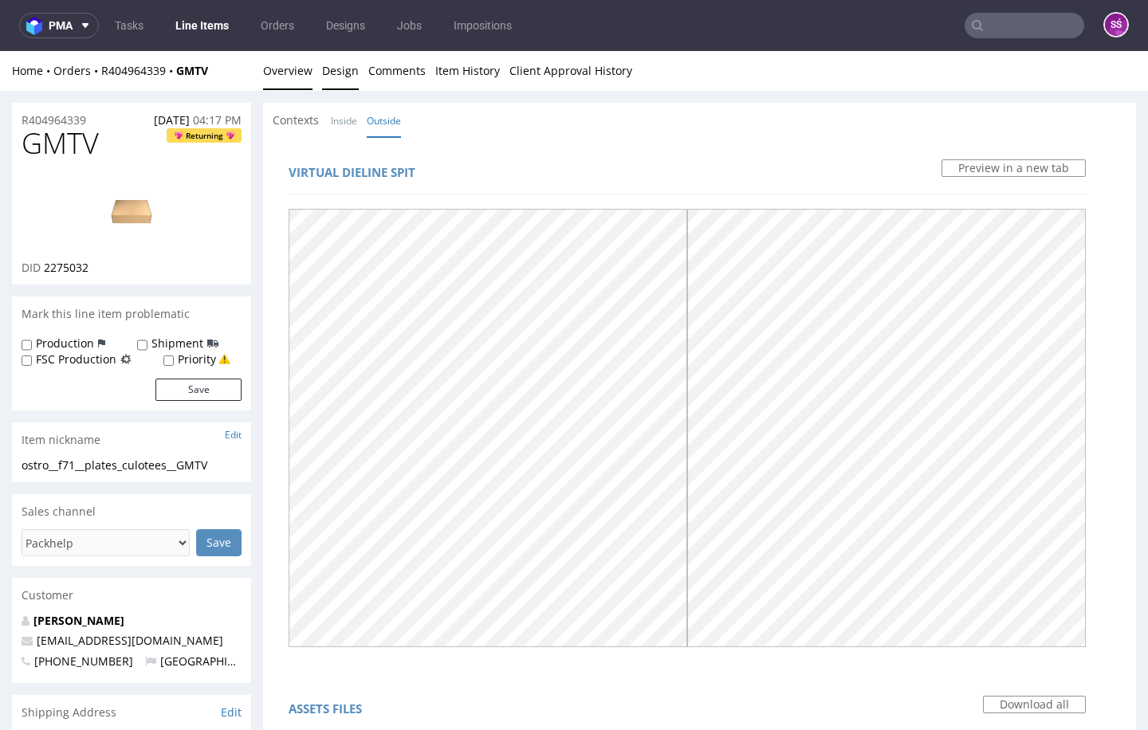
click at [307, 65] on link "Overview" at bounding box center [287, 70] width 49 height 39
